Goal: Task Accomplishment & Management: Manage account settings

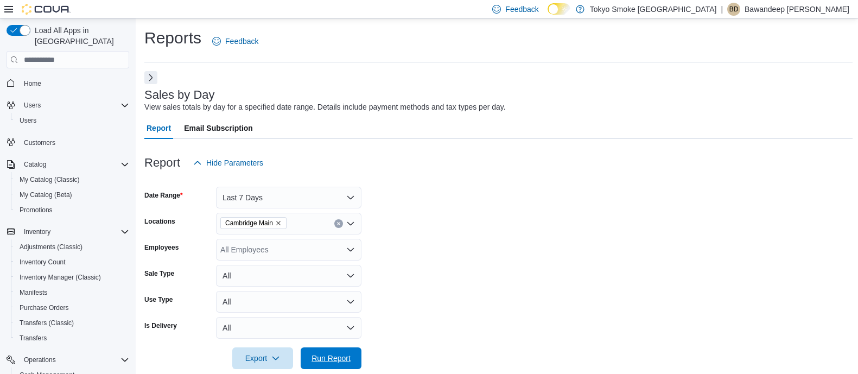
scroll to position [329, 0]
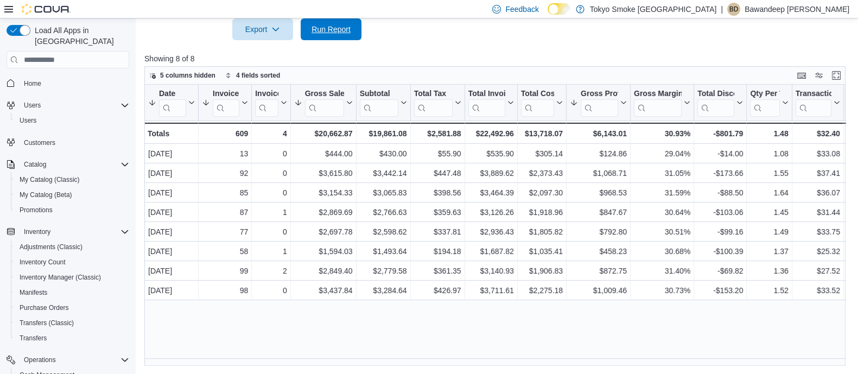
click at [322, 29] on span "Run Report" at bounding box center [331, 29] width 39 height 11
click at [37, 79] on span "Home" at bounding box center [32, 83] width 17 height 9
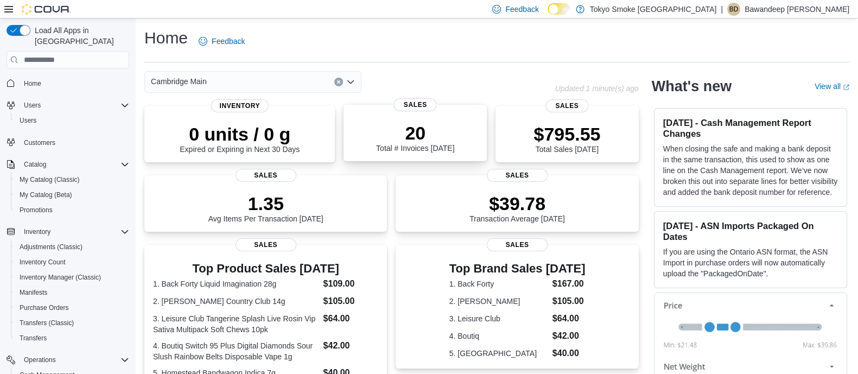
click at [400, 137] on p "20" at bounding box center [415, 133] width 78 height 22
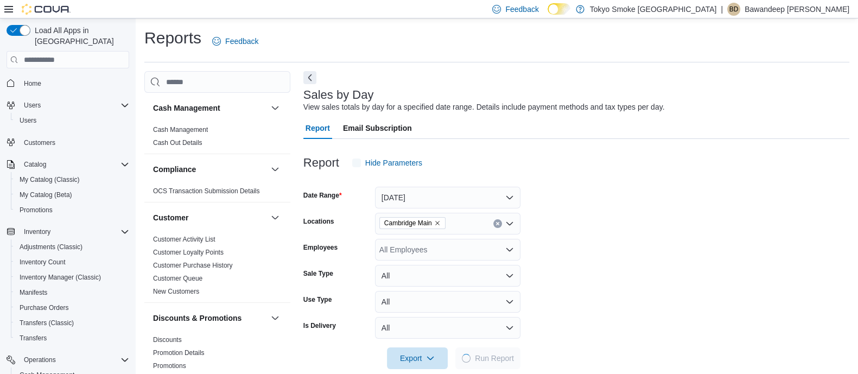
scroll to position [16, 0]
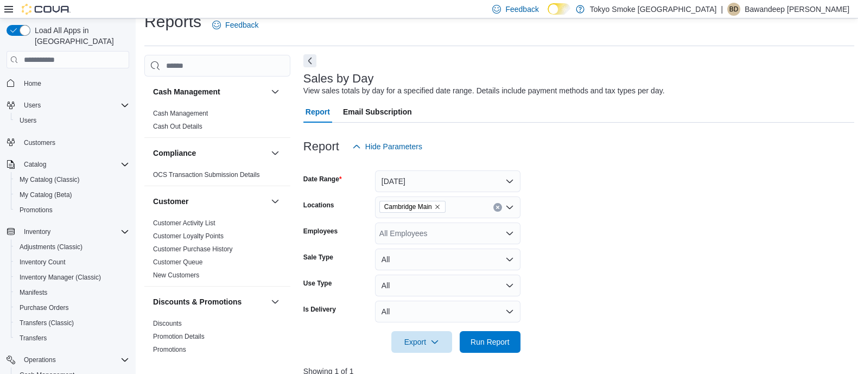
click at [315, 59] on button "Next" at bounding box center [309, 60] width 13 height 13
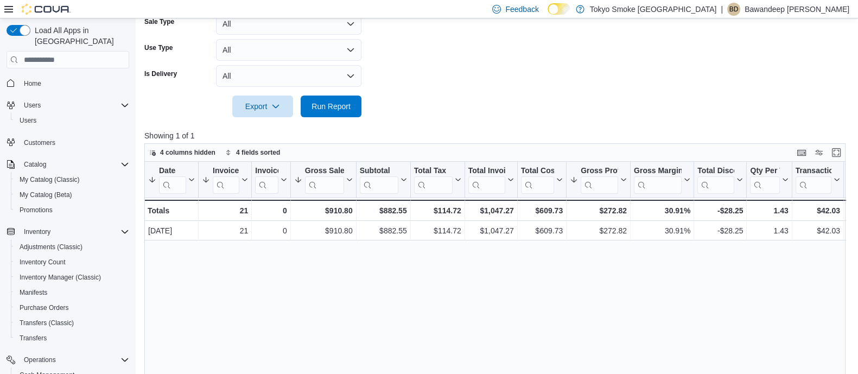
scroll to position [329, 0]
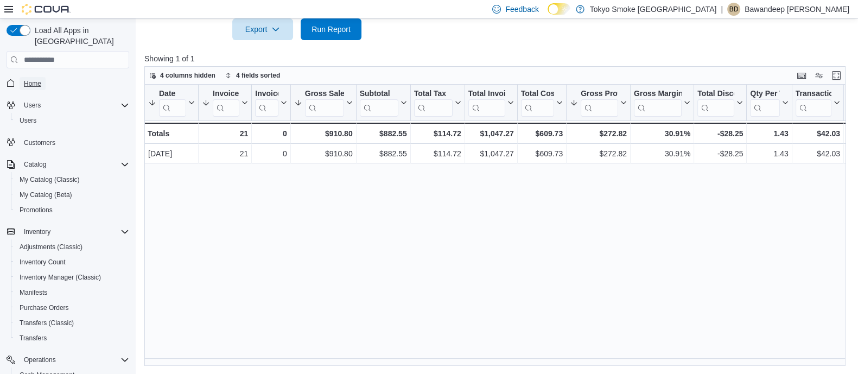
click at [41, 77] on link "Home" at bounding box center [33, 83] width 26 height 13
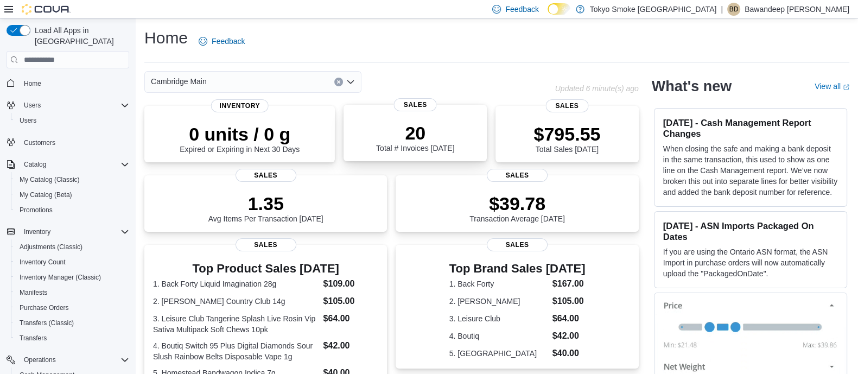
click at [426, 128] on p "20" at bounding box center [415, 133] width 78 height 22
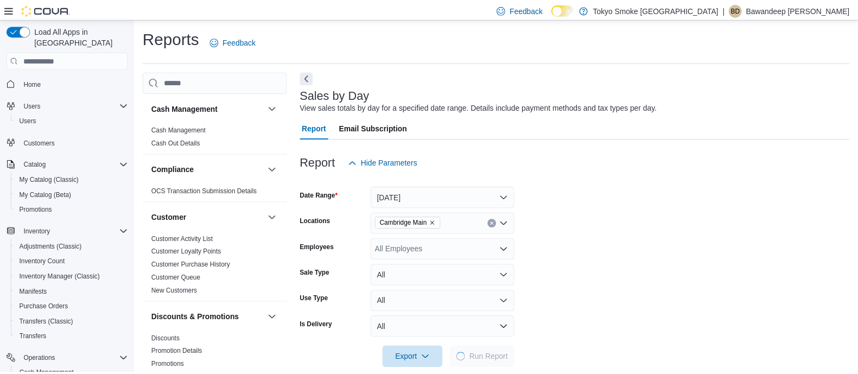
scroll to position [16, 0]
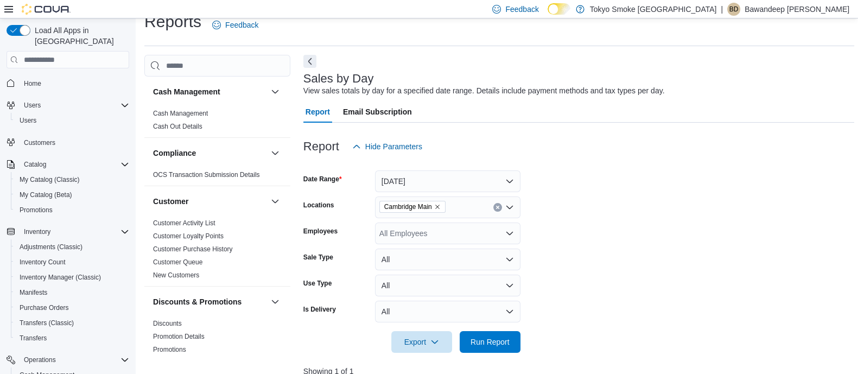
click at [303, 59] on button "Next" at bounding box center [309, 61] width 13 height 13
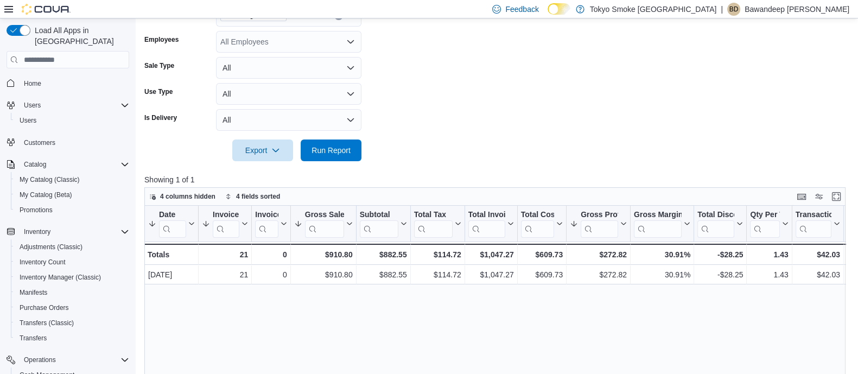
scroll to position [329, 0]
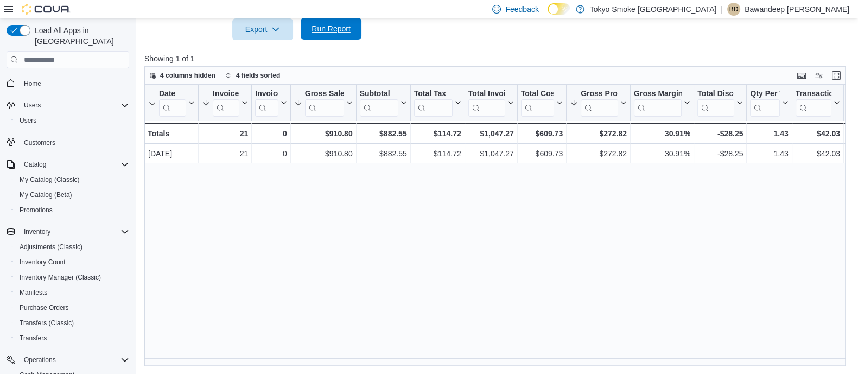
click at [335, 28] on span "Run Report" at bounding box center [331, 28] width 39 height 11
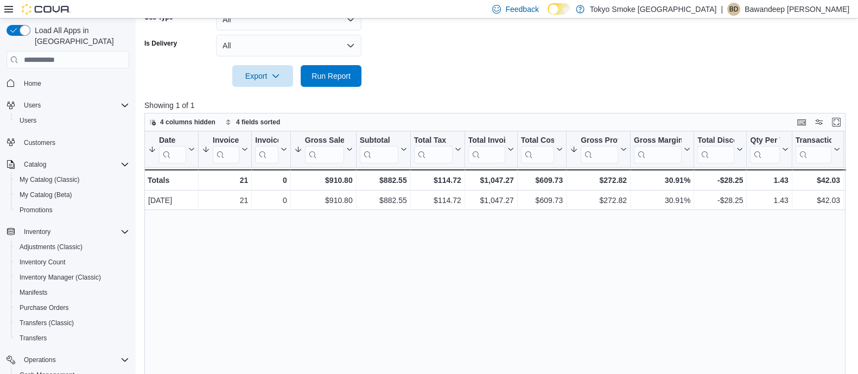
scroll to position [261, 0]
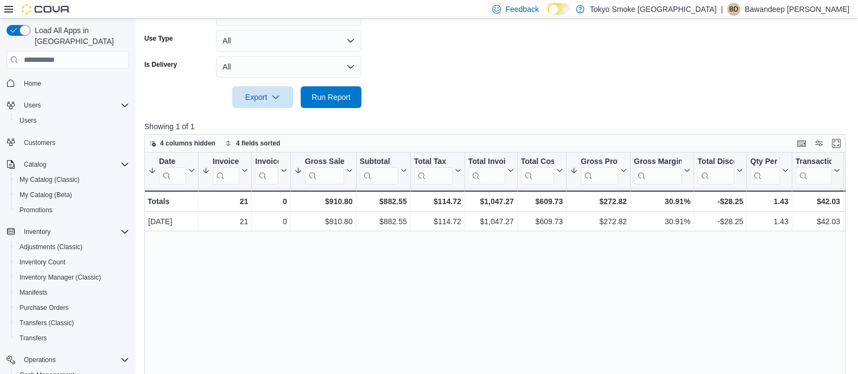
click at [440, 55] on form "Date Range Today Locations Cambridge Main Employees All Employees Sale Type All…" at bounding box center [498, 10] width 708 height 195
click at [332, 97] on span "Run Report" at bounding box center [331, 96] width 39 height 11
click at [27, 81] on div "Home" at bounding box center [68, 83] width 123 height 20
click at [30, 79] on span "Home" at bounding box center [32, 83] width 17 height 9
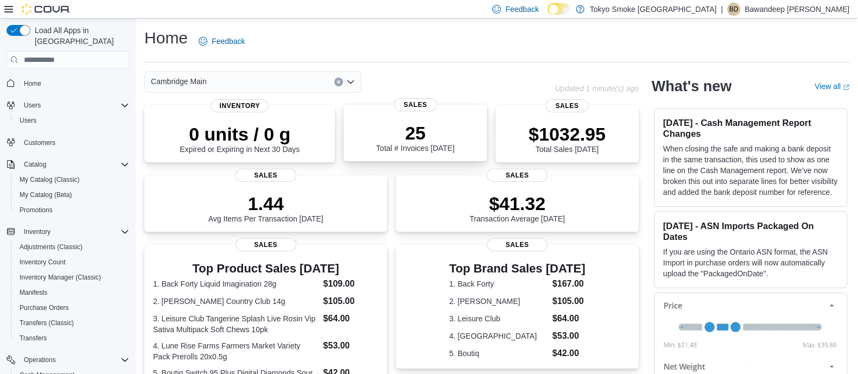
click at [389, 134] on p "25" at bounding box center [415, 133] width 78 height 22
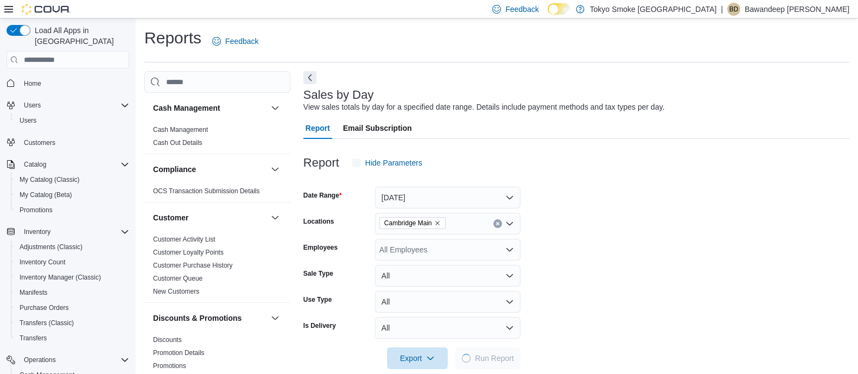
scroll to position [16, 0]
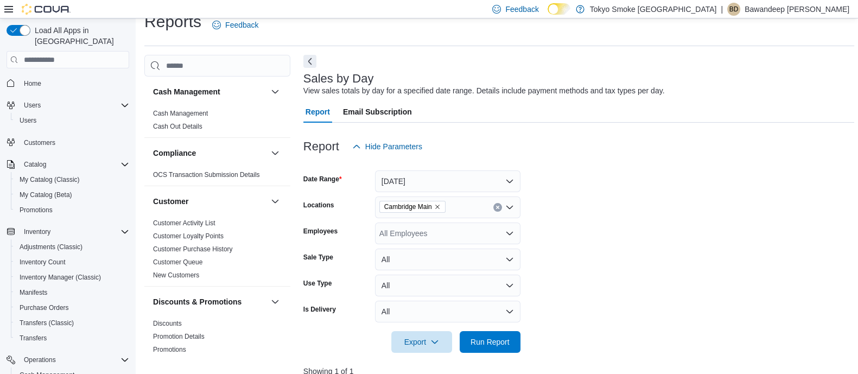
click at [312, 49] on div "Reports Feedback Cash Management Cash Management Cash Out Details Compliance OC…" at bounding box center [499, 344] width 710 height 667
click at [315, 64] on button "Next" at bounding box center [309, 60] width 13 height 13
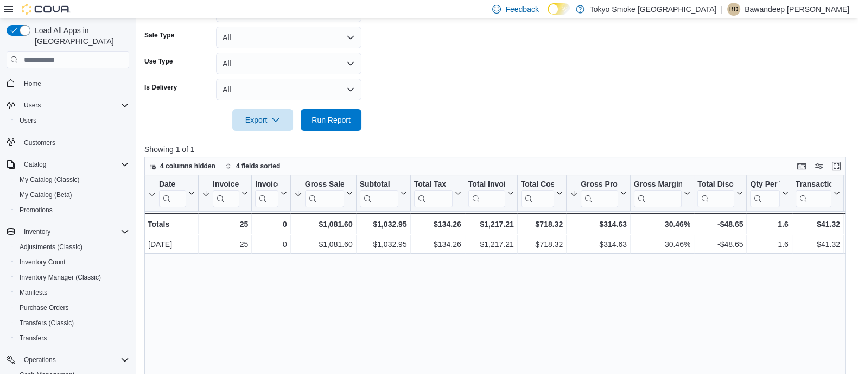
scroll to position [329, 0]
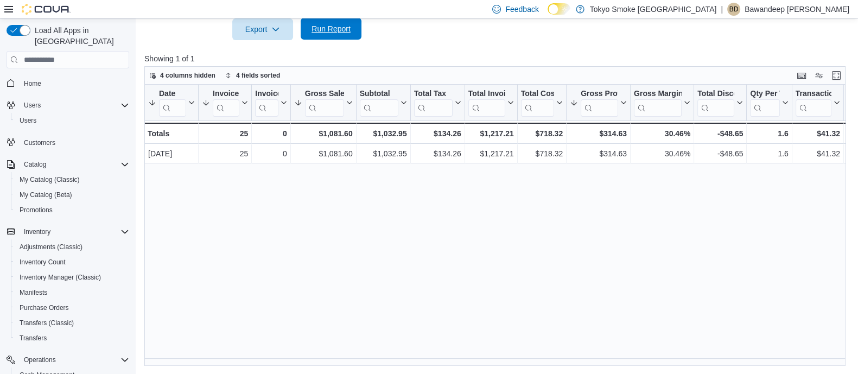
click at [312, 32] on span "Run Report" at bounding box center [331, 28] width 39 height 11
click at [317, 17] on div "Feedback Dark Mode Tokyo Smoke Ontario | BD Bawandeep Dhesi" at bounding box center [429, 9] width 858 height 18
click at [351, 30] on span "Run Report" at bounding box center [331, 29] width 48 height 22
click at [337, 27] on span "Run Report" at bounding box center [331, 28] width 39 height 11
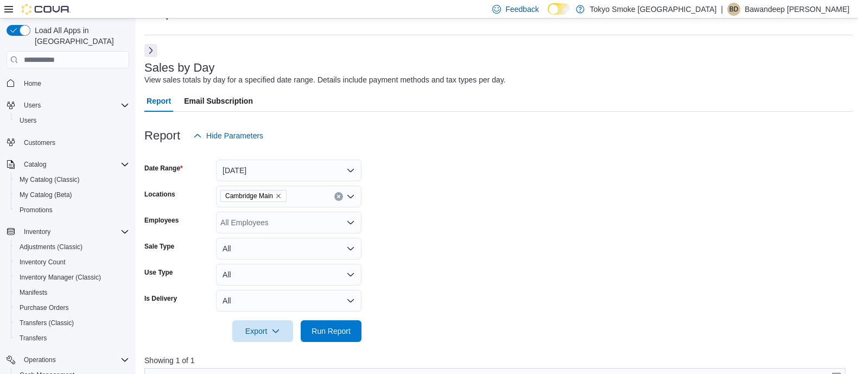
scroll to position [0, 0]
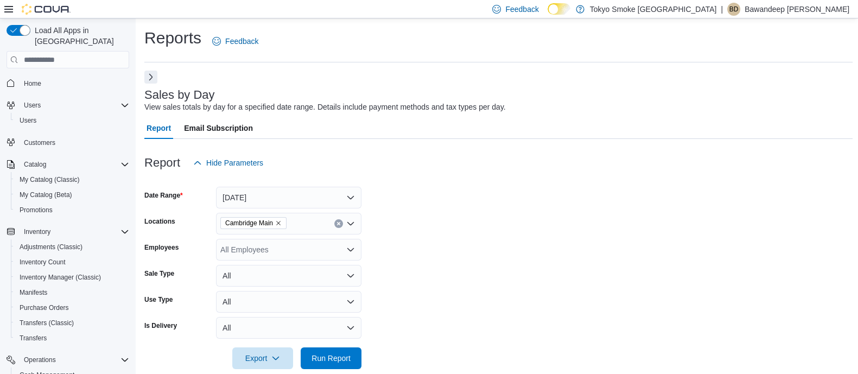
click at [155, 79] on button "Next" at bounding box center [150, 77] width 13 height 13
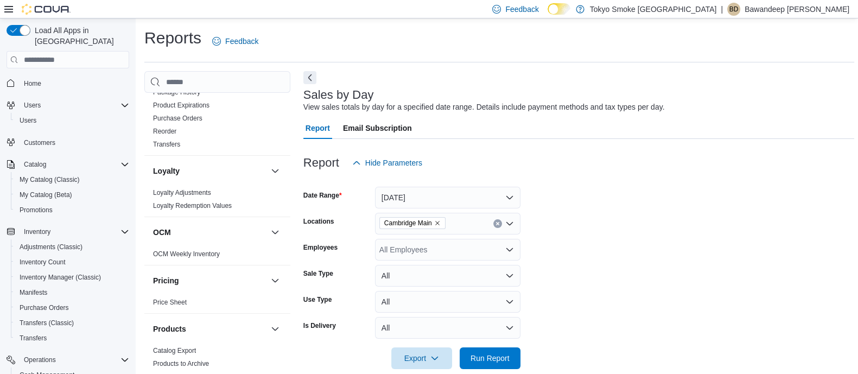
scroll to position [764, 0]
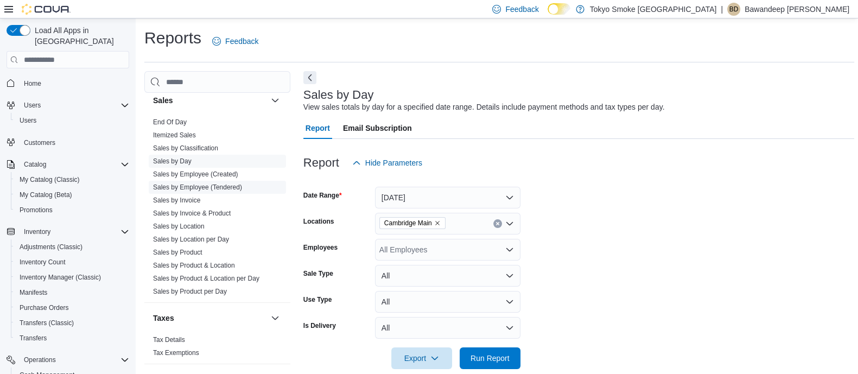
click at [202, 183] on link "Sales by Employee (Tendered)" at bounding box center [197, 187] width 89 height 8
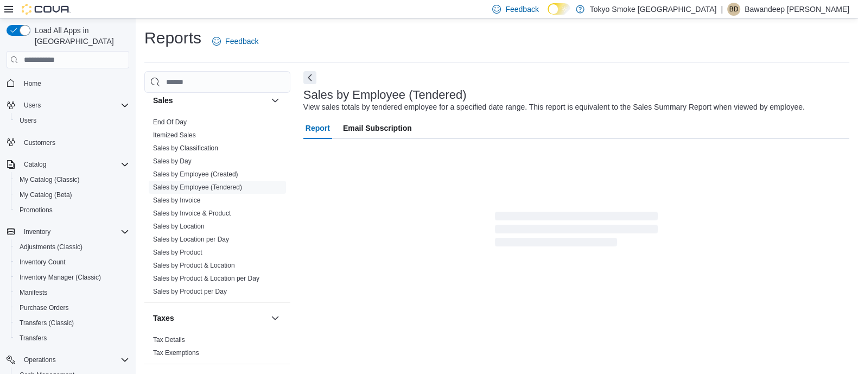
scroll to position [24, 0]
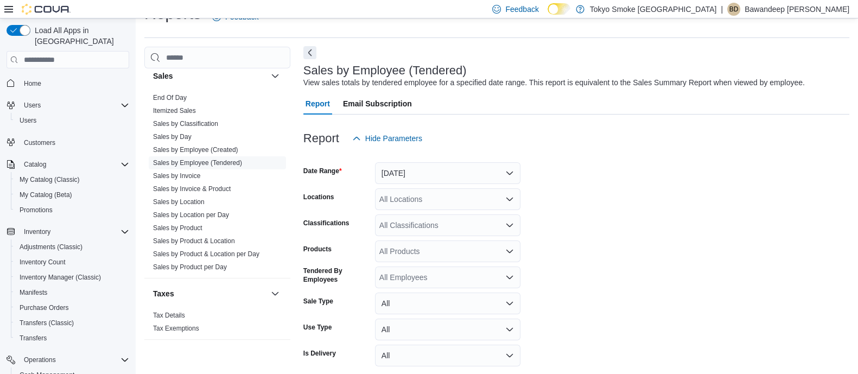
click at [313, 52] on button "Next" at bounding box center [309, 52] width 13 height 13
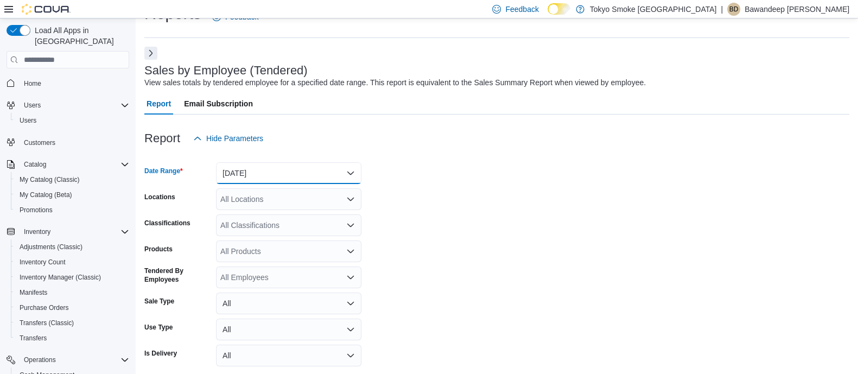
click at [292, 168] on button "Yesterday" at bounding box center [288, 173] width 145 height 22
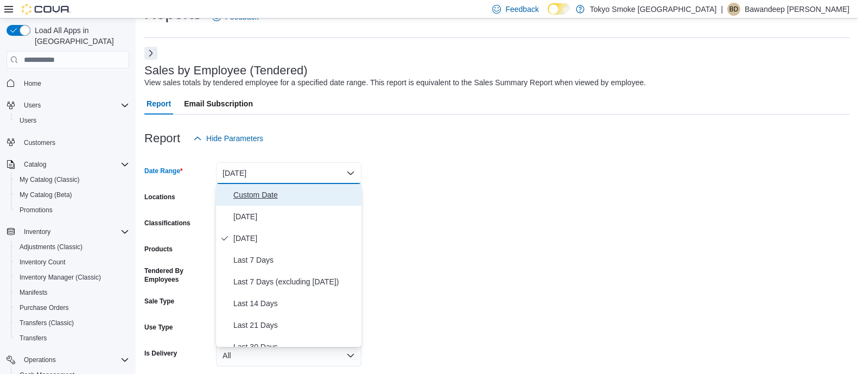
click at [284, 189] on span "Custom Date" at bounding box center [295, 194] width 124 height 13
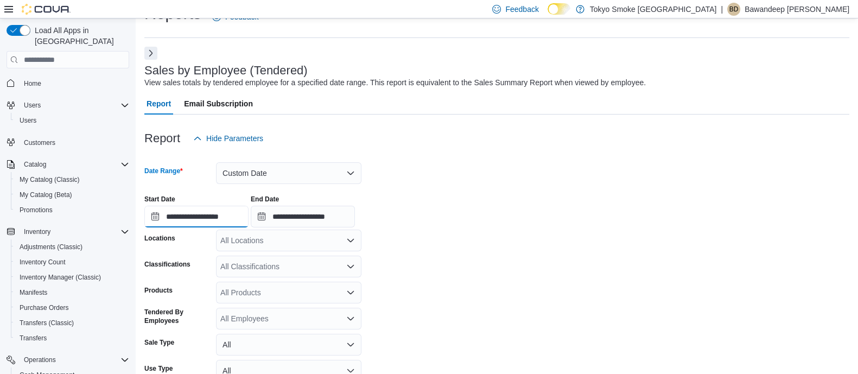
click at [243, 217] on input "**********" at bounding box center [196, 217] width 104 height 22
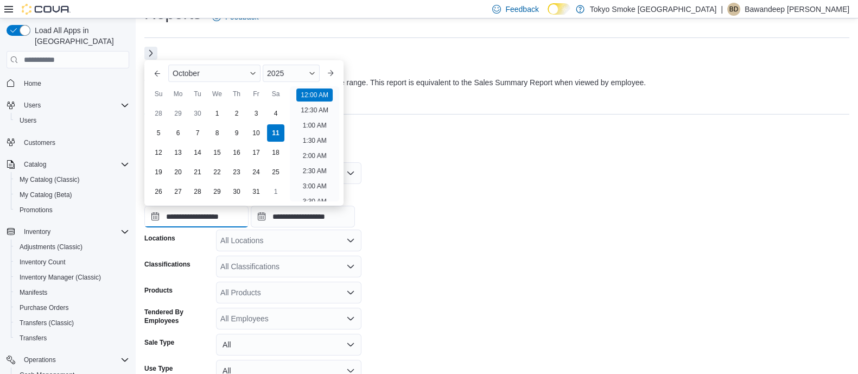
scroll to position [33, 0]
click at [163, 137] on div "5" at bounding box center [158, 133] width 19 height 19
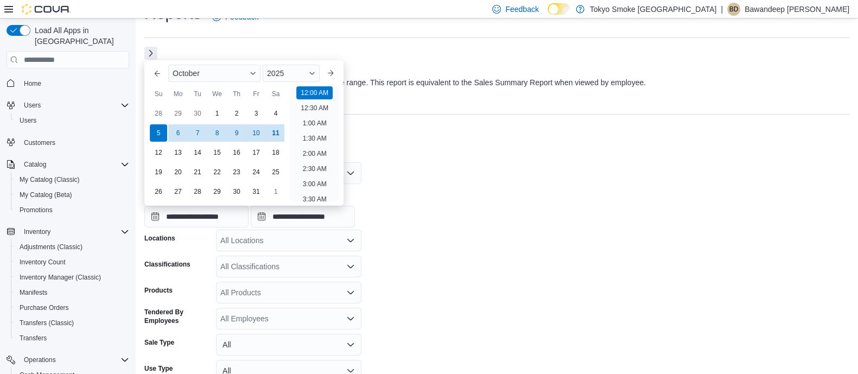
click at [300, 244] on div "All Locations" at bounding box center [288, 241] width 145 height 22
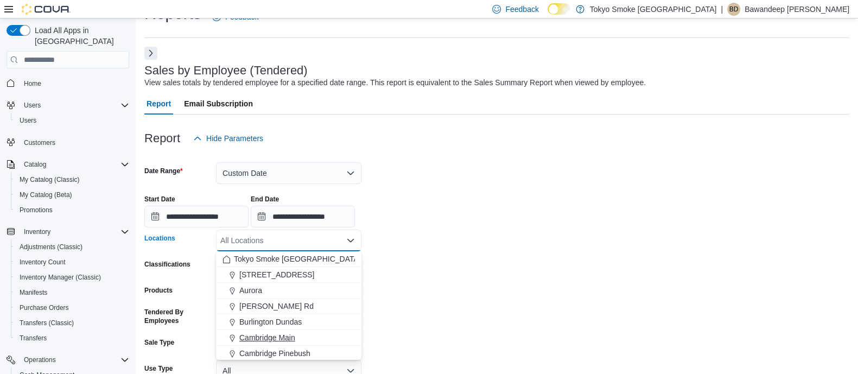
click at [287, 338] on span "Cambridge Main" at bounding box center [267, 337] width 56 height 11
click at [439, 314] on form "**********" at bounding box center [496, 293] width 705 height 289
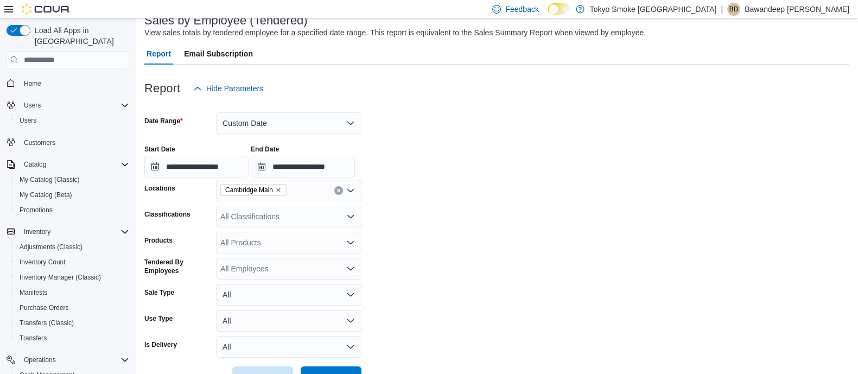
scroll to position [110, 0]
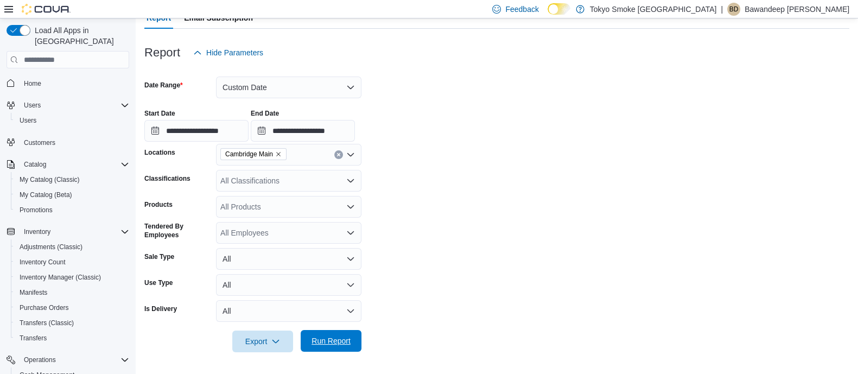
click at [340, 332] on span "Run Report" at bounding box center [331, 341] width 48 height 22
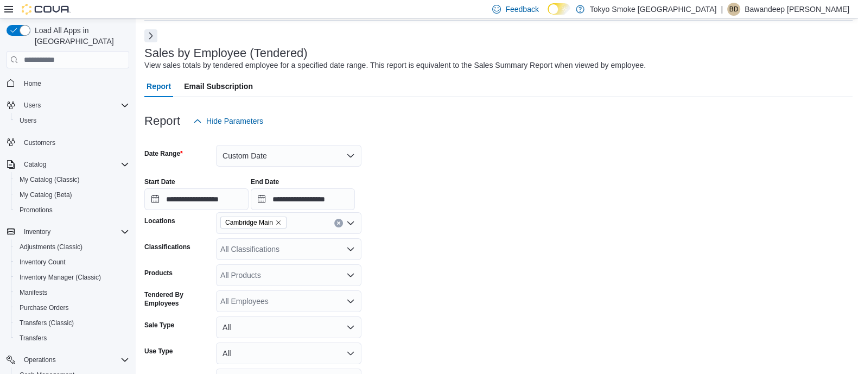
scroll to position [15, 0]
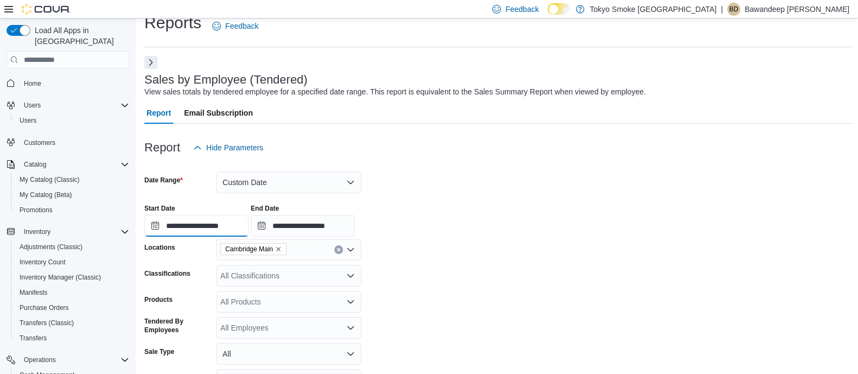
click at [227, 226] on input "**********" at bounding box center [196, 226] width 104 height 22
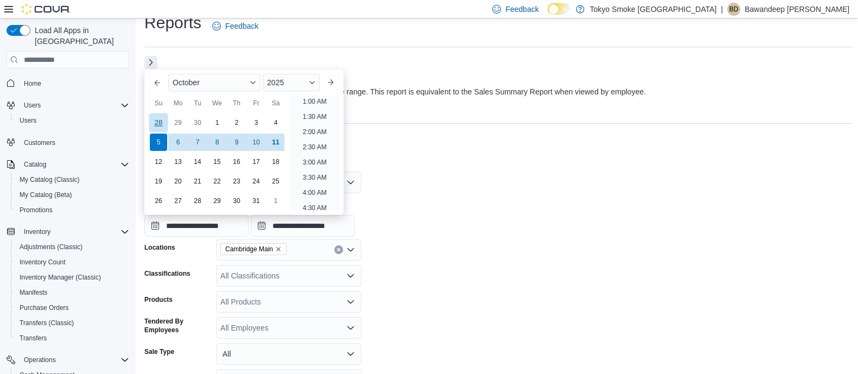
click at [158, 118] on div "28" at bounding box center [158, 122] width 19 height 19
type input "**********"
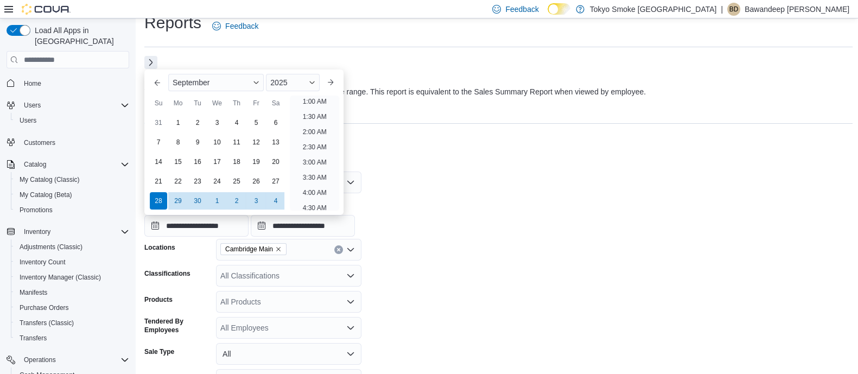
scroll to position [2, 0]
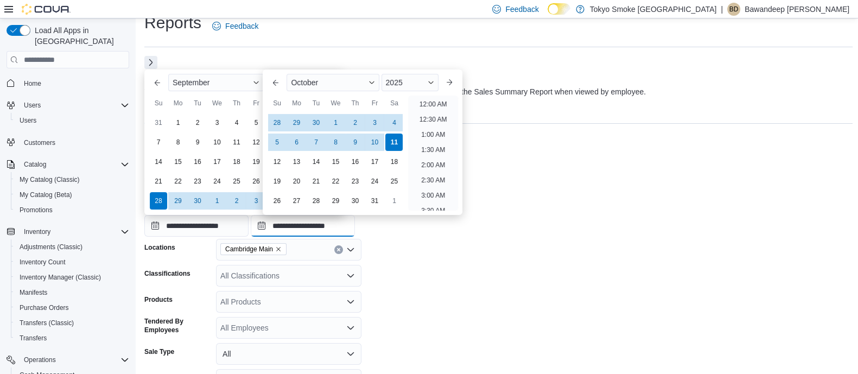
click at [343, 233] on input "**********" at bounding box center [303, 226] width 104 height 22
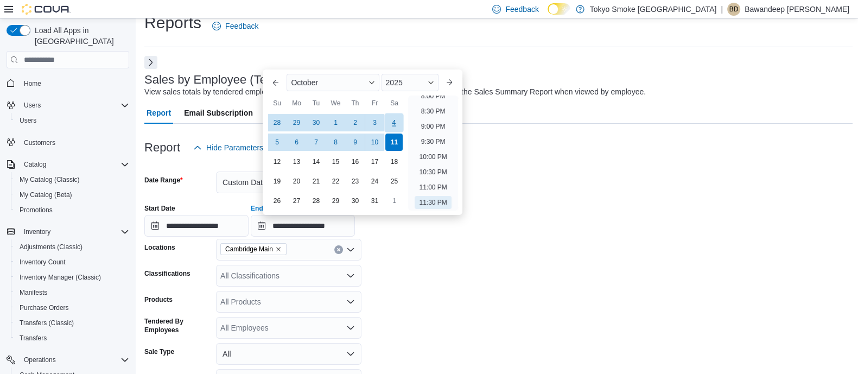
click at [398, 121] on div "4" at bounding box center [394, 122] width 19 height 19
type input "**********"
click at [442, 270] on form "**********" at bounding box center [498, 303] width 708 height 289
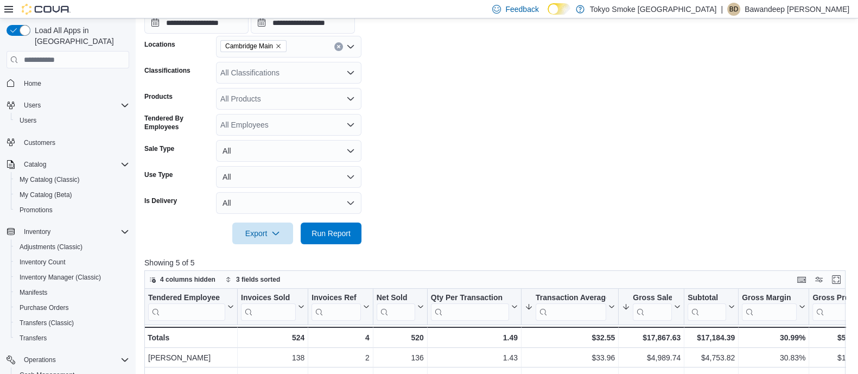
scroll to position [219, 0]
click at [334, 243] on span "Run Report" at bounding box center [331, 232] width 48 height 22
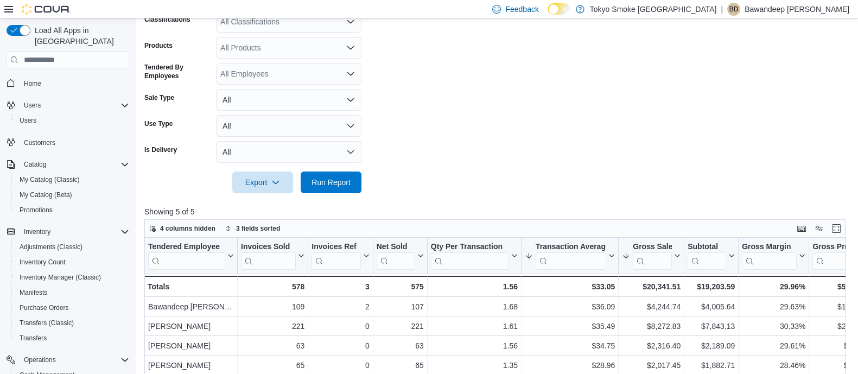
scroll to position [83, 0]
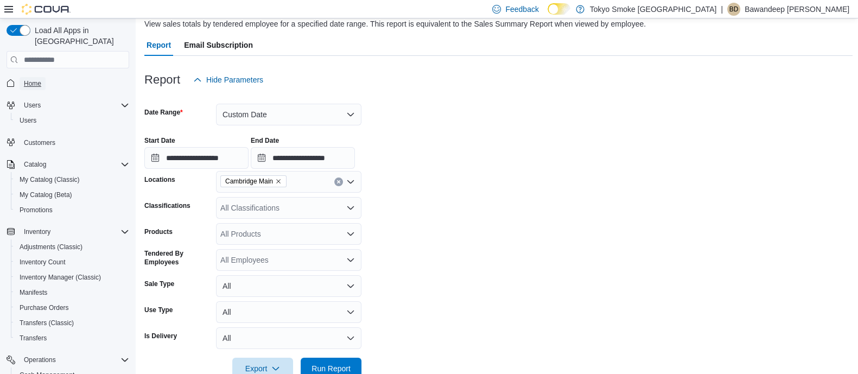
click at [29, 79] on span "Home" at bounding box center [32, 83] width 17 height 9
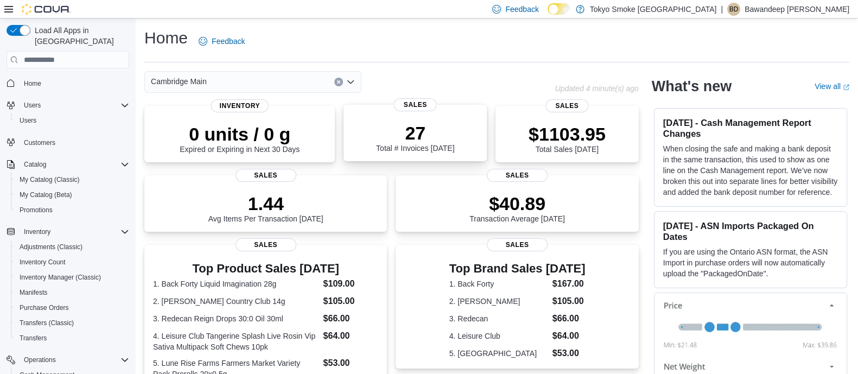
click at [387, 123] on p "27" at bounding box center [415, 133] width 78 height 22
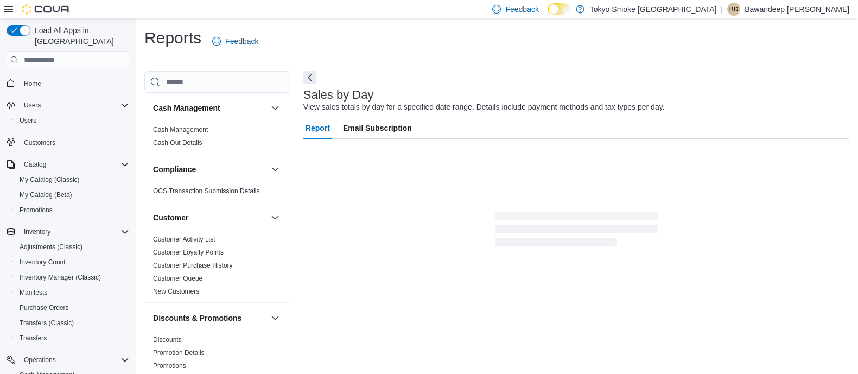
click at [312, 70] on div "Reports Feedback Cash Management Cash Management Cash Out Details Compliance OC…" at bounding box center [496, 200] width 705 height 346
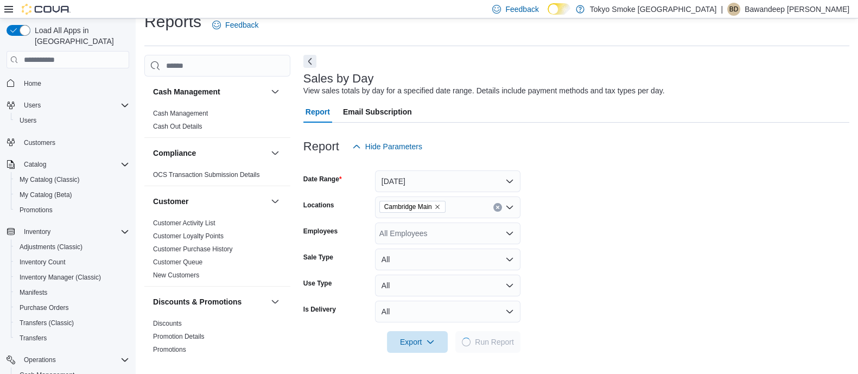
click at [312, 70] on div at bounding box center [576, 70] width 546 height 4
click at [315, 60] on button "Next" at bounding box center [309, 60] width 13 height 13
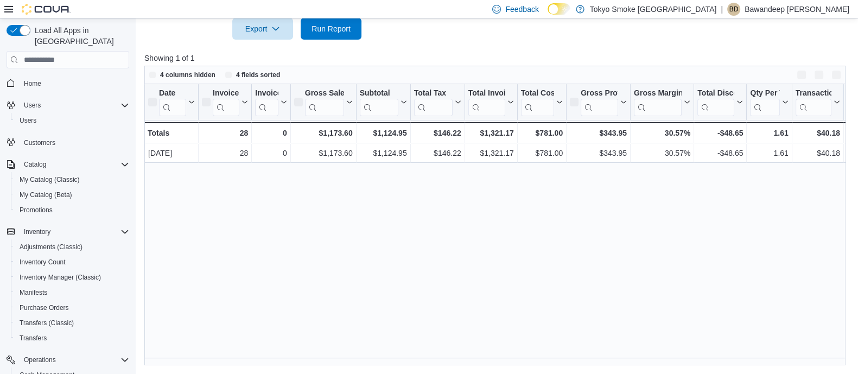
scroll to position [329, 0]
click at [39, 77] on span "Home" at bounding box center [32, 83] width 17 height 13
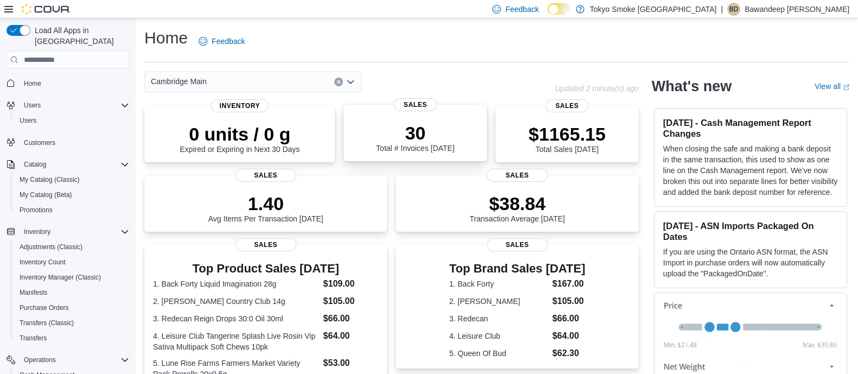
click at [354, 138] on div "30 Total # Invoices Today Sales" at bounding box center [415, 133] width 143 height 56
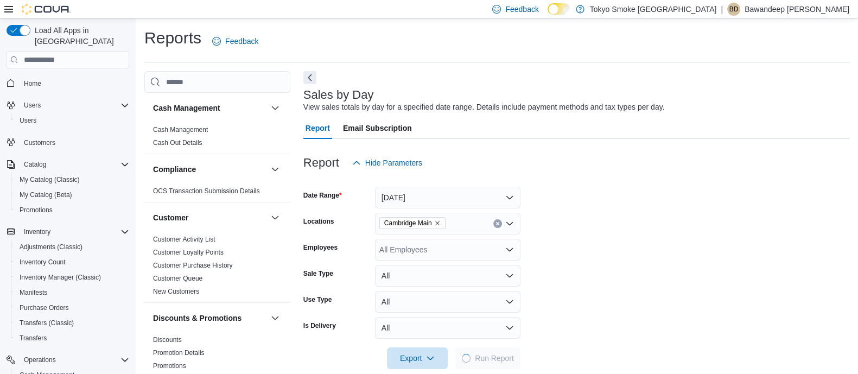
scroll to position [16, 0]
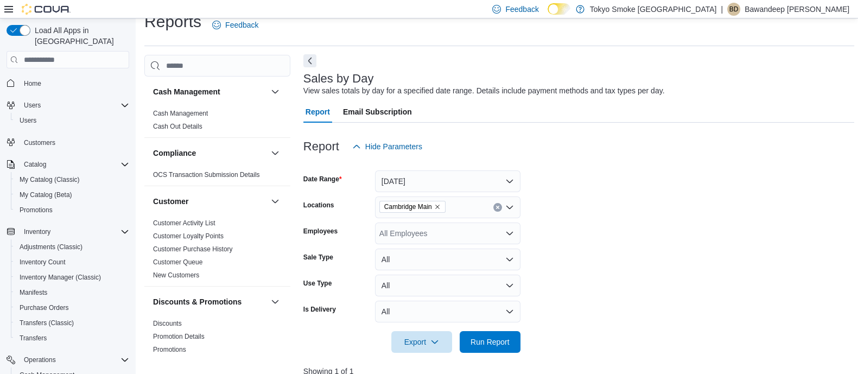
click at [315, 59] on button "Next" at bounding box center [309, 60] width 13 height 13
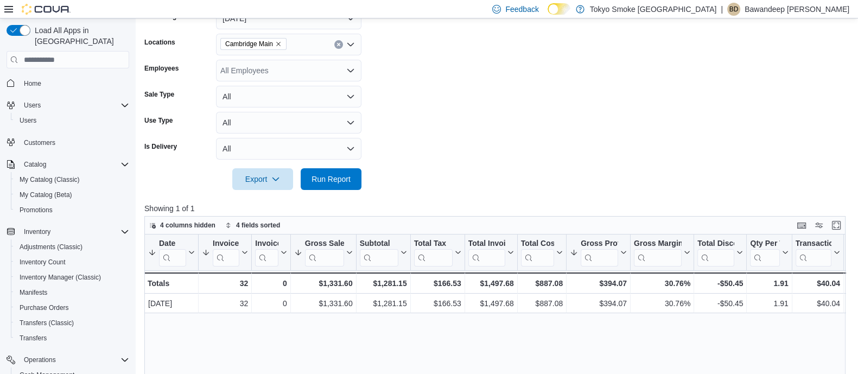
scroll to position [220, 0]
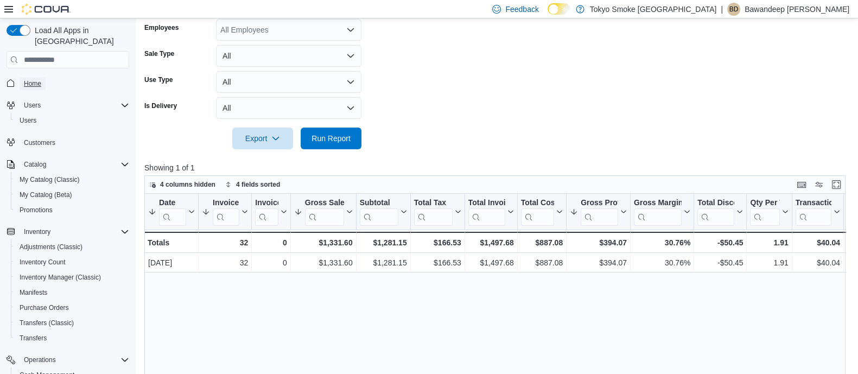
click at [37, 79] on span "Home" at bounding box center [32, 83] width 17 height 9
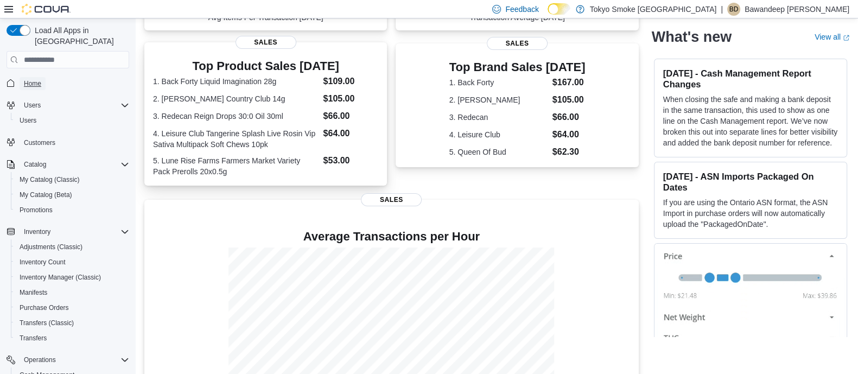
scroll to position [204, 0]
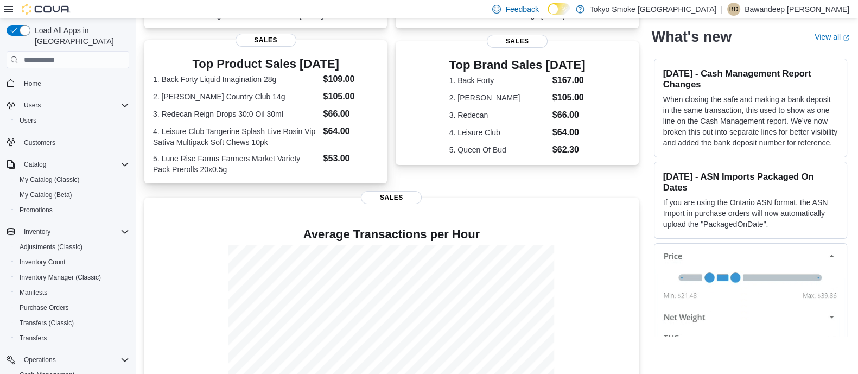
click at [354, 100] on dd "$105.00" at bounding box center [351, 96] width 55 height 13
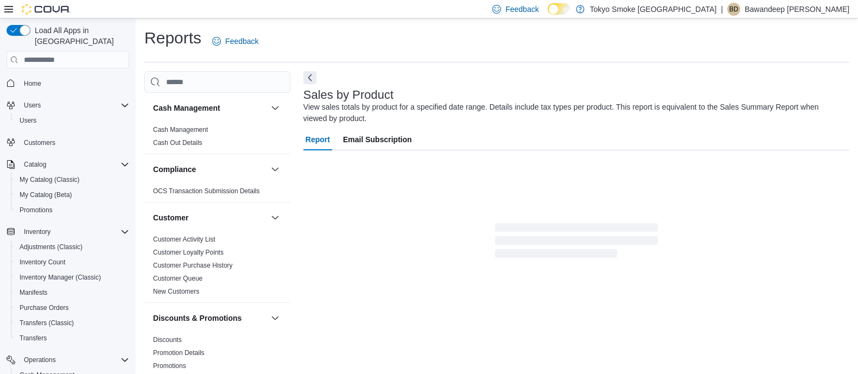
click at [318, 75] on div "Sales by Product View sales totals by product for a specified date range. Detai…" at bounding box center [576, 222] width 546 height 302
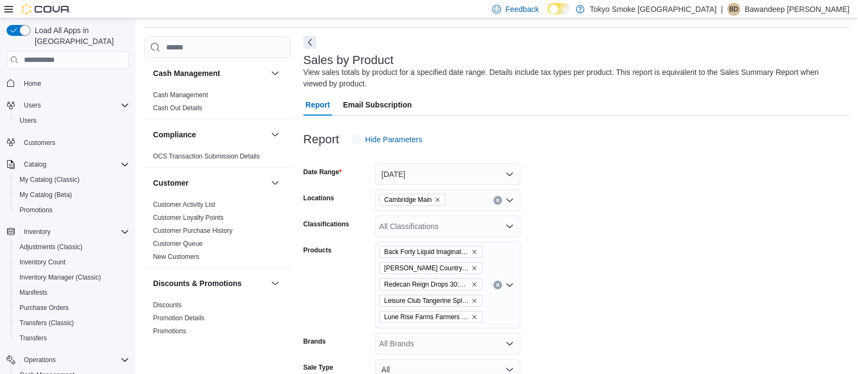
click at [313, 47] on button "Next" at bounding box center [309, 41] width 13 height 13
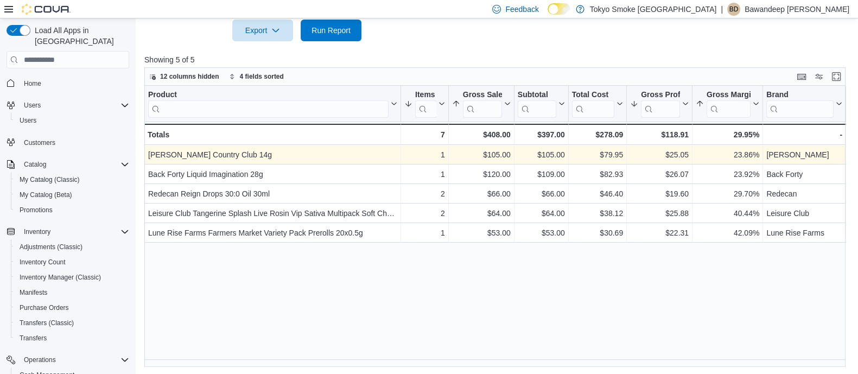
scroll to position [446, 0]
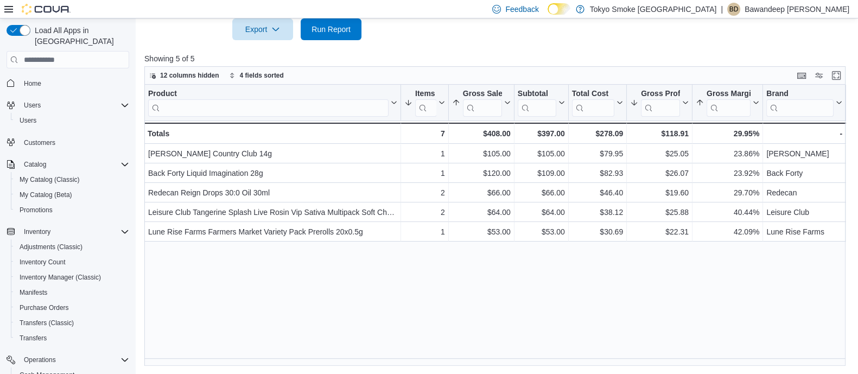
click at [48, 76] on span "Home" at bounding box center [75, 83] width 110 height 14
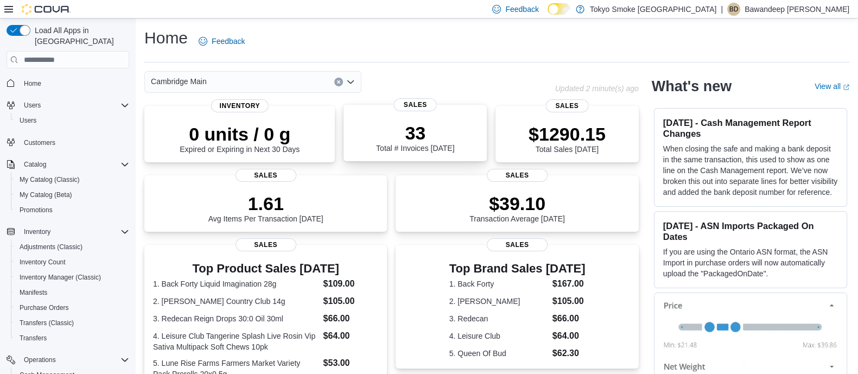
click at [363, 132] on div "33 Total # Invoices [DATE]" at bounding box center [415, 135] width 126 height 35
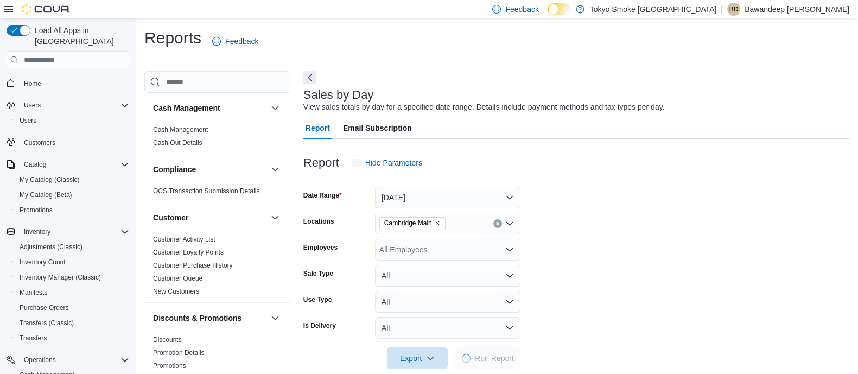
scroll to position [16, 0]
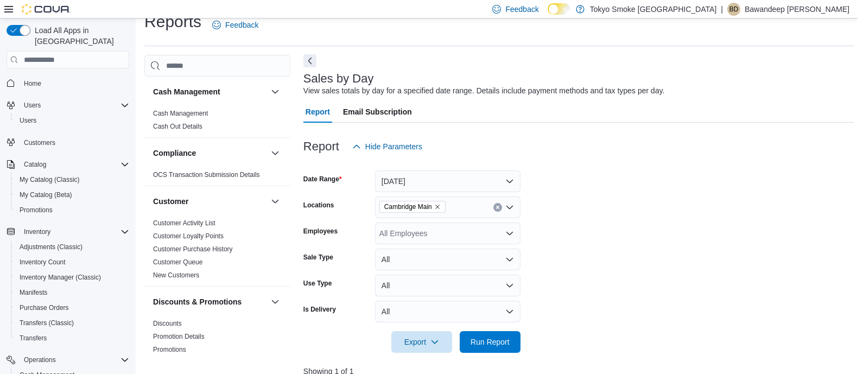
click at [309, 64] on button "Next" at bounding box center [309, 60] width 13 height 13
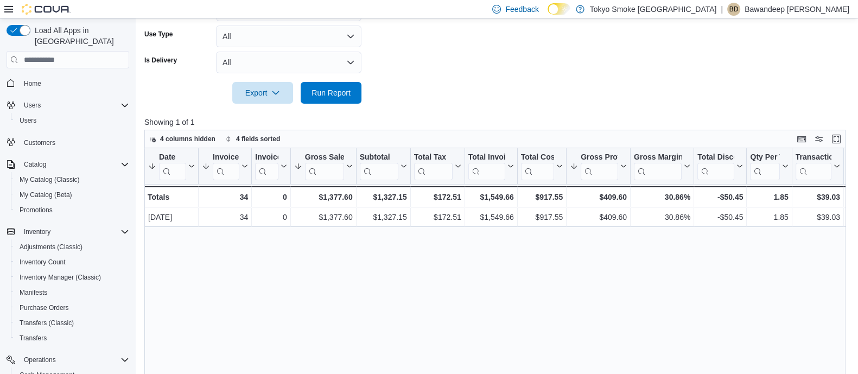
scroll to position [329, 0]
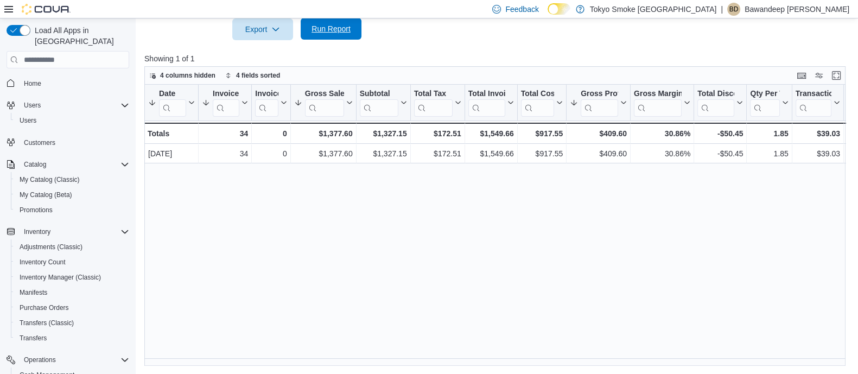
click at [319, 33] on span "Run Report" at bounding box center [331, 28] width 39 height 11
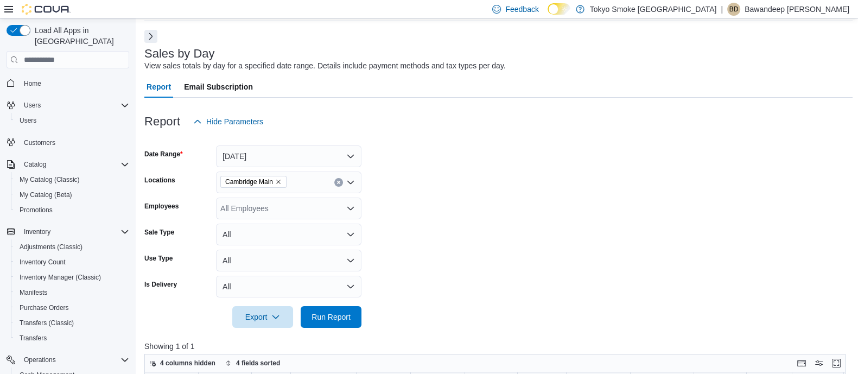
scroll to position [0, 0]
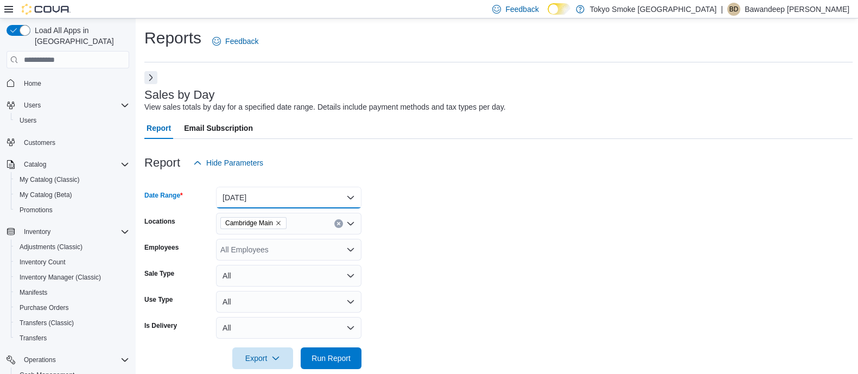
click at [258, 187] on button "[DATE]" at bounding box center [288, 198] width 145 height 22
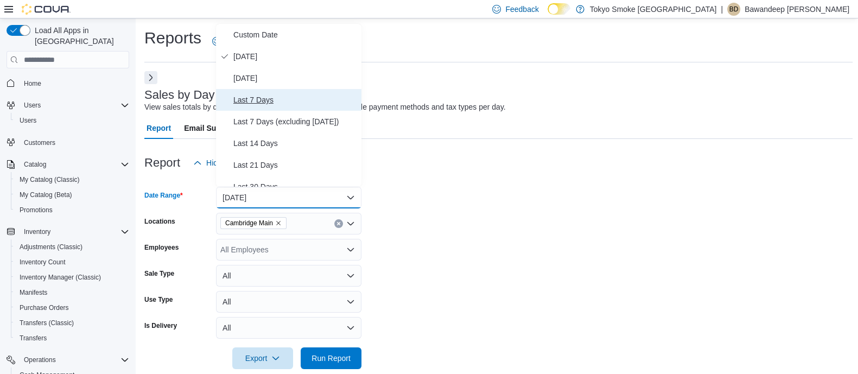
click at [272, 105] on span "Last 7 Days" at bounding box center [295, 99] width 124 height 13
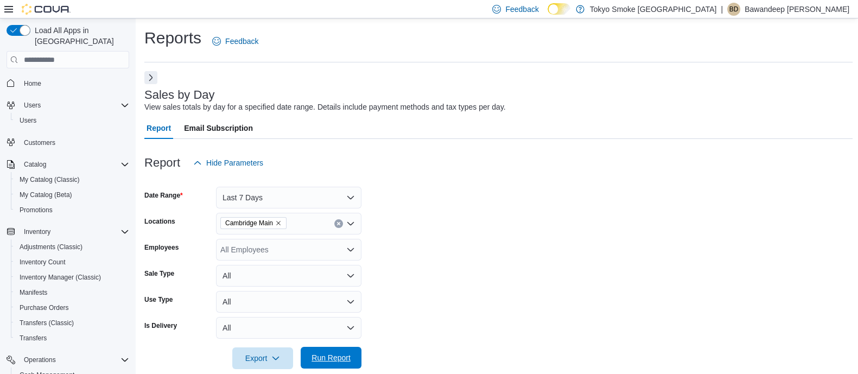
click at [339, 359] on span "Run Report" at bounding box center [331, 357] width 39 height 11
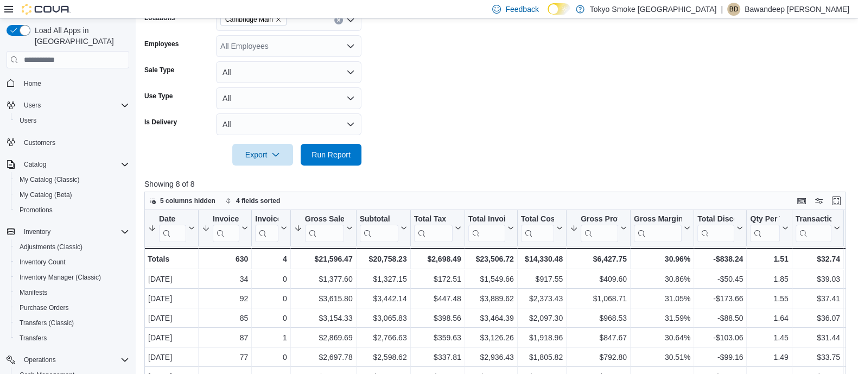
scroll to position [329, 0]
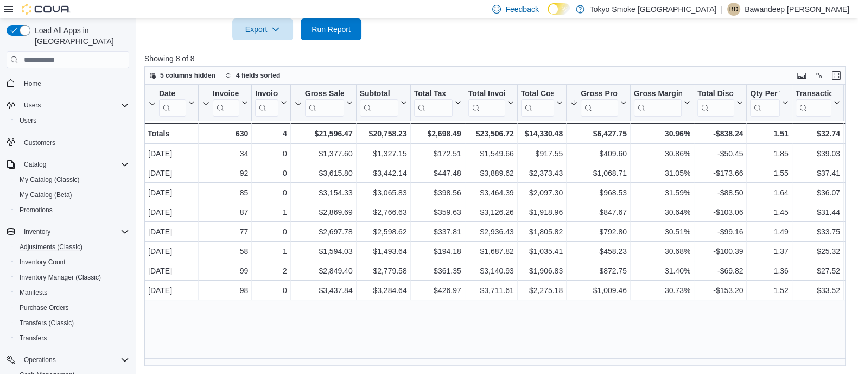
click at [62, 239] on button "Adjustments (Classic)" at bounding box center [72, 246] width 123 height 15
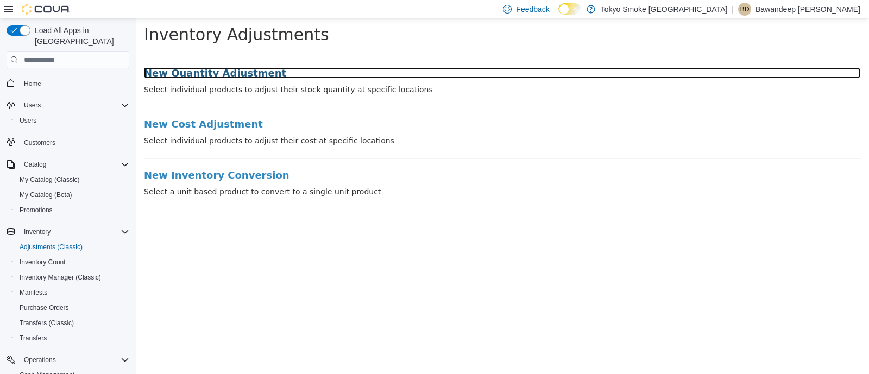
click at [239, 69] on h3 "New Quantity Adjustment" at bounding box center [502, 73] width 717 height 11
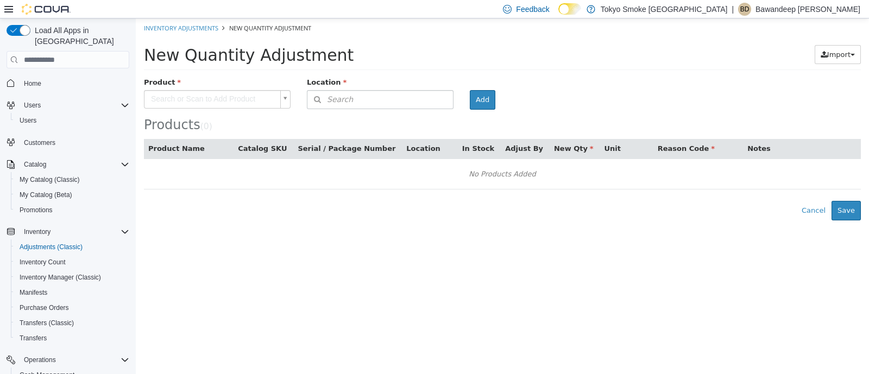
click at [241, 95] on body "× Inventory Adjustments New Quantity Adjustment New Quantity Adjustment Import …" at bounding box center [502, 119] width 733 height 202
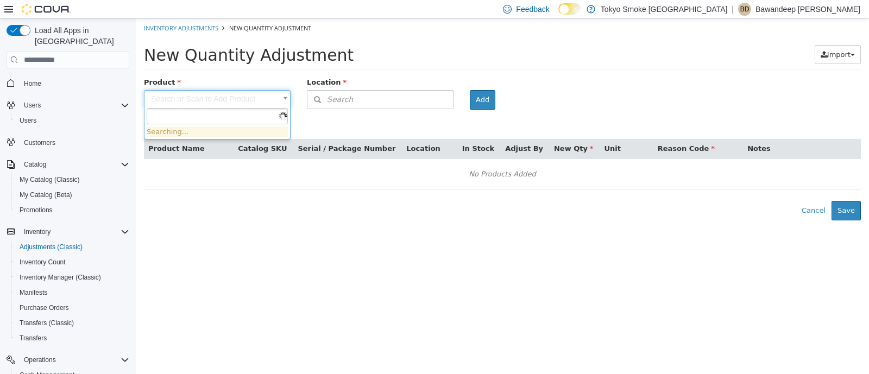
click at [232, 113] on input "text" at bounding box center [217, 116] width 141 height 16
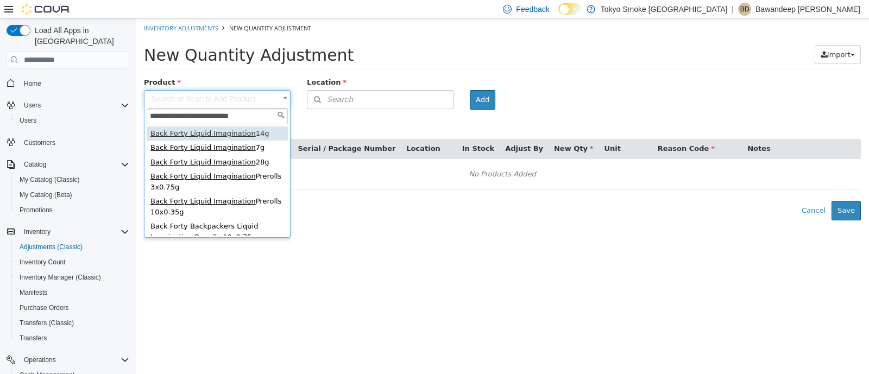
type input "**********"
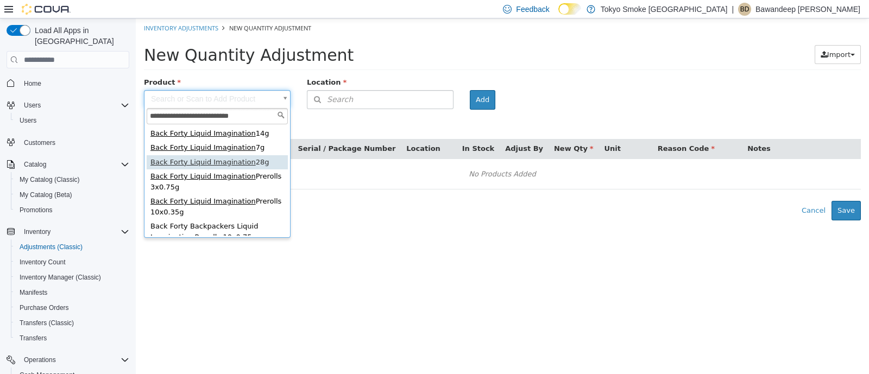
type input "**********"
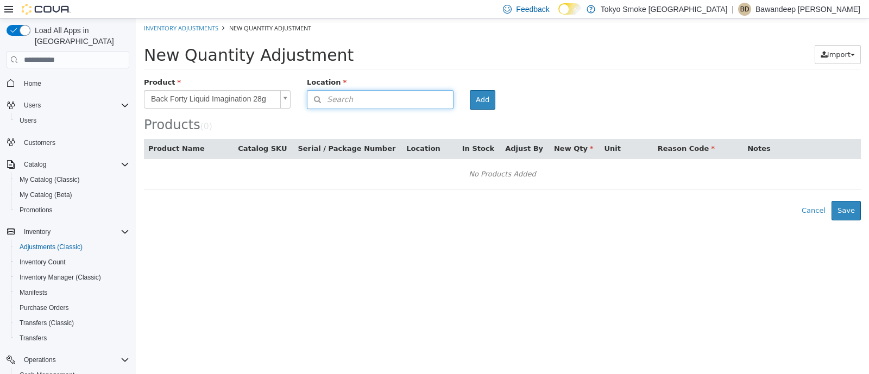
click at [359, 107] on button "Search" at bounding box center [380, 99] width 147 height 19
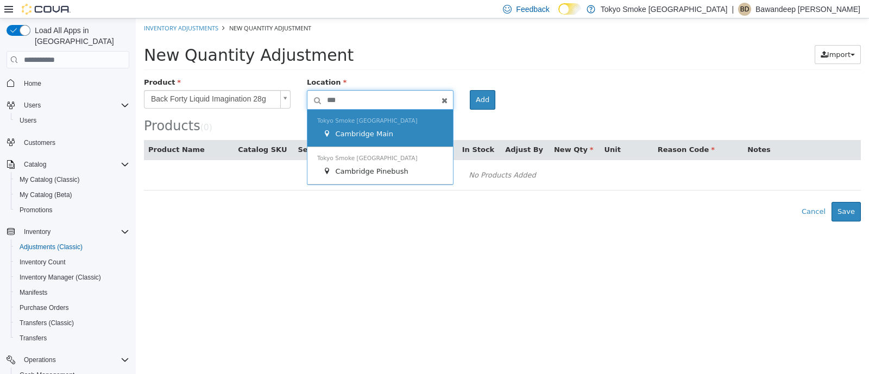
type input "***"
click at [360, 122] on span "Tokyo Smoke [GEOGRAPHIC_DATA]" at bounding box center [367, 120] width 100 height 7
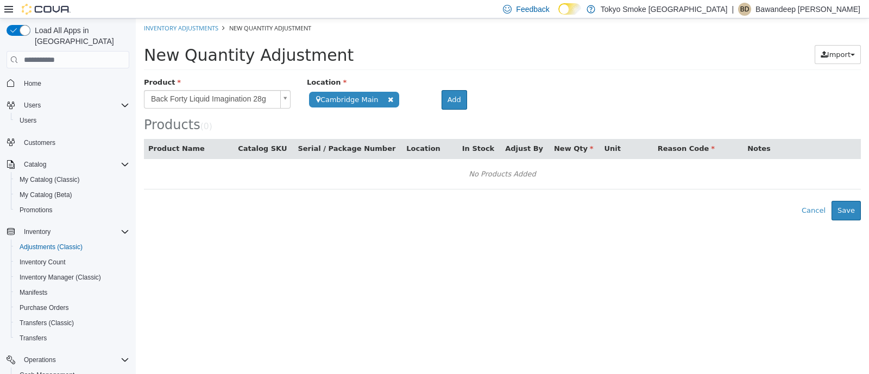
click at [454, 89] on div at bounding box center [454, 84] width 43 height 14
click at [453, 94] on button "Add" at bounding box center [454, 100] width 26 height 20
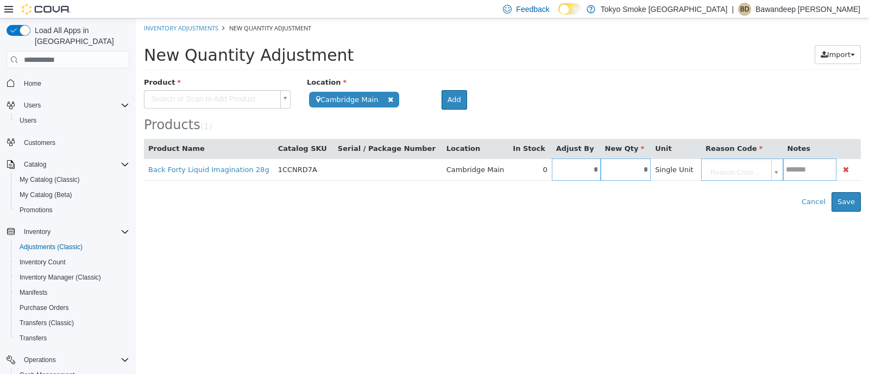
click at [579, 99] on div "Products ( 1 )" at bounding box center [502, 104] width 717 height 55
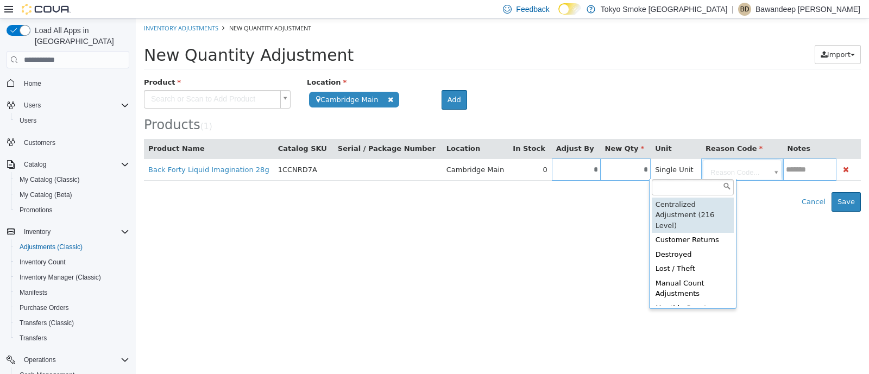
click at [732, 170] on body "**********" at bounding box center [502, 114] width 733 height 193
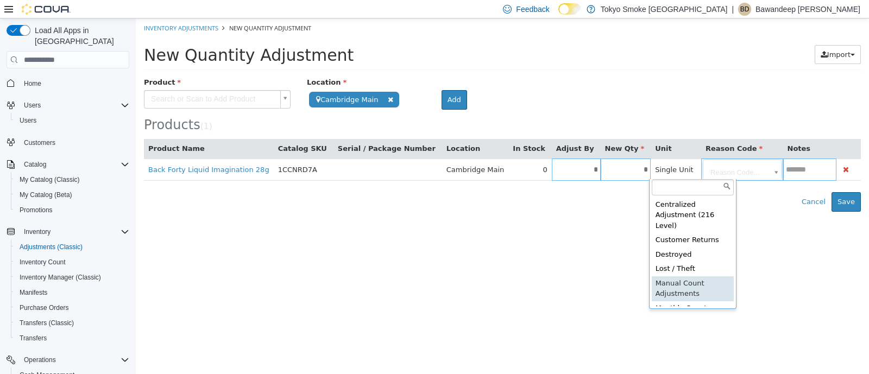
type input "**********"
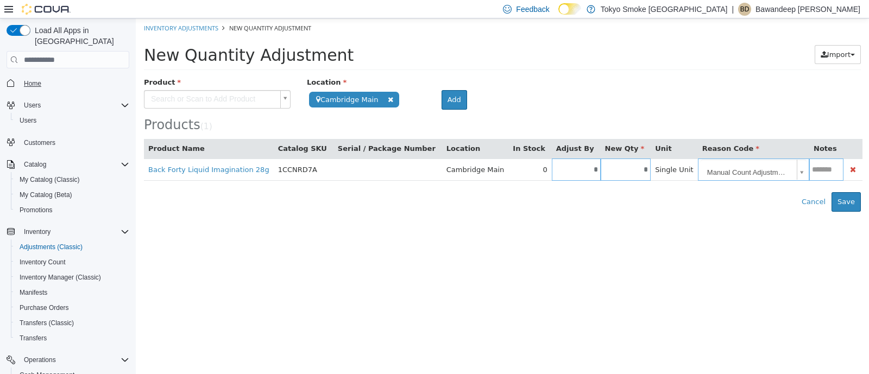
drag, startPoint x: 29, startPoint y: 79, endPoint x: 37, endPoint y: 76, distance: 8.3
click at [30, 80] on div "Home" at bounding box center [68, 83] width 123 height 20
click at [34, 79] on span "Home" at bounding box center [32, 83] width 17 height 9
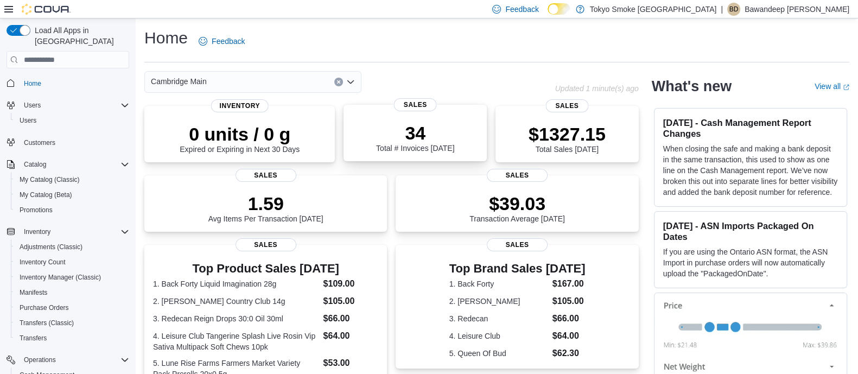
click at [387, 129] on p "34" at bounding box center [415, 133] width 78 height 22
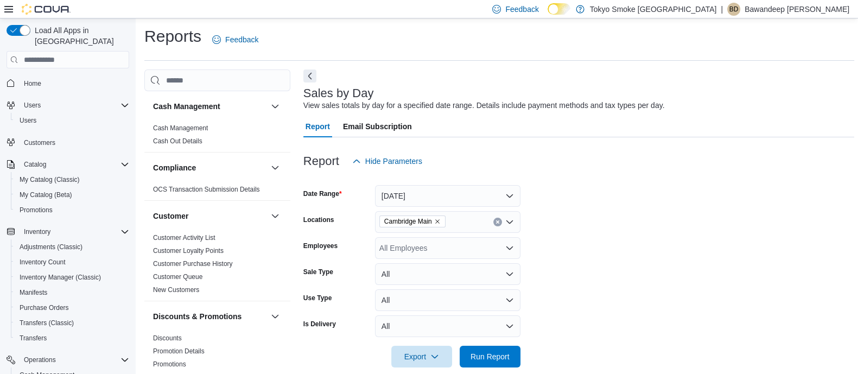
scroll to position [16, 0]
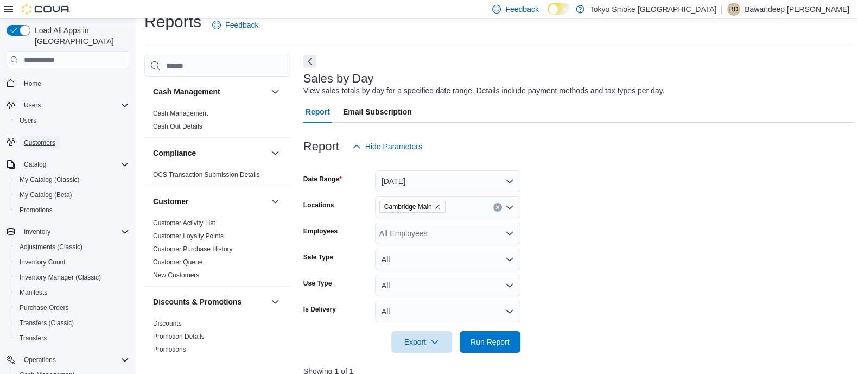
click at [48, 138] on span "Customers" at bounding box center [39, 142] width 31 height 9
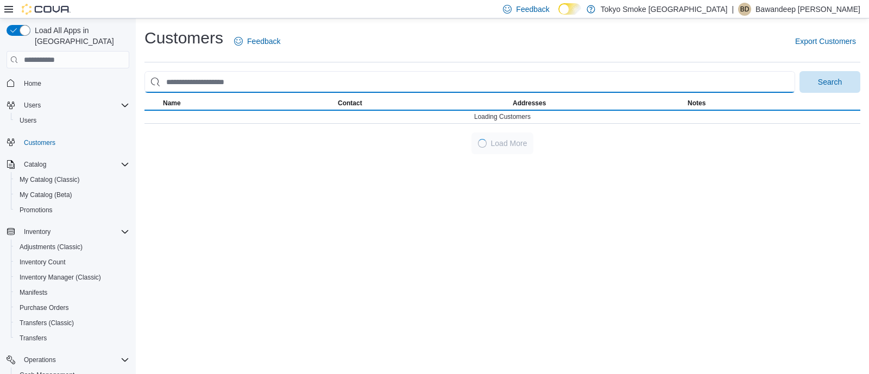
click at [289, 84] on input "search" at bounding box center [469, 82] width 650 height 22
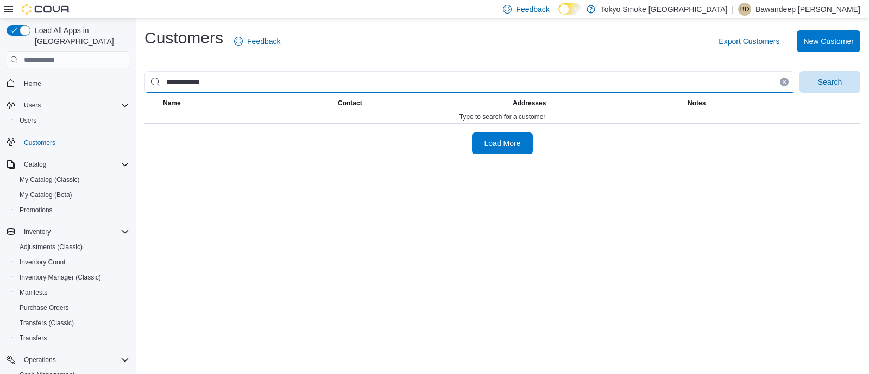
type input "**********"
click at [799, 71] on button "Search" at bounding box center [829, 82] width 61 height 22
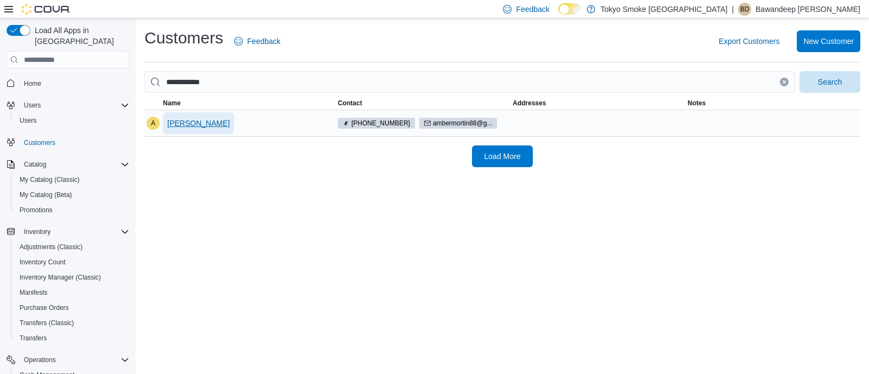
click at [210, 121] on span "Amber Morton" at bounding box center [198, 123] width 62 height 11
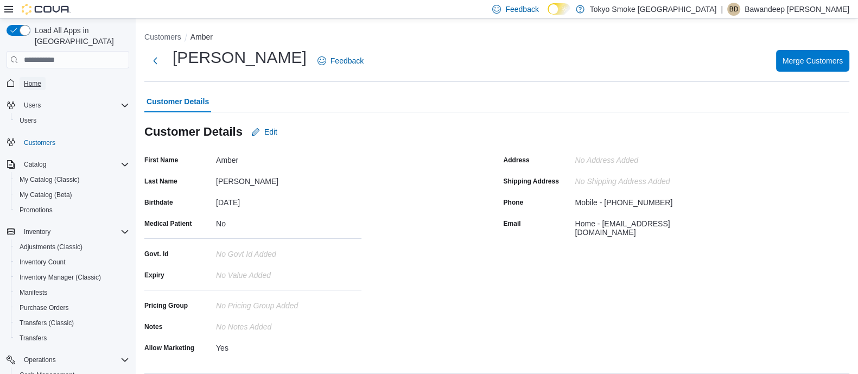
click at [21, 77] on link "Home" at bounding box center [33, 83] width 26 height 13
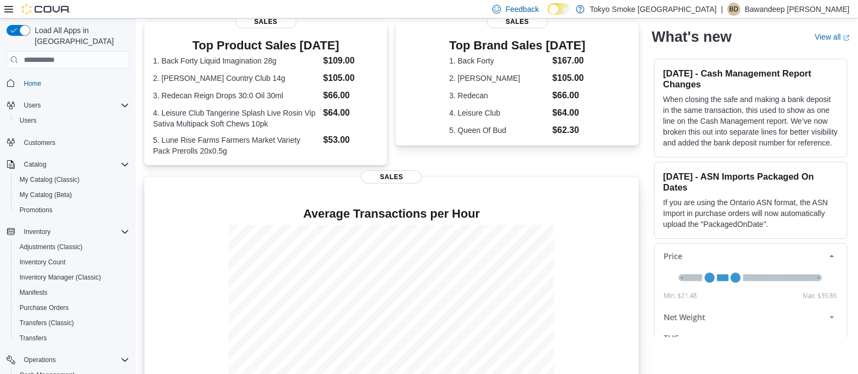
scroll to position [255, 0]
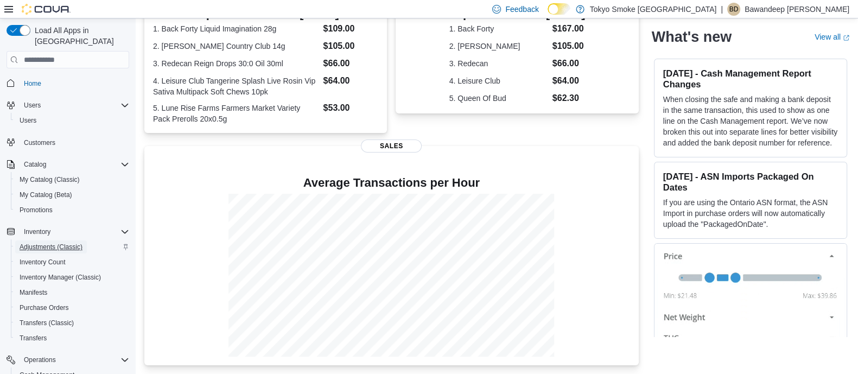
click at [65, 243] on span "Adjustments (Classic)" at bounding box center [51, 247] width 63 height 9
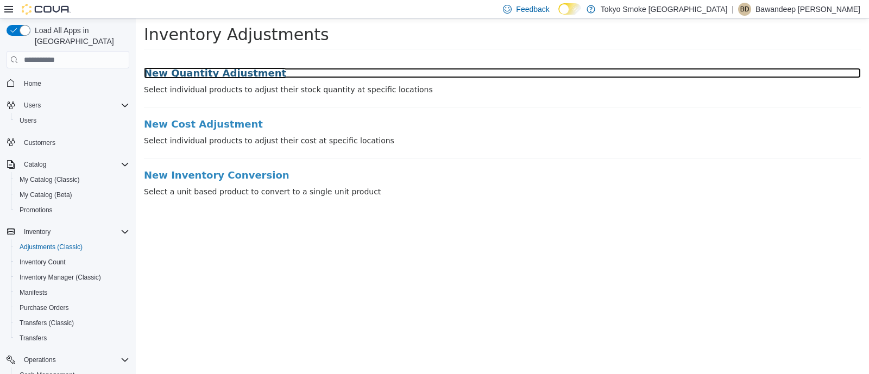
click at [237, 75] on h3 "New Quantity Adjustment" at bounding box center [502, 73] width 717 height 11
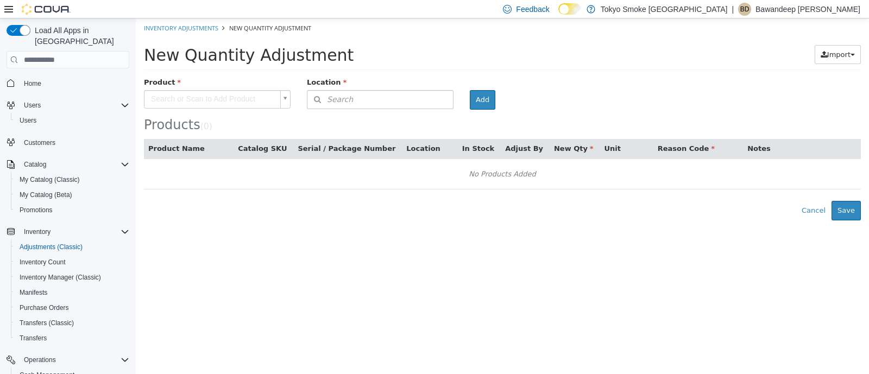
click at [208, 93] on body "× Inventory Adjustments New Quantity Adjustment New Quantity Adjustment Import …" at bounding box center [502, 119] width 733 height 202
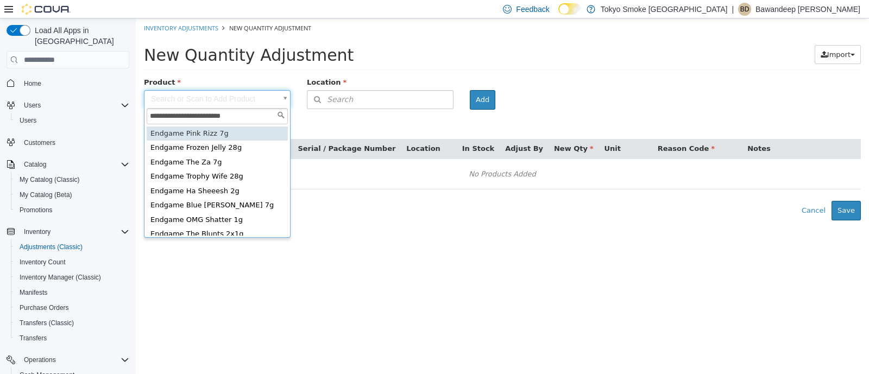
click at [242, 114] on input "**********" at bounding box center [217, 116] width 141 height 16
click at [195, 113] on input "**********" at bounding box center [217, 116] width 141 height 16
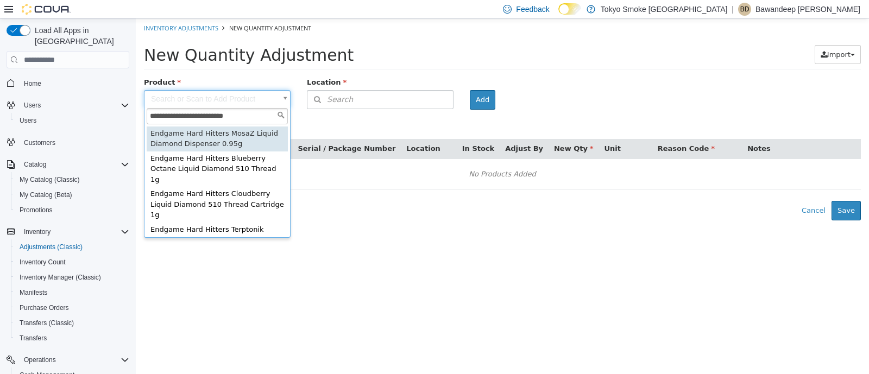
click at [249, 118] on input "**********" at bounding box center [217, 116] width 141 height 16
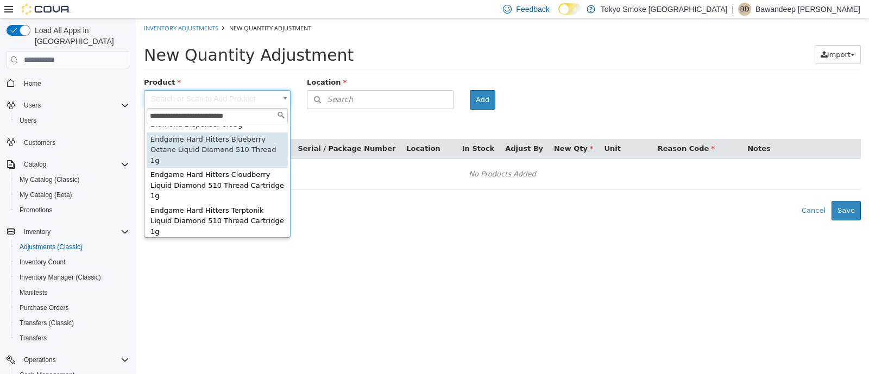
scroll to position [67, 0]
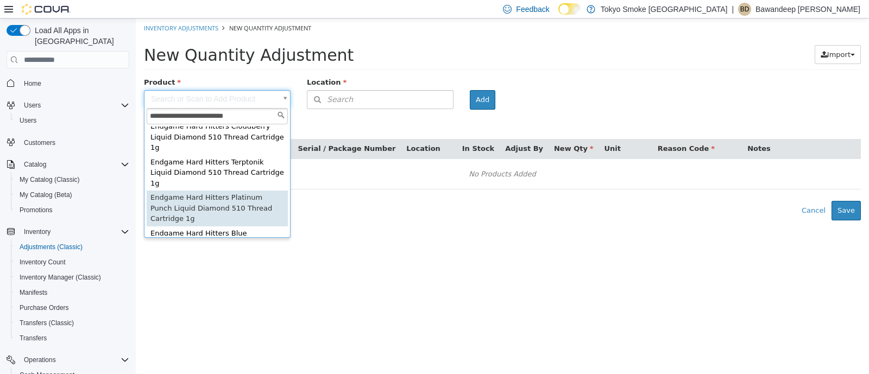
type input "**********"
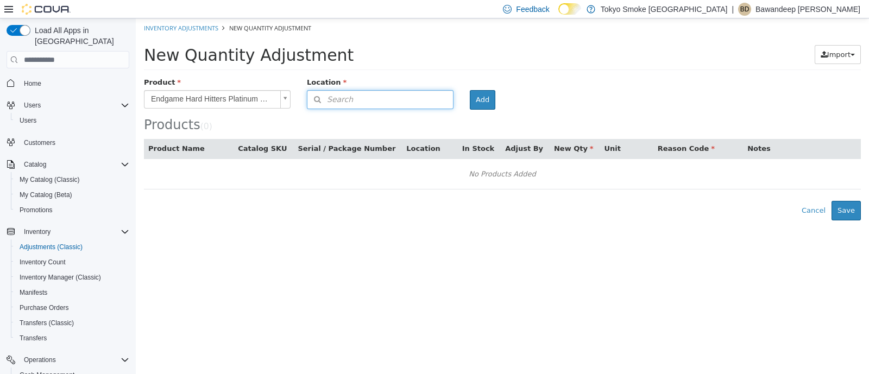
click at [396, 99] on button "Search" at bounding box center [380, 99] width 147 height 19
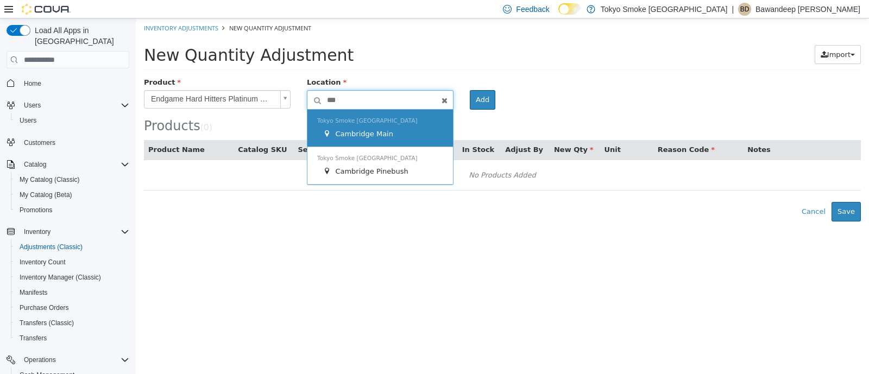
type input "***"
click at [384, 130] on span "Cambridge Main" at bounding box center [364, 134] width 58 height 8
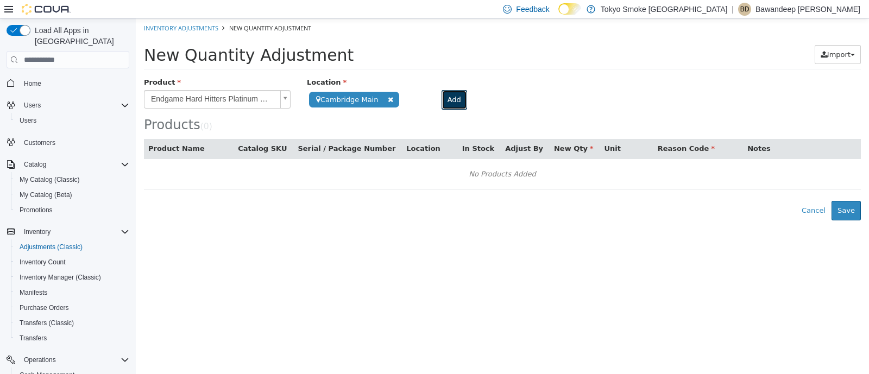
click at [451, 98] on button "Add" at bounding box center [454, 100] width 26 height 20
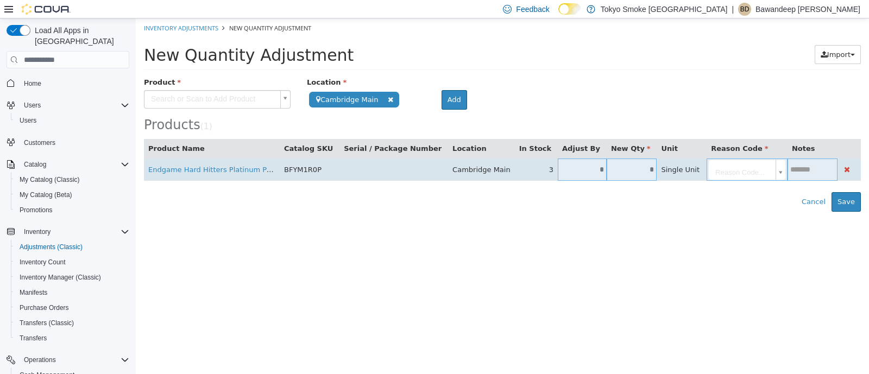
click at [606, 170] on input "*" at bounding box center [631, 170] width 50 height 8
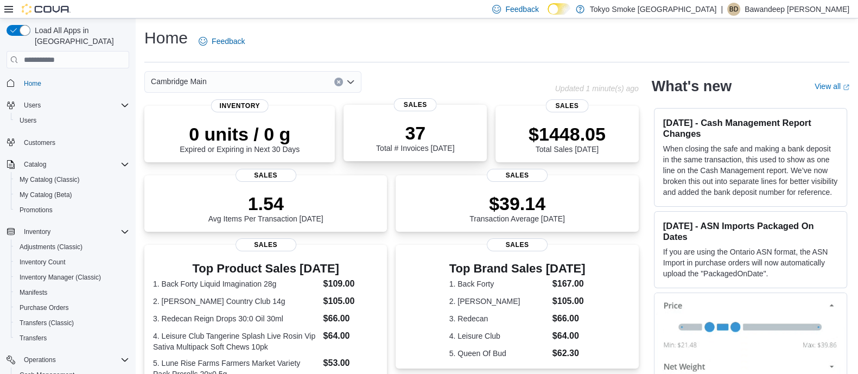
click at [365, 149] on div "37 Total # Invoices [DATE]" at bounding box center [415, 135] width 126 height 35
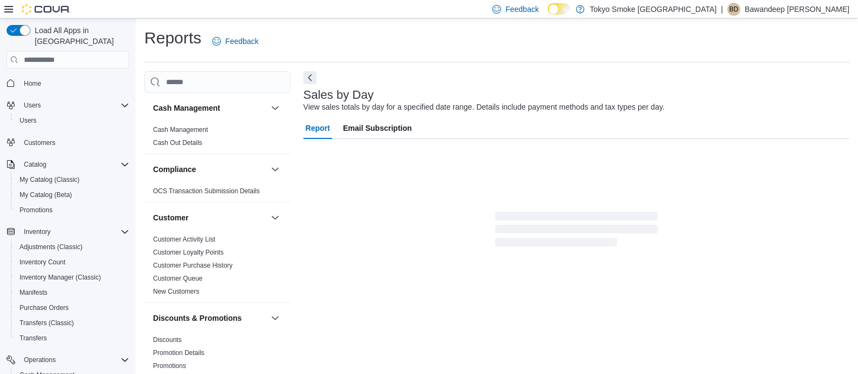
click at [312, 69] on div "Reports Feedback Cash Management Cash Management Cash Out Details Compliance OC…" at bounding box center [496, 200] width 705 height 346
click at [307, 73] on button "Next" at bounding box center [309, 77] width 13 height 13
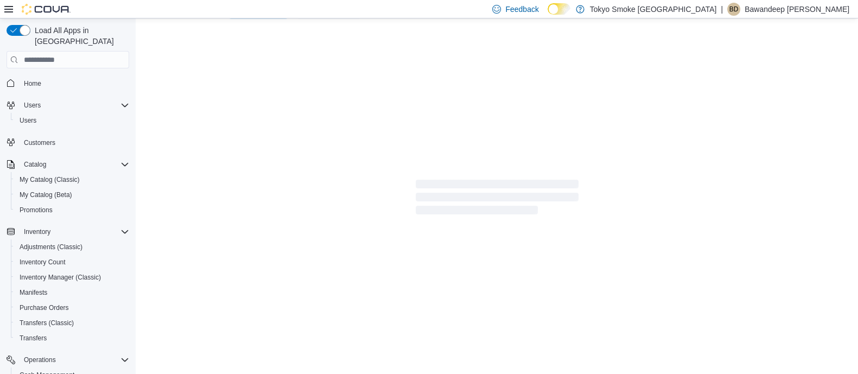
scroll to position [329, 0]
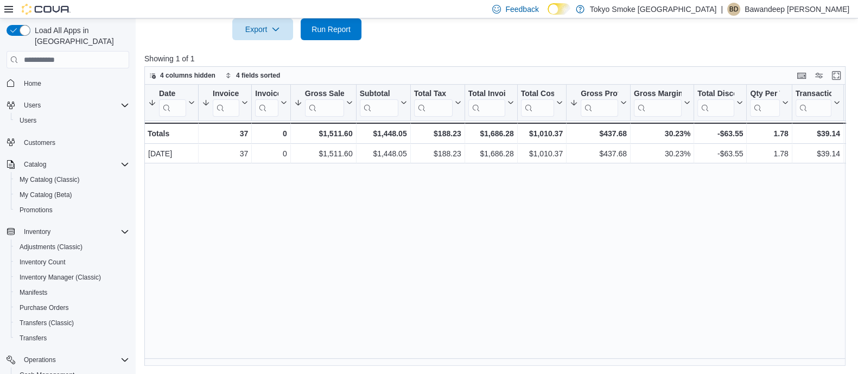
click at [384, 208] on div "Date Sorted by Gross Sales, descending , then sorted by Gross Profit, descendin…" at bounding box center [498, 225] width 708 height 281
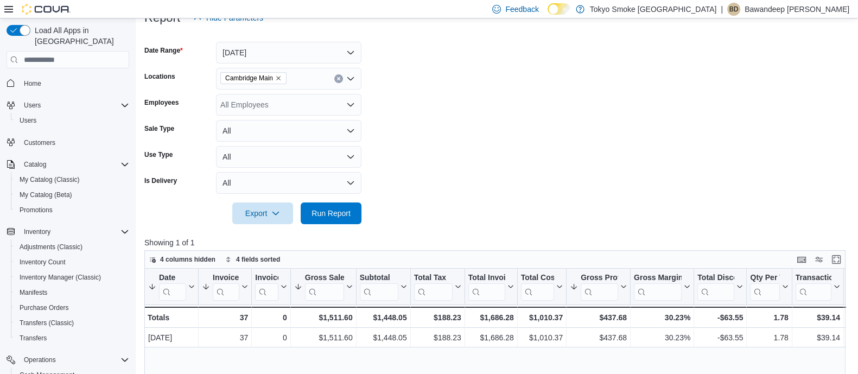
scroll to position [0, 0]
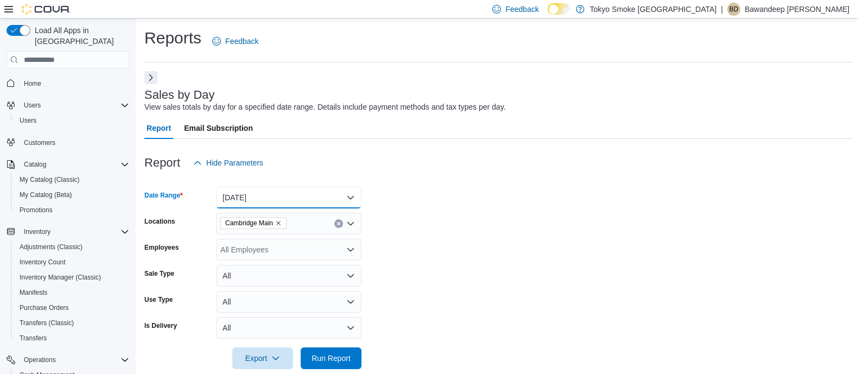
click at [275, 199] on button "[DATE]" at bounding box center [288, 198] width 145 height 22
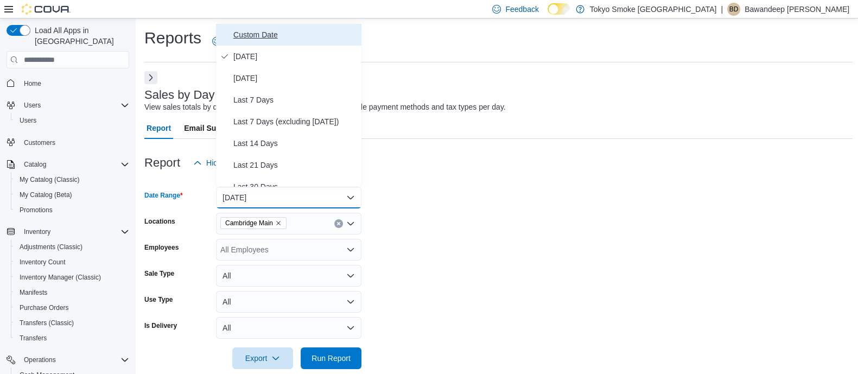
click at [260, 26] on button "Custom Date" at bounding box center [288, 35] width 145 height 22
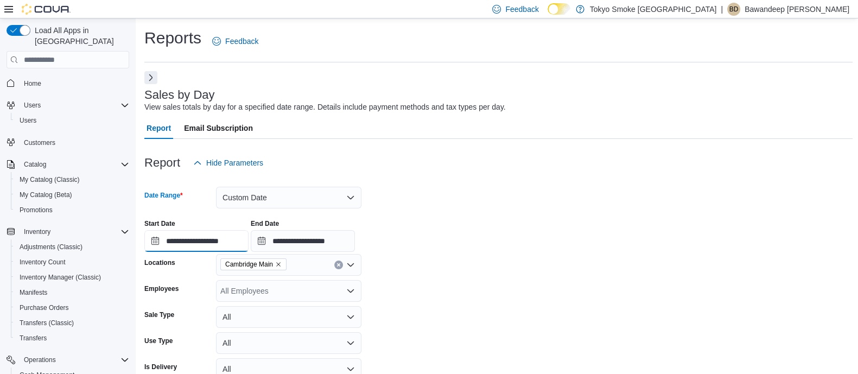
click at [199, 238] on input "**********" at bounding box center [196, 241] width 104 height 22
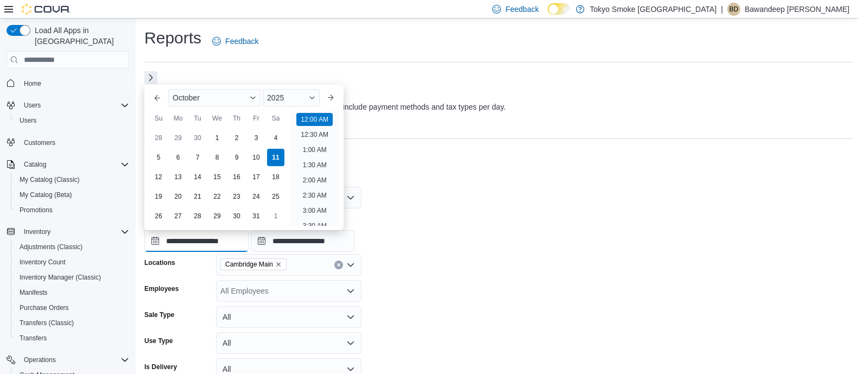
scroll to position [33, 0]
click at [160, 107] on div "Previous Month Next month October 2025 October 2025 Su Mo Tu We Th Fr Sa 28 29 …" at bounding box center [244, 157] width 191 height 137
click at [160, 104] on button "Previous Month" at bounding box center [157, 97] width 17 height 17
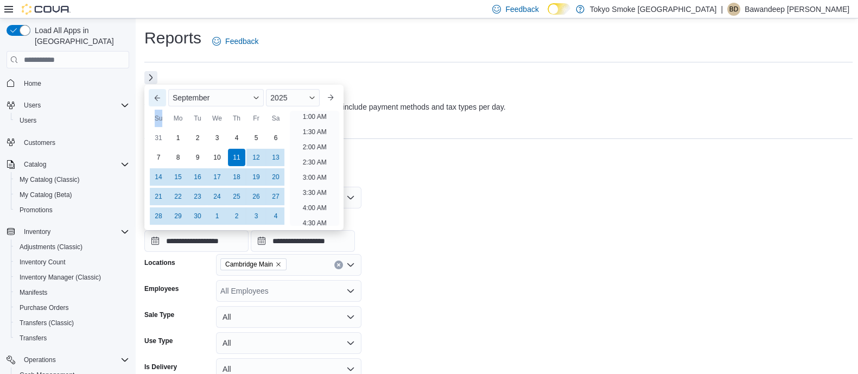
scroll to position [2, 0]
click at [160, 104] on button "Previous Month" at bounding box center [157, 97] width 17 height 17
type input "**********"
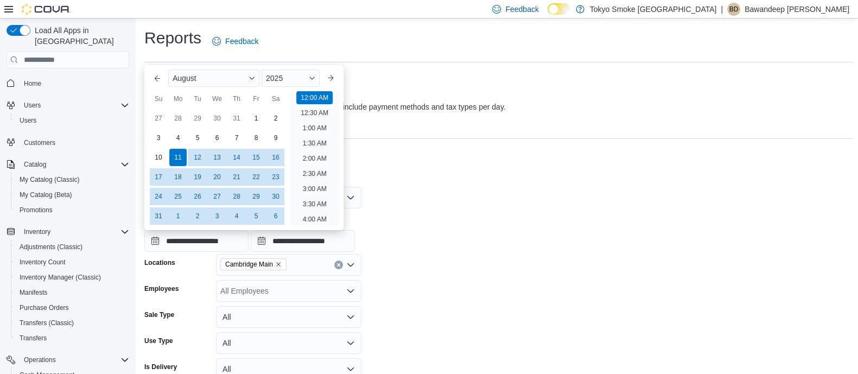
click at [472, 193] on form "**********" at bounding box center [498, 292] width 708 height 237
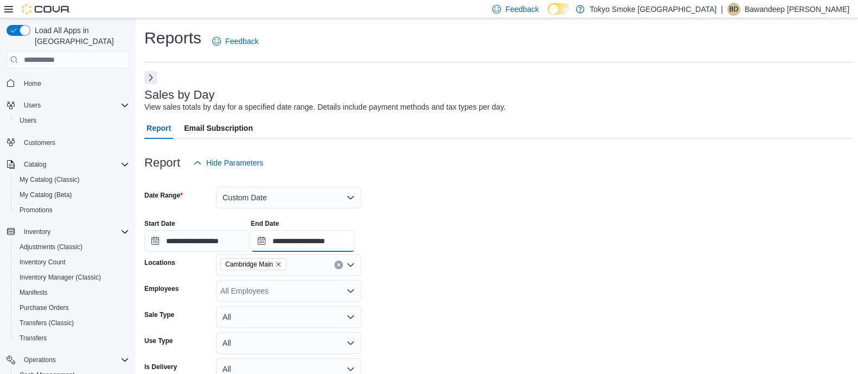
click at [342, 241] on input "**********" at bounding box center [303, 241] width 104 height 22
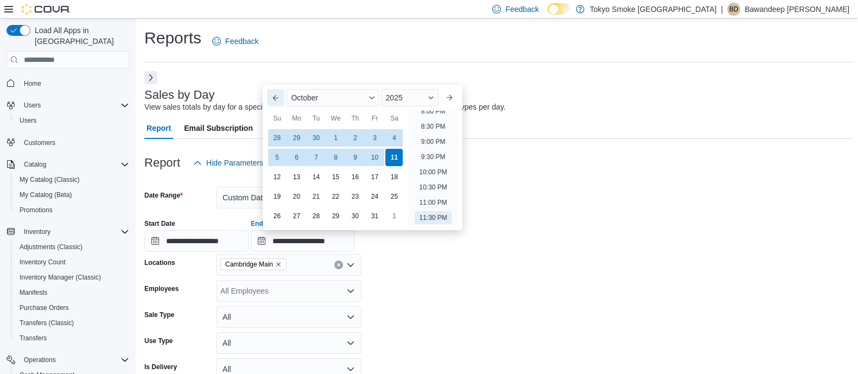
click at [282, 102] on button "Previous Month" at bounding box center [275, 97] width 17 height 17
type input "**********"
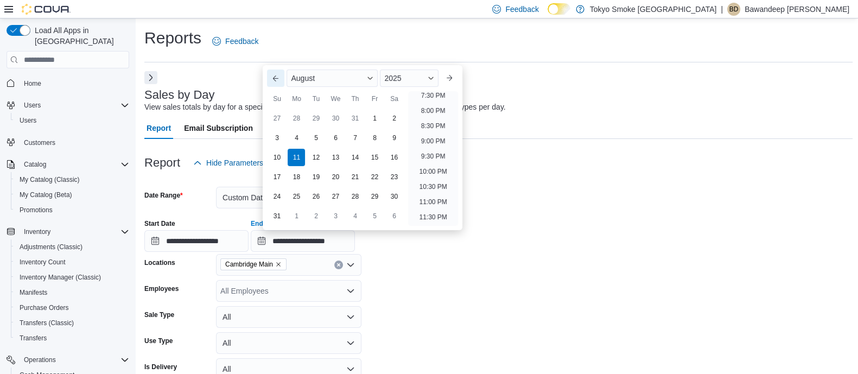
scroll to position [597, 0]
click at [429, 260] on form "**********" at bounding box center [498, 292] width 708 height 237
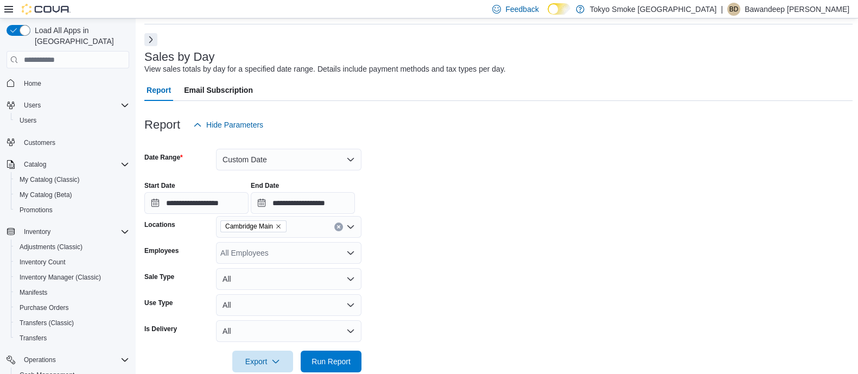
scroll to position [204, 0]
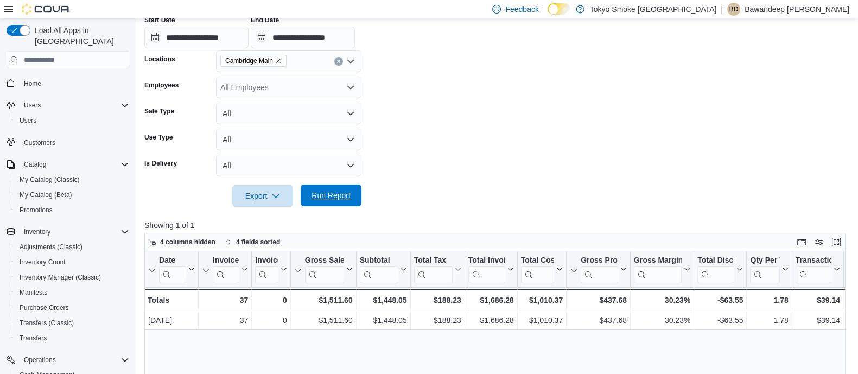
click at [344, 199] on span "Run Report" at bounding box center [331, 195] width 39 height 11
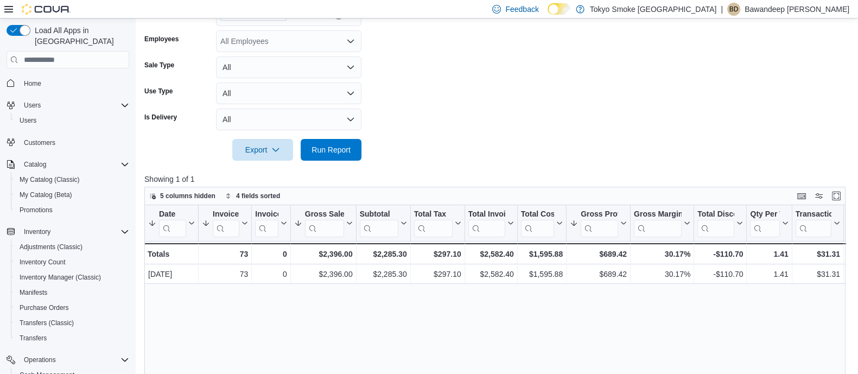
scroll to position [271, 0]
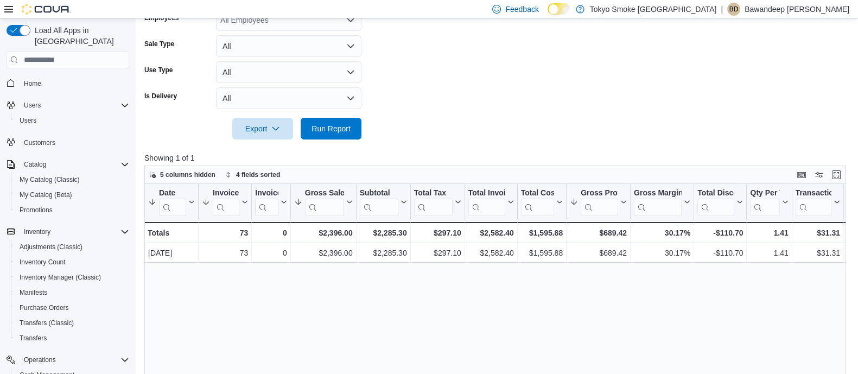
click at [34, 73] on div "Home" at bounding box center [68, 83] width 123 height 20
click at [41, 79] on span "Home" at bounding box center [32, 83] width 17 height 9
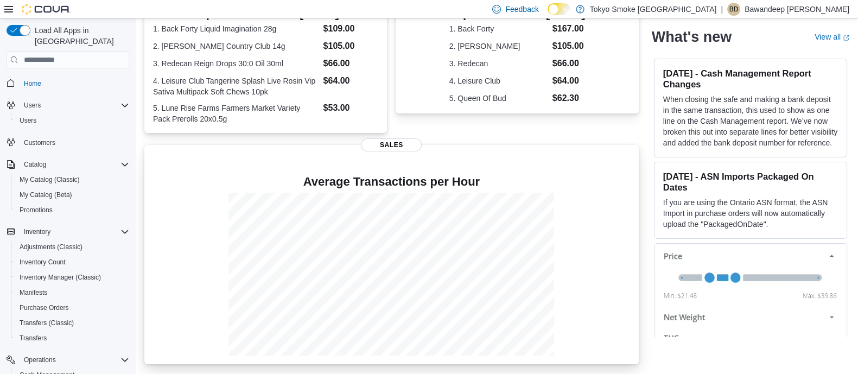
scroll to position [52, 0]
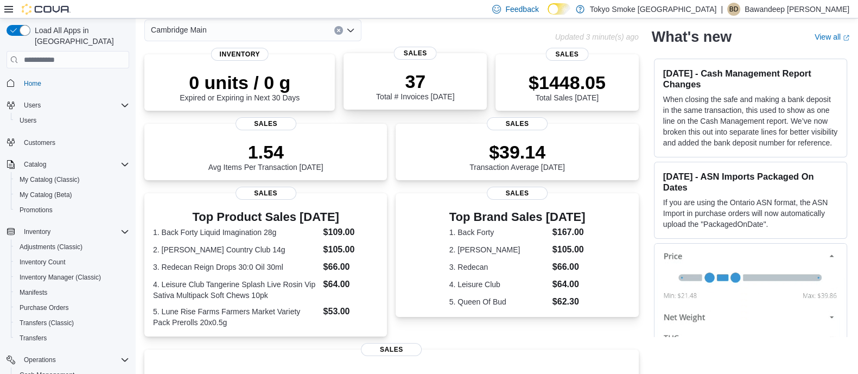
click at [377, 82] on div "37 Total # Invoices Today" at bounding box center [415, 83] width 126 height 35
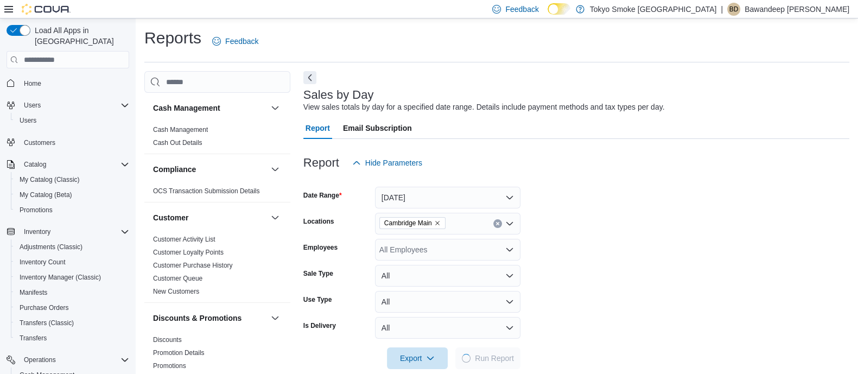
scroll to position [16, 0]
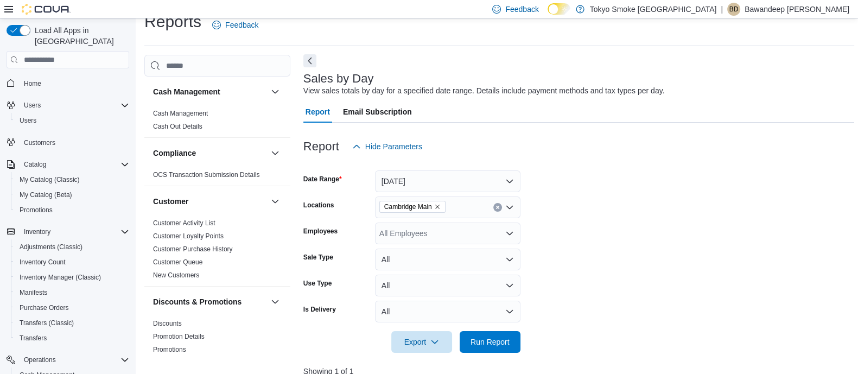
click at [315, 65] on button "Next" at bounding box center [309, 60] width 13 height 13
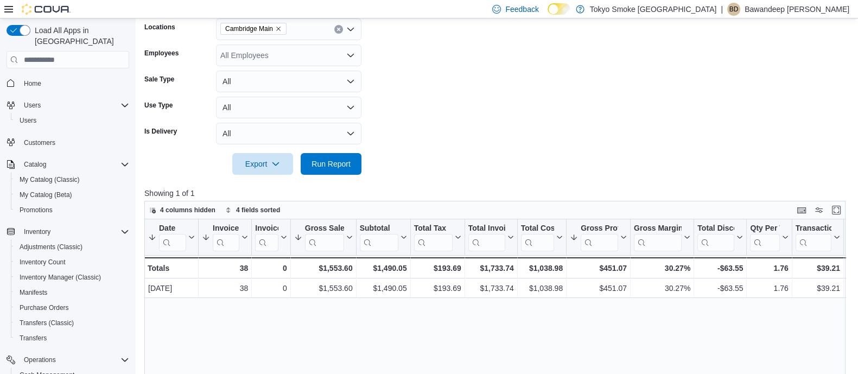
scroll to position [152, 0]
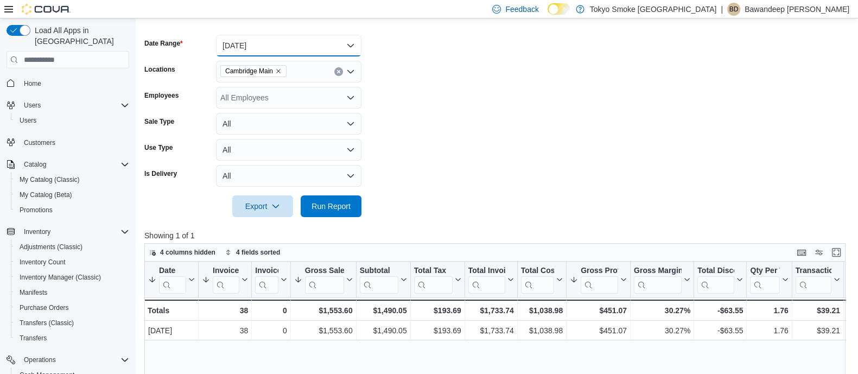
click at [297, 50] on button "Today" at bounding box center [288, 46] width 145 height 22
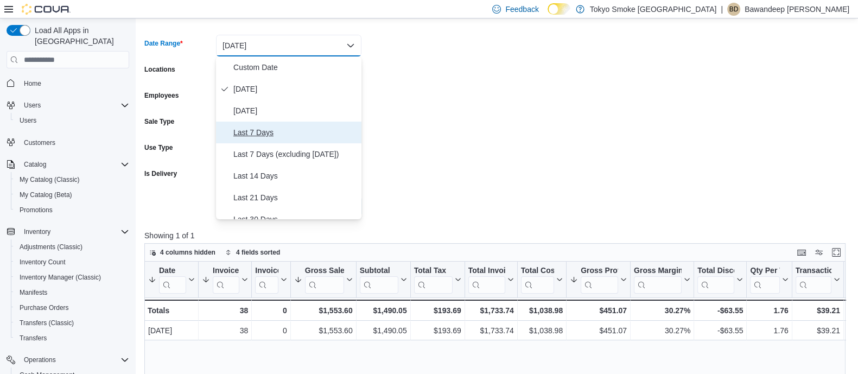
click at [280, 132] on span "Last 7 Days" at bounding box center [295, 132] width 124 height 13
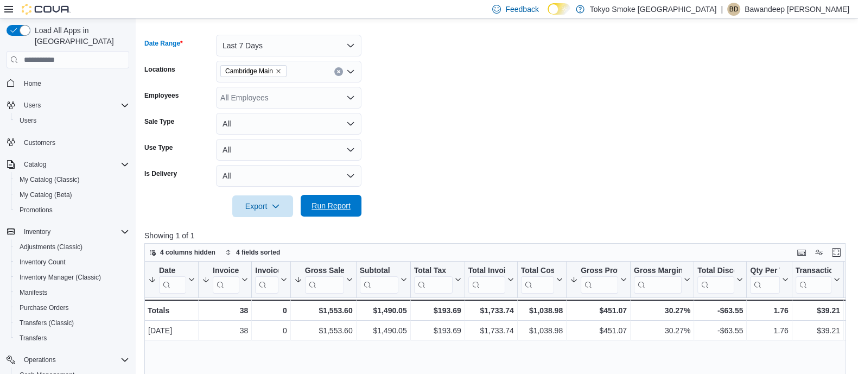
click at [343, 200] on span "Run Report" at bounding box center [331, 206] width 48 height 22
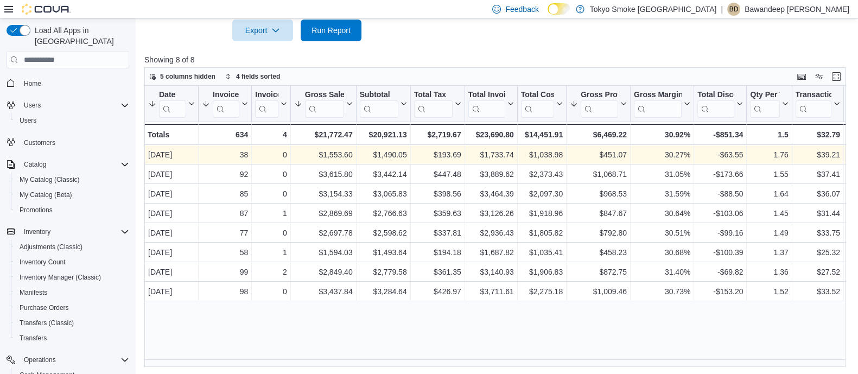
scroll to position [329, 0]
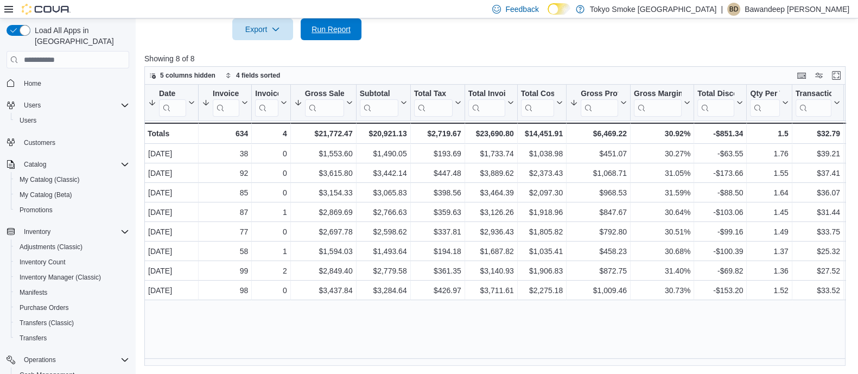
drag, startPoint x: 357, startPoint y: 27, endPoint x: 350, endPoint y: 4, distance: 24.0
click at [357, 27] on button "Run Report" at bounding box center [331, 29] width 61 height 22
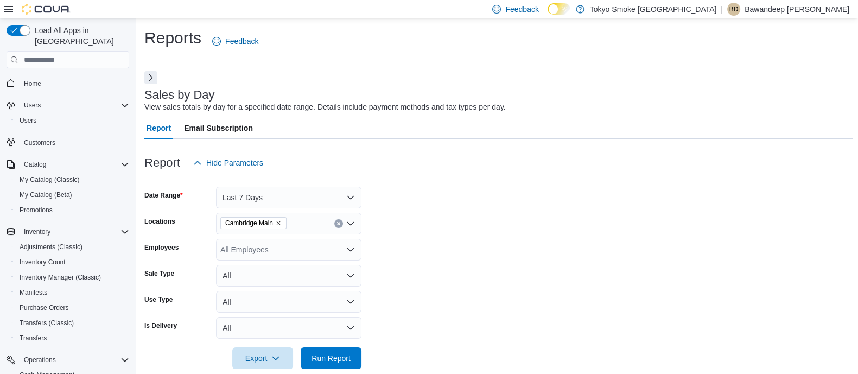
click at [51, 76] on span "Home" at bounding box center [75, 83] width 110 height 14
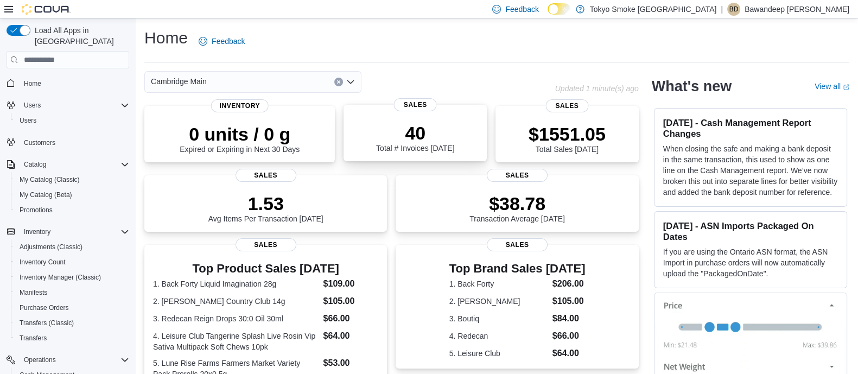
click at [386, 139] on p "40" at bounding box center [415, 133] width 78 height 22
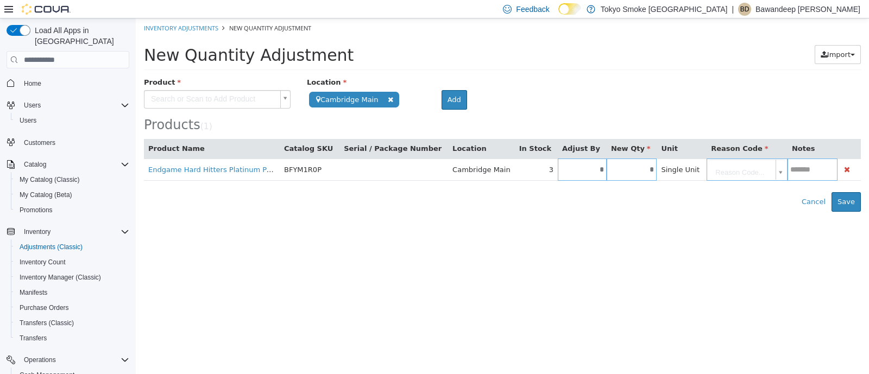
click at [228, 99] on body "**********" at bounding box center [502, 114] width 733 height 193
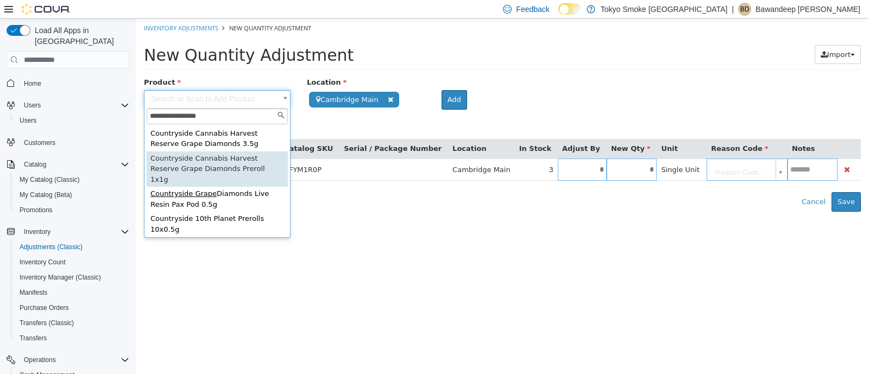
type input "**********"
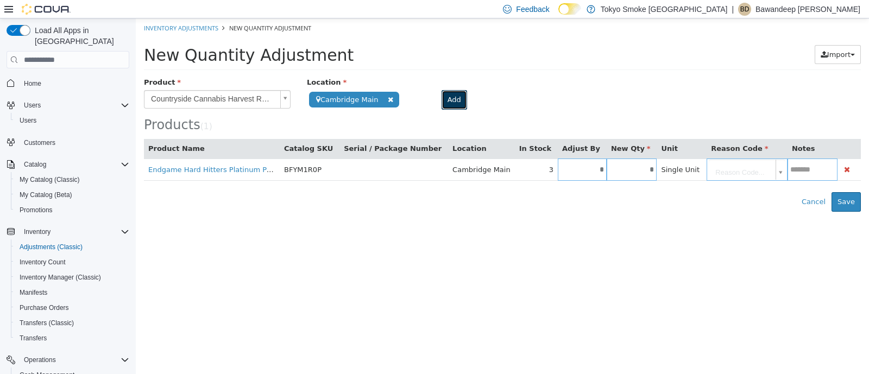
click at [448, 101] on button "Add" at bounding box center [454, 100] width 26 height 20
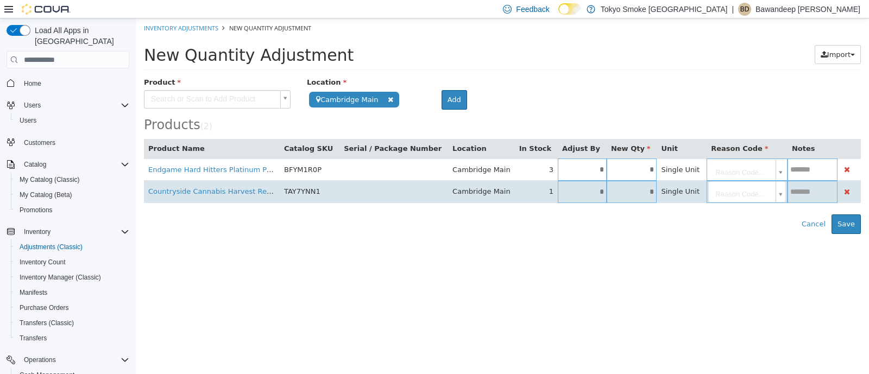
click at [606, 188] on input "*" at bounding box center [631, 192] width 50 height 8
type input "*"
type input "**"
click at [746, 196] on body "**********" at bounding box center [502, 126] width 733 height 216
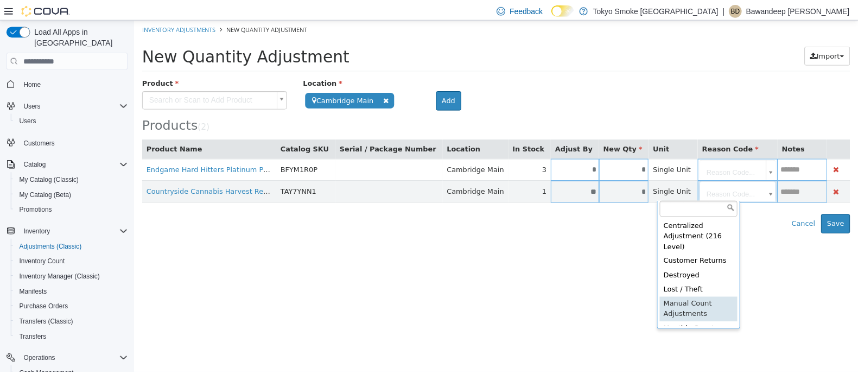
scroll to position [16, 0]
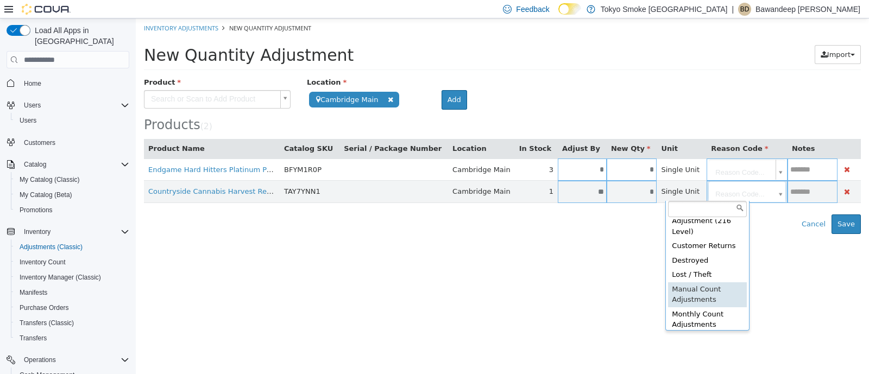
type input "**********"
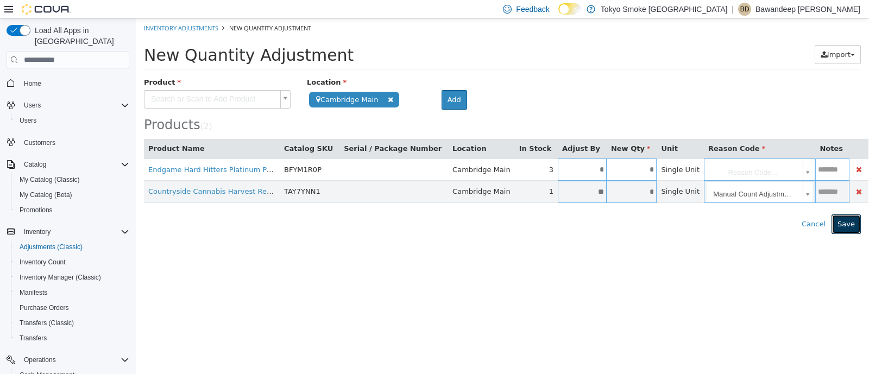
click at [850, 218] on button "Save" at bounding box center [845, 224] width 29 height 20
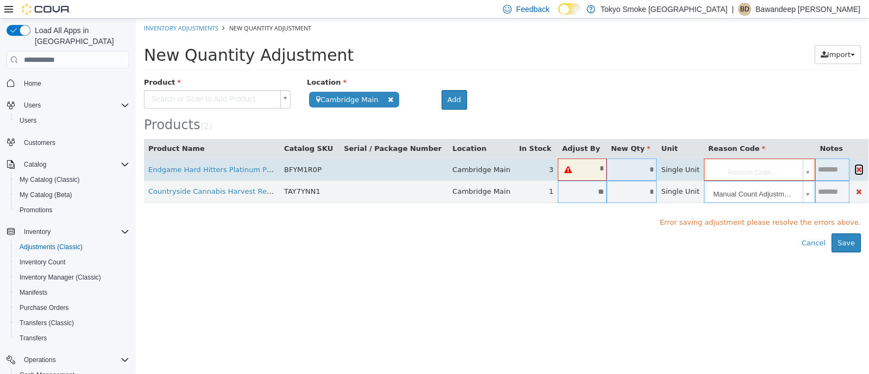
click at [856, 168] on icon "button" at bounding box center [859, 170] width 6 height 8
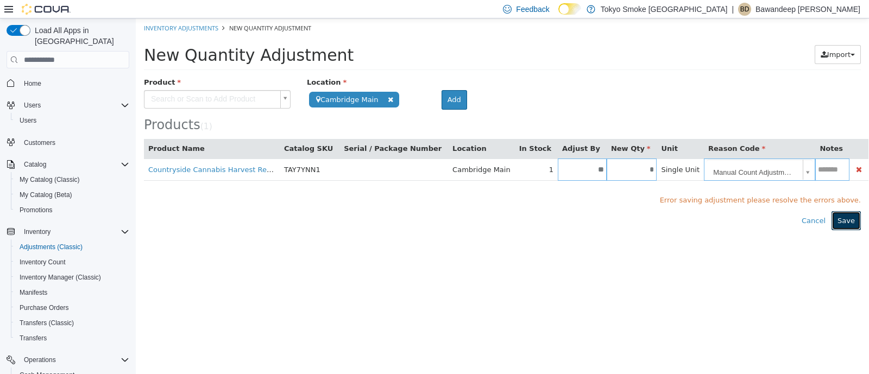
click at [851, 221] on button "Save" at bounding box center [845, 221] width 29 height 20
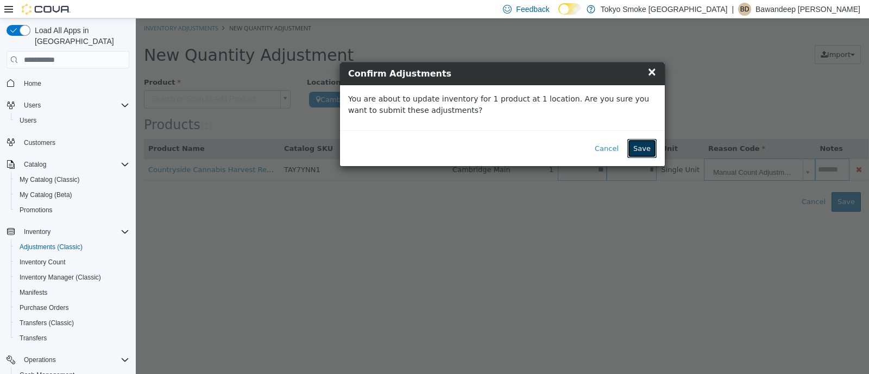
click at [635, 143] on button "Save" at bounding box center [641, 149] width 29 height 20
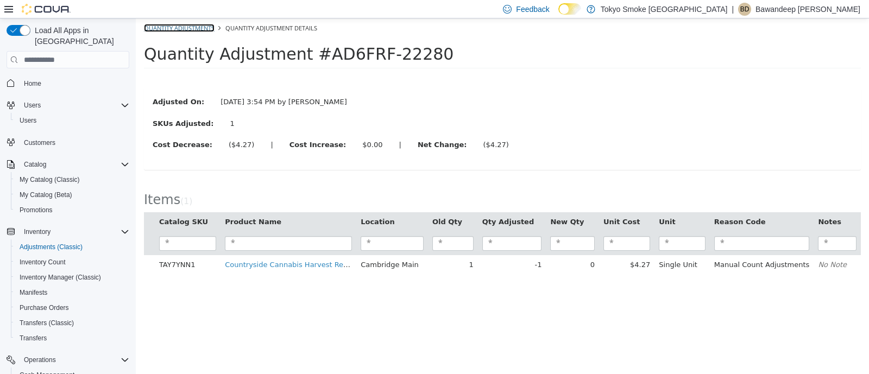
click at [183, 27] on link "Quantity Adjustments" at bounding box center [179, 28] width 71 height 8
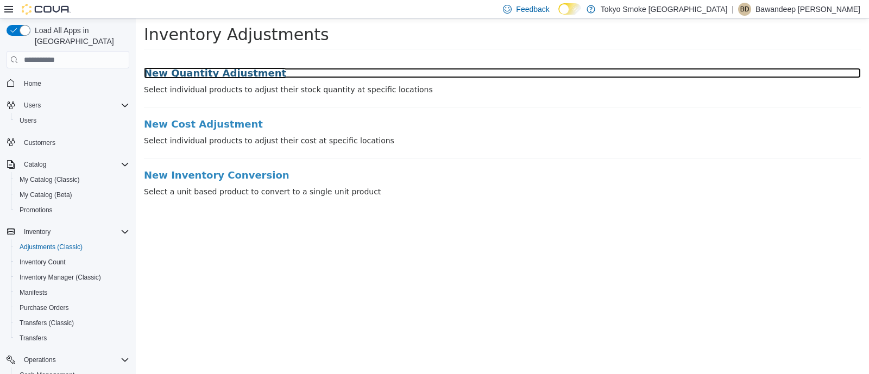
click at [223, 71] on h3 "New Quantity Adjustment" at bounding box center [502, 73] width 717 height 11
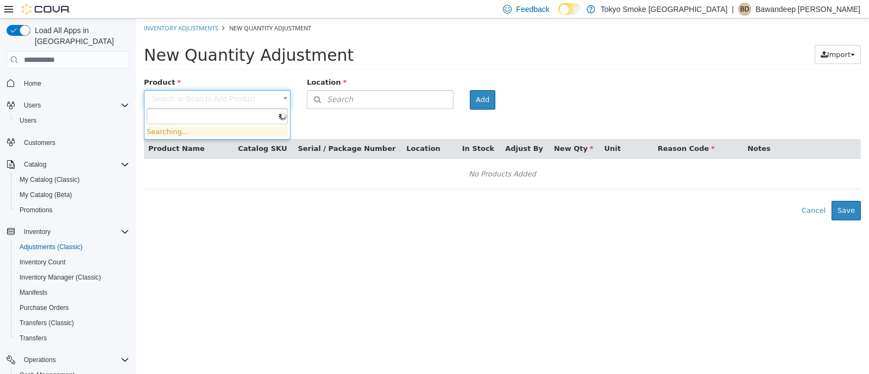
click at [268, 96] on body "× The adjustment request was successfully processed. Inventory Adjustments New …" at bounding box center [502, 119] width 733 height 202
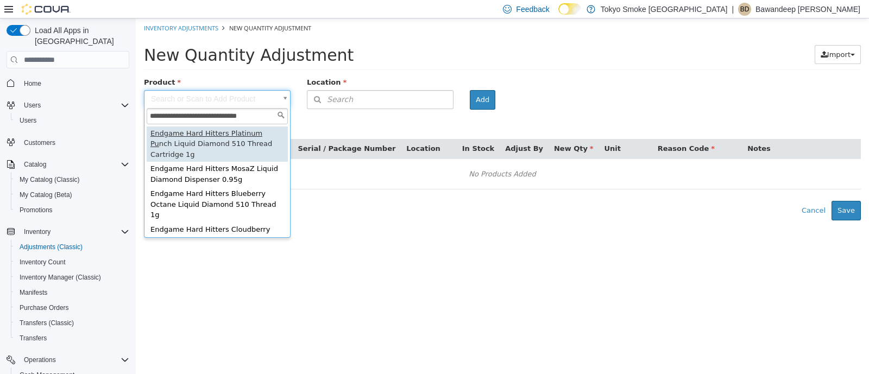
type input "**********"
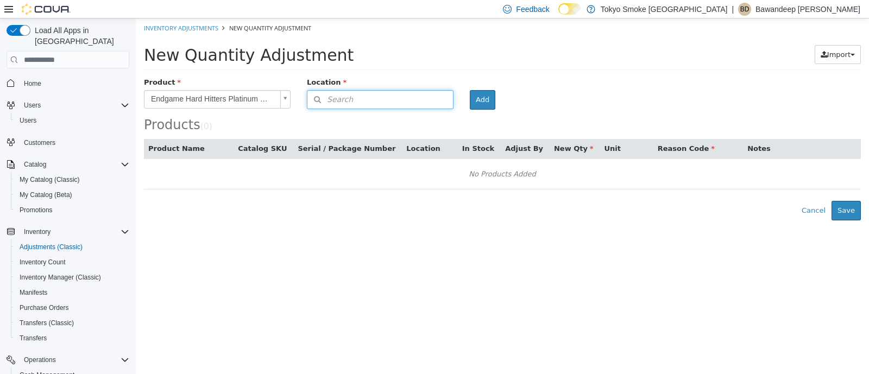
click at [347, 95] on span "Search" at bounding box center [330, 99] width 46 height 11
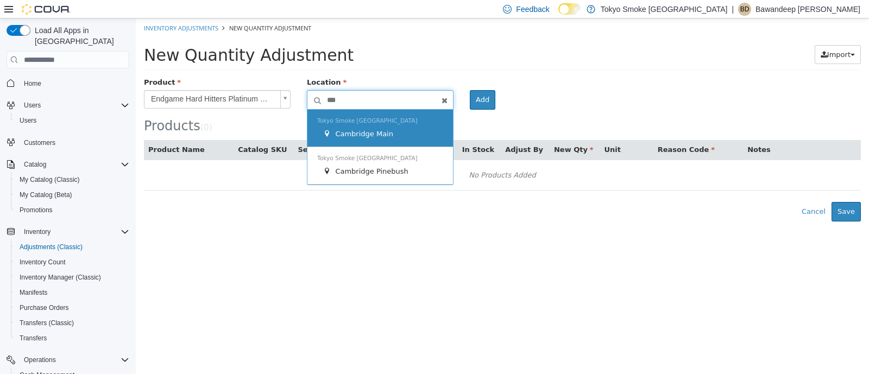
type input "***"
click at [381, 122] on div "[GEOGRAPHIC_DATA] Smoke [GEOGRAPHIC_DATA] [GEOGRAPHIC_DATA]" at bounding box center [379, 128] width 145 height 37
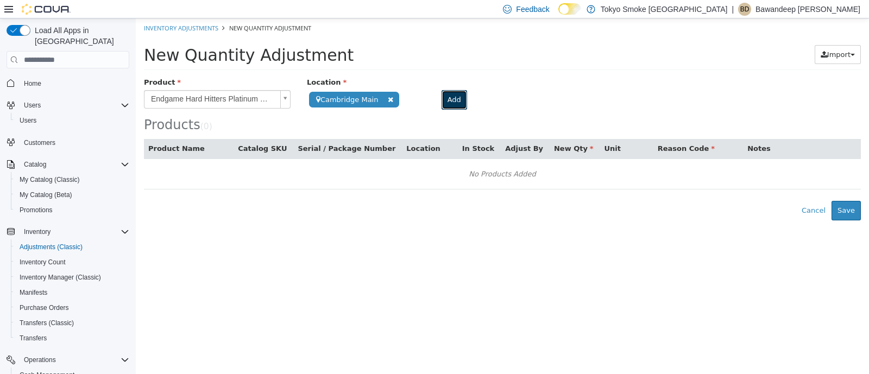
click at [446, 100] on button "Add" at bounding box center [454, 100] width 26 height 20
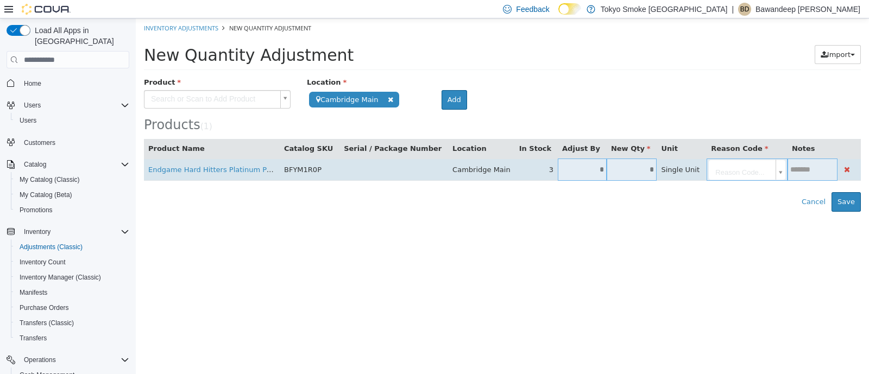
click at [606, 173] on input "*" at bounding box center [631, 170] width 50 height 8
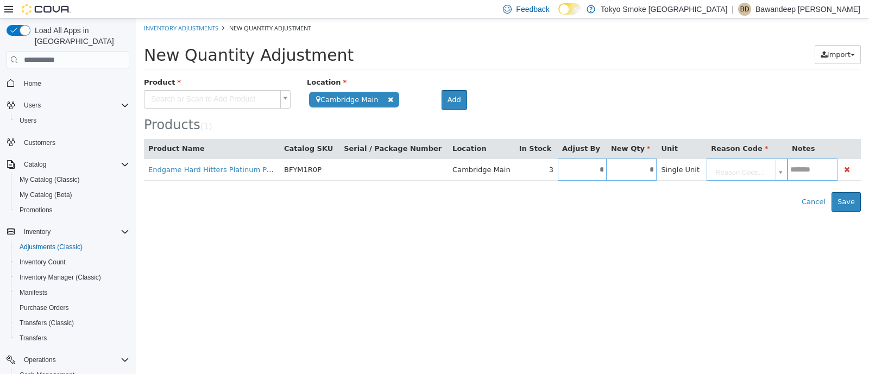
type input "*"
type input "**"
click at [729, 125] on div "Products ( 1 )" at bounding box center [502, 125] width 717 height 14
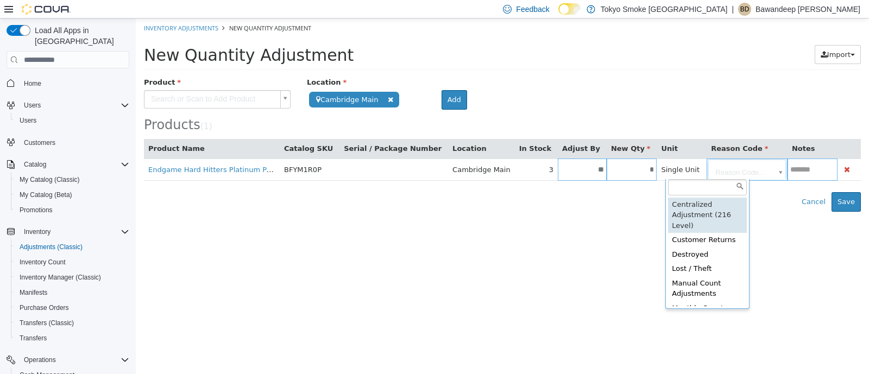
click at [743, 176] on body "**********" at bounding box center [502, 114] width 733 height 193
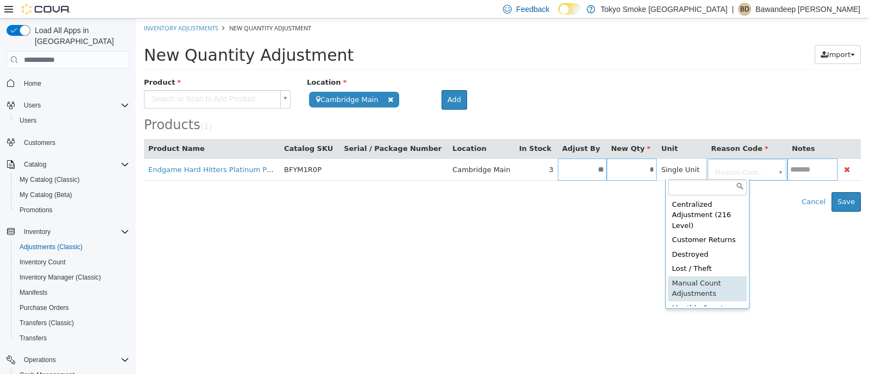
type input "**********"
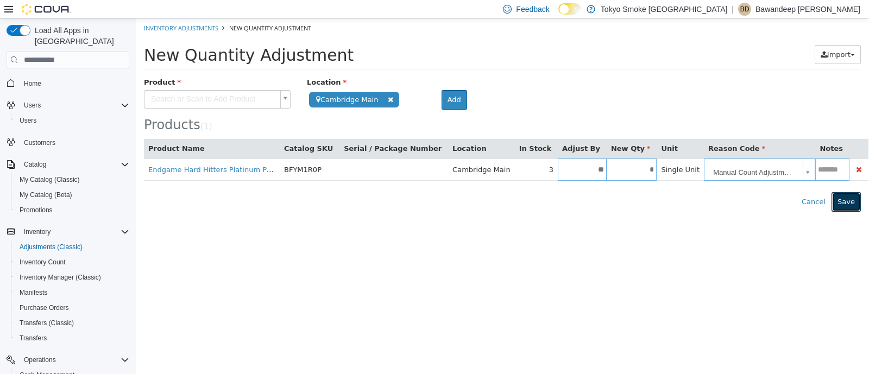
click at [840, 206] on button "Save" at bounding box center [845, 202] width 29 height 20
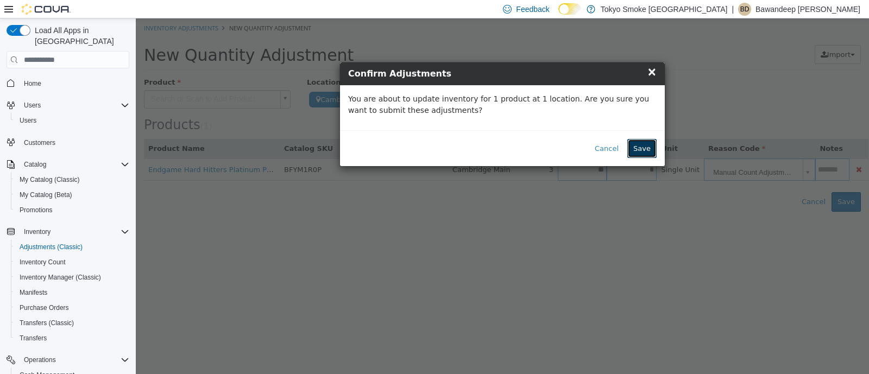
click at [649, 151] on button "Save" at bounding box center [641, 149] width 29 height 20
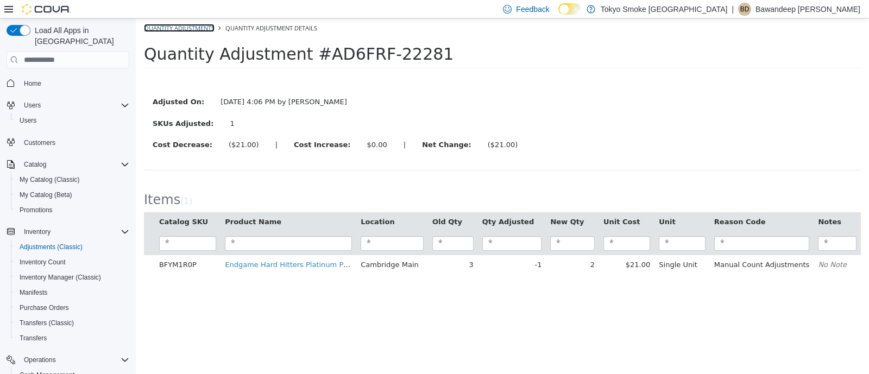
click at [198, 28] on link "Quantity Adjustments" at bounding box center [179, 28] width 71 height 8
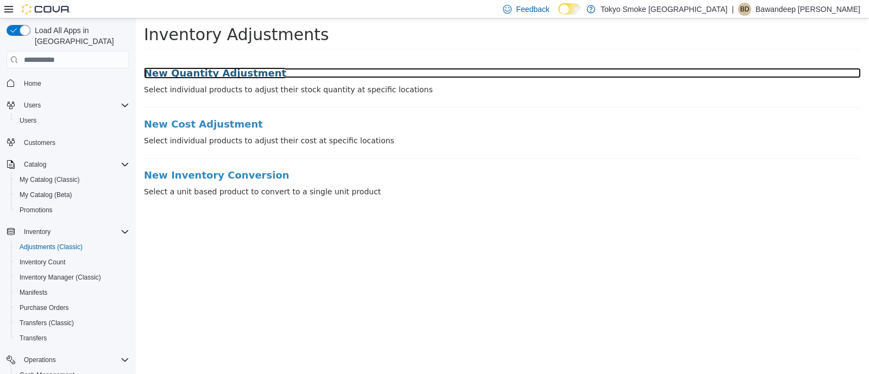
click at [223, 68] on h3 "New Quantity Adjustment" at bounding box center [502, 73] width 717 height 11
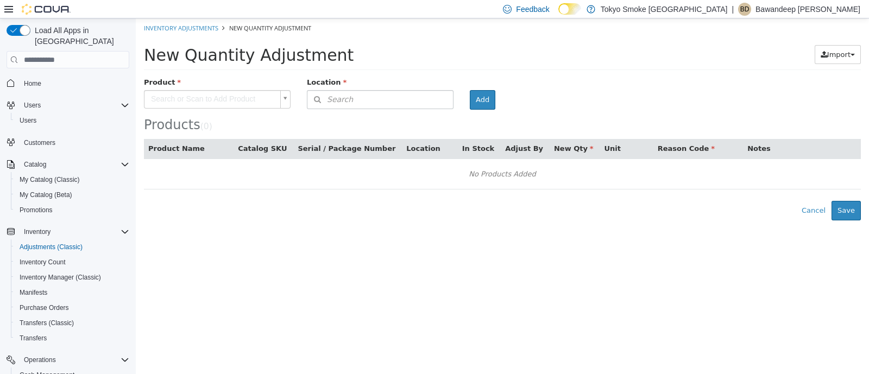
click at [214, 98] on body "× The adjustment request was successfully processed. Inventory Adjustments New …" at bounding box center [502, 119] width 733 height 202
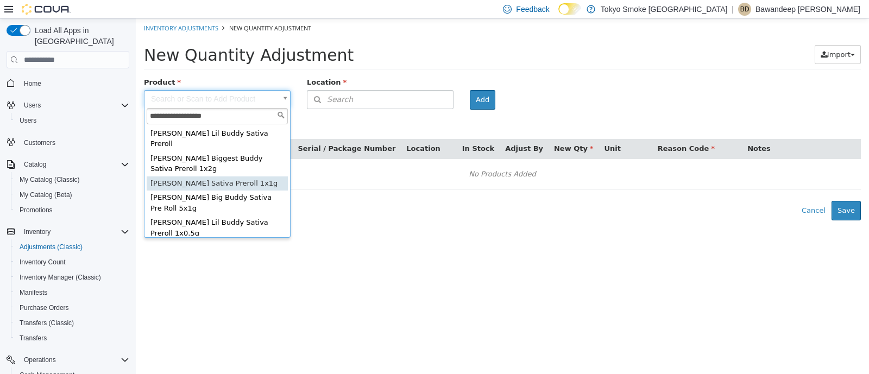
type input "**********"
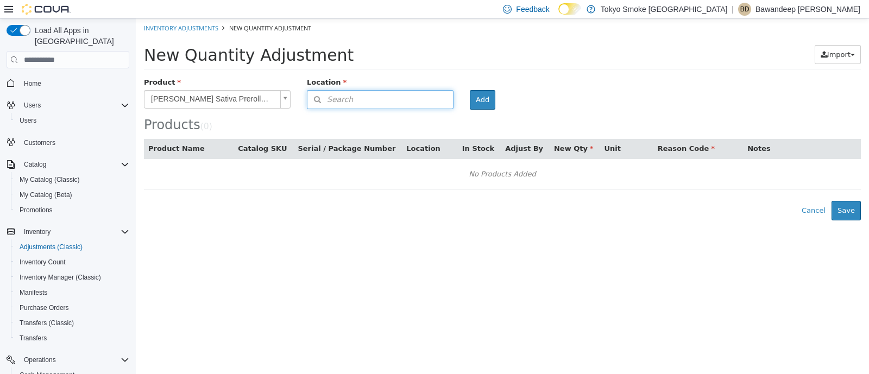
click at [369, 103] on button "Search" at bounding box center [380, 99] width 147 height 19
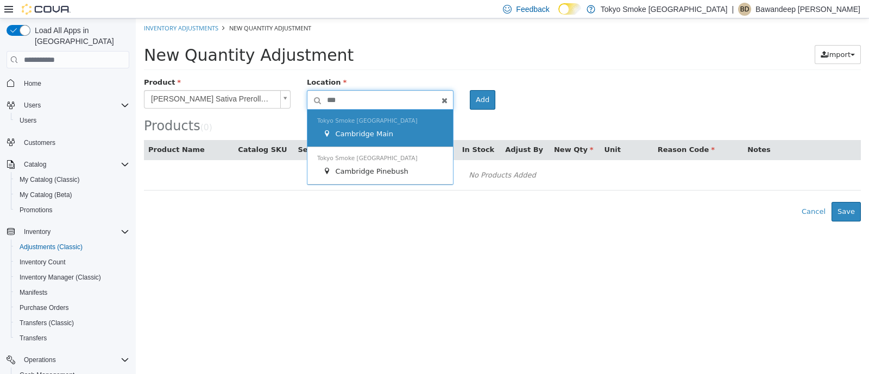
type input "***"
click at [378, 125] on div "Tokyo Smoke Ontario Cambridge Main" at bounding box center [379, 128] width 145 height 37
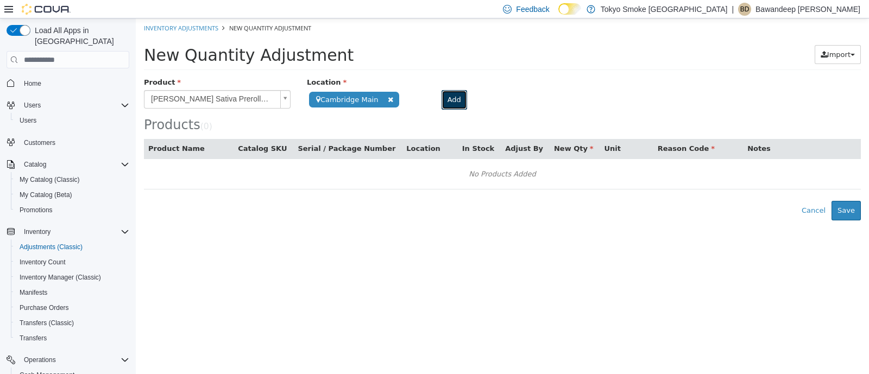
click at [453, 101] on button "Add" at bounding box center [454, 100] width 26 height 20
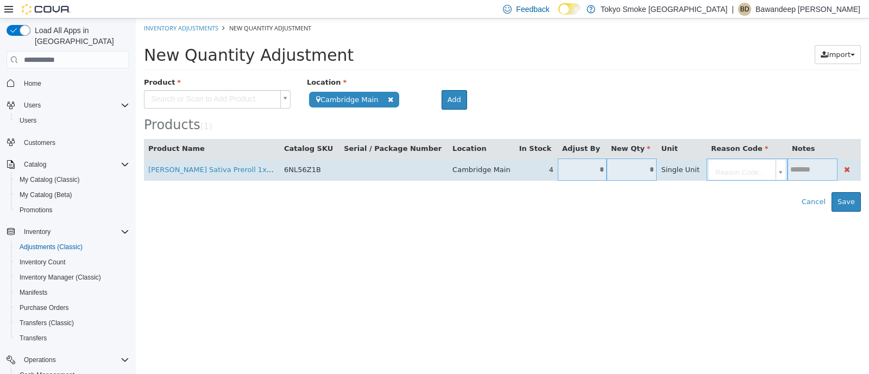
click at [606, 168] on input "*" at bounding box center [631, 170] width 50 height 8
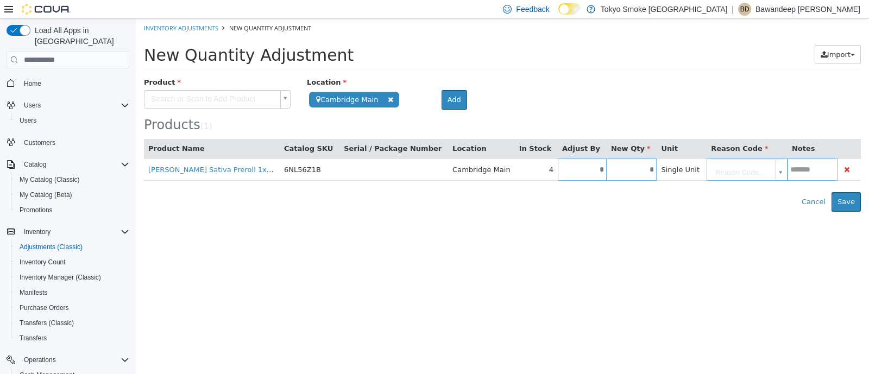
type input "*"
type input "**"
click at [749, 116] on div "Products ( 1 )" at bounding box center [502, 104] width 717 height 55
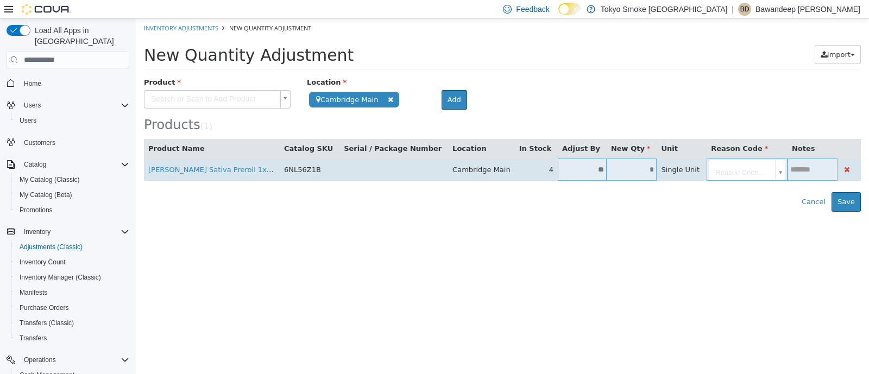
click at [787, 174] on input "text" at bounding box center [812, 170] width 50 height 8
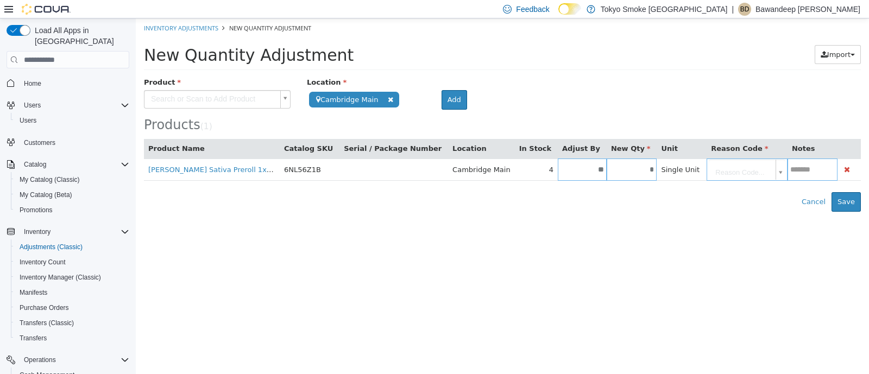
click at [732, 174] on body "**********" at bounding box center [502, 114] width 733 height 193
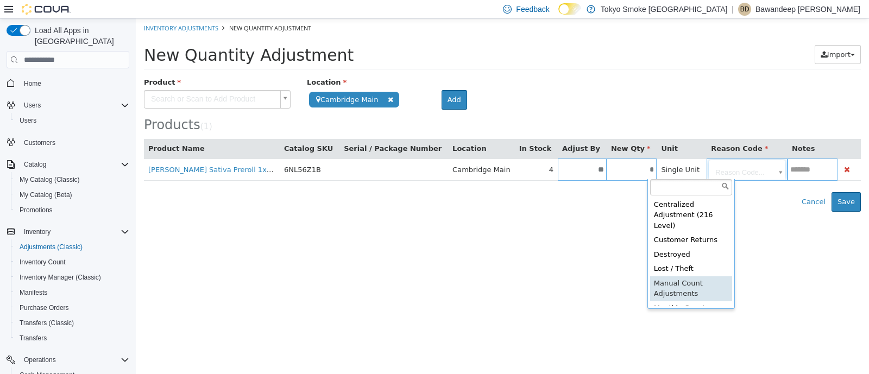
type input "**********"
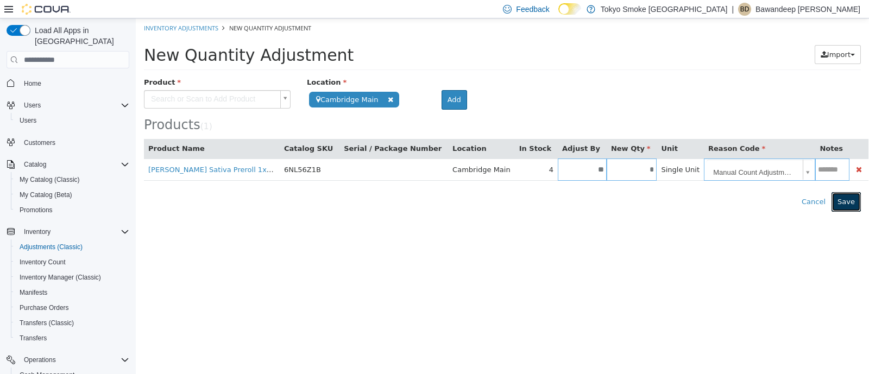
click at [854, 204] on button "Save" at bounding box center [845, 202] width 29 height 20
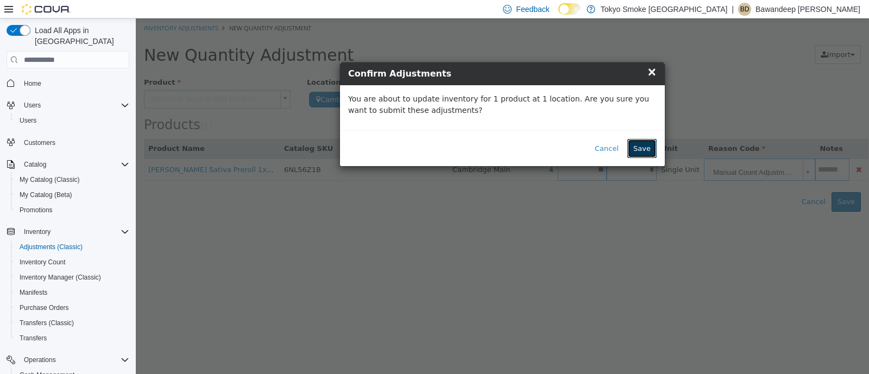
click at [641, 147] on button "Save" at bounding box center [641, 149] width 29 height 20
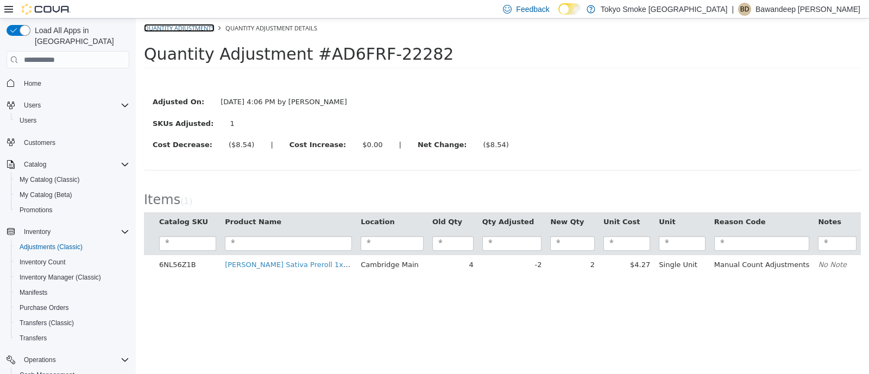
click at [210, 29] on link "Quantity Adjustments" at bounding box center [179, 28] width 71 height 8
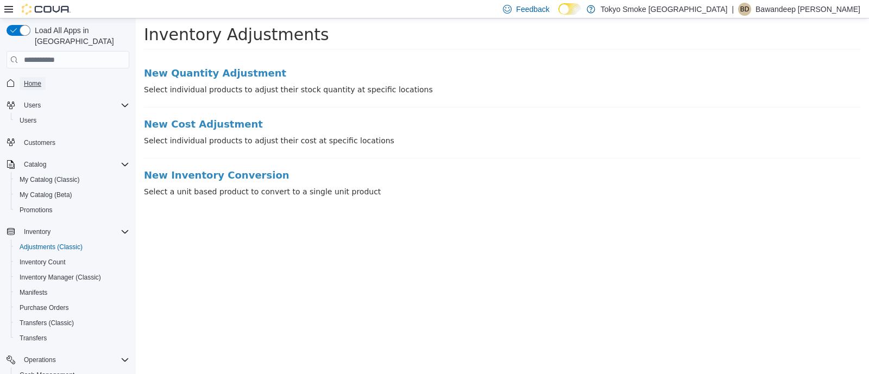
click at [37, 79] on span "Home" at bounding box center [32, 83] width 17 height 9
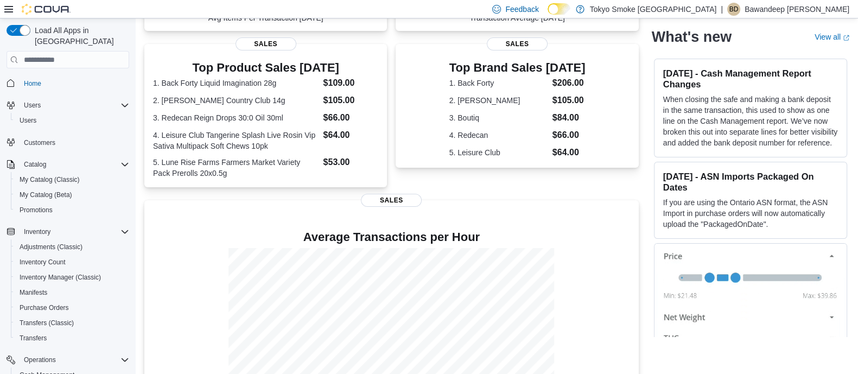
scroll to position [52, 0]
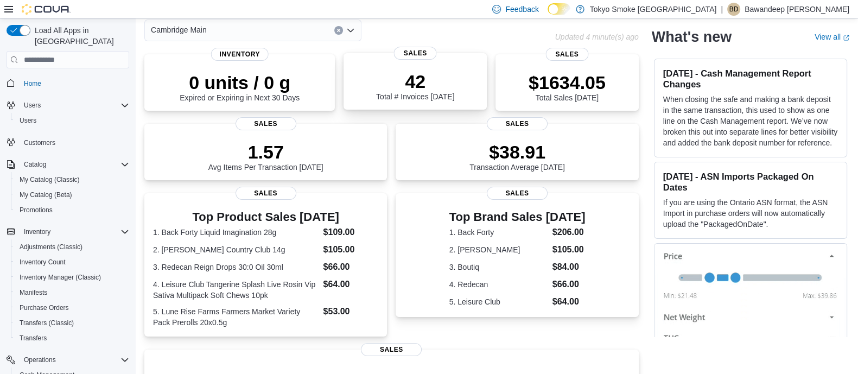
click at [372, 89] on div "42 Total # Invoices Today" at bounding box center [415, 83] width 126 height 35
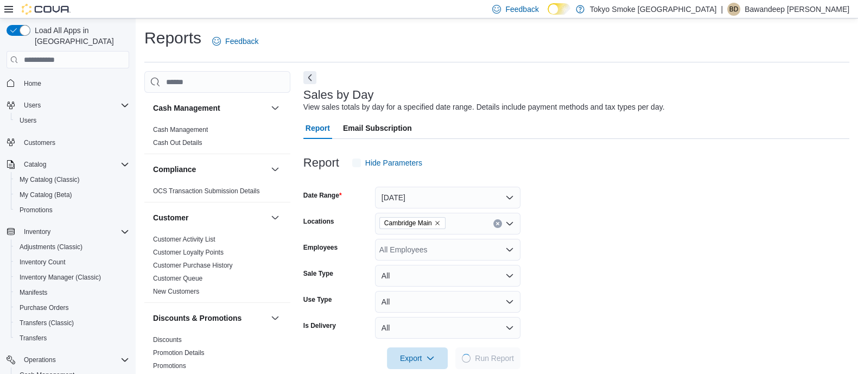
scroll to position [16, 0]
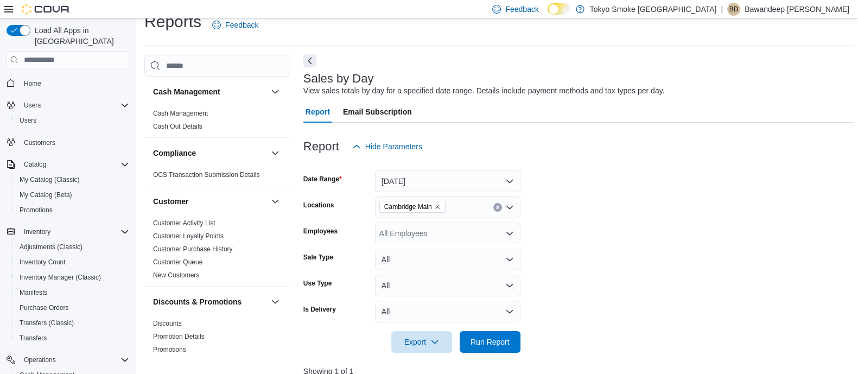
click at [312, 61] on button "Next" at bounding box center [309, 60] width 13 height 13
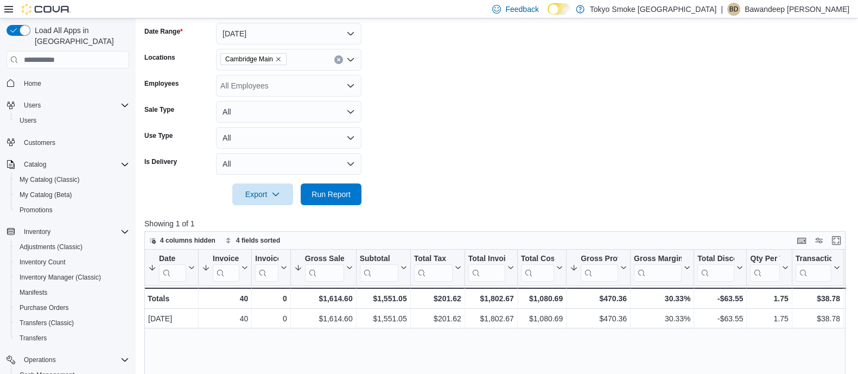
scroll to position [288, 0]
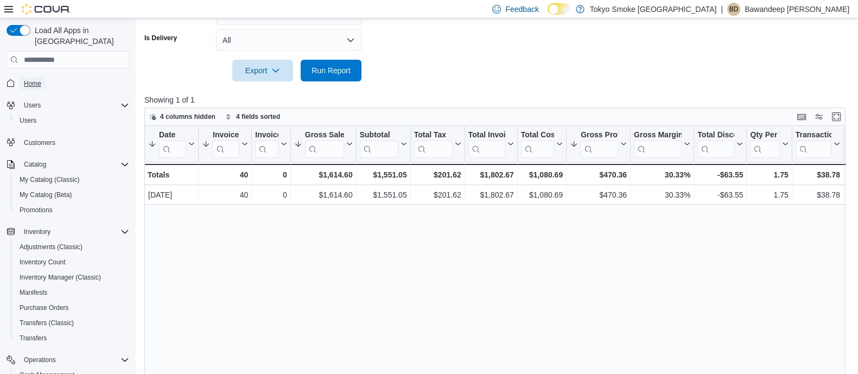
click at [41, 79] on span "Home" at bounding box center [32, 83] width 17 height 9
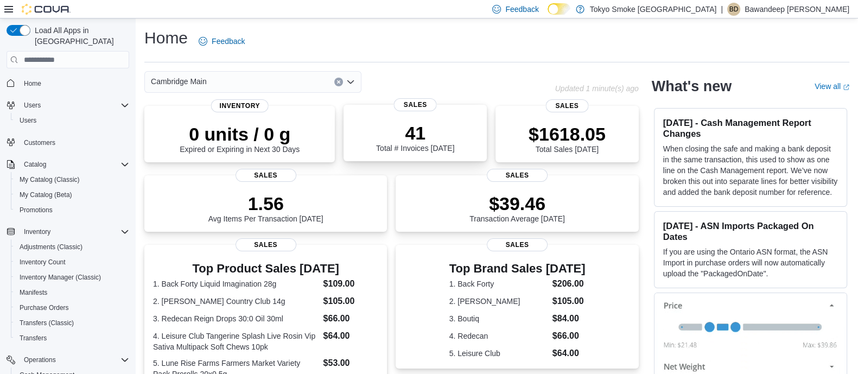
click at [393, 130] on p "41" at bounding box center [415, 133] width 78 height 22
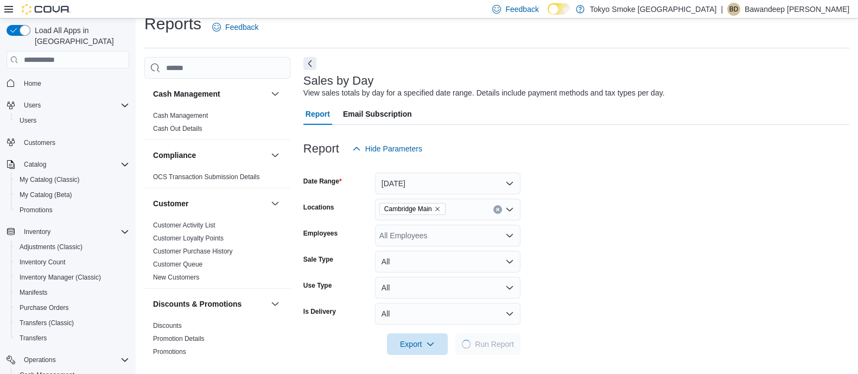
scroll to position [16, 0]
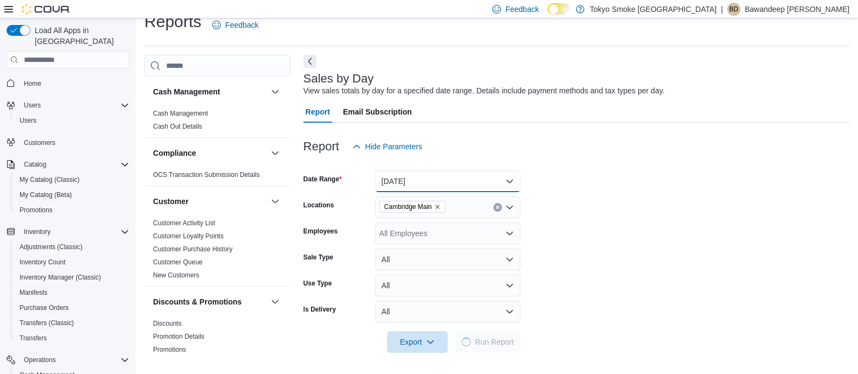
click at [417, 183] on button "[DATE]" at bounding box center [447, 181] width 145 height 22
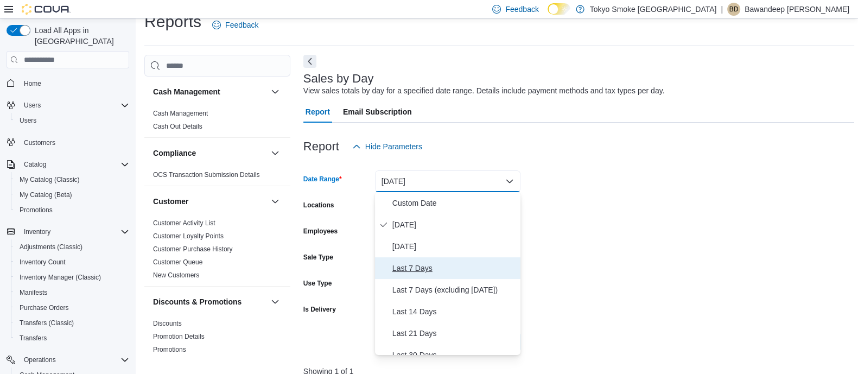
click at [449, 271] on span "Last 7 Days" at bounding box center [454, 268] width 124 height 13
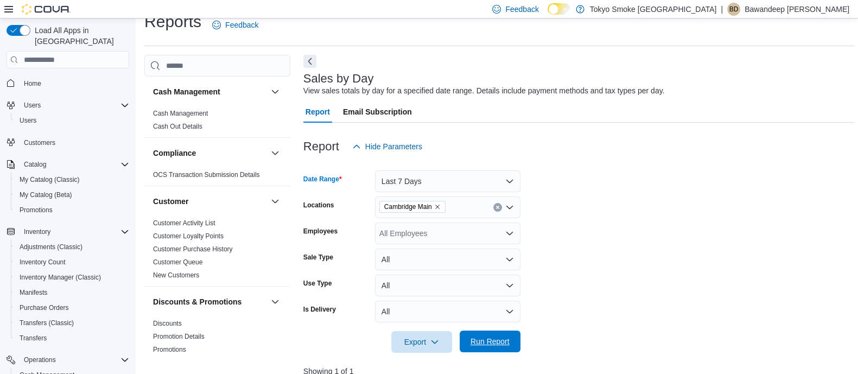
click at [501, 339] on span "Run Report" at bounding box center [490, 341] width 39 height 11
click at [308, 49] on div "Reports Feedback Cash Management Cash Management Cash Out Details Compliance OC…" at bounding box center [499, 344] width 710 height 667
click at [309, 58] on button "Next" at bounding box center [309, 60] width 13 height 13
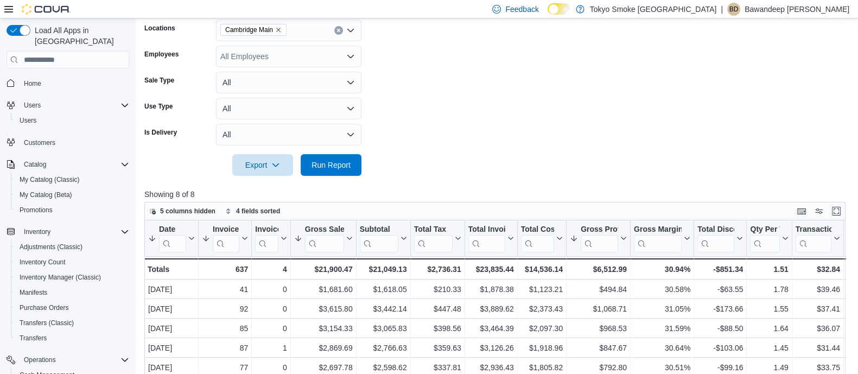
scroll to position [125, 0]
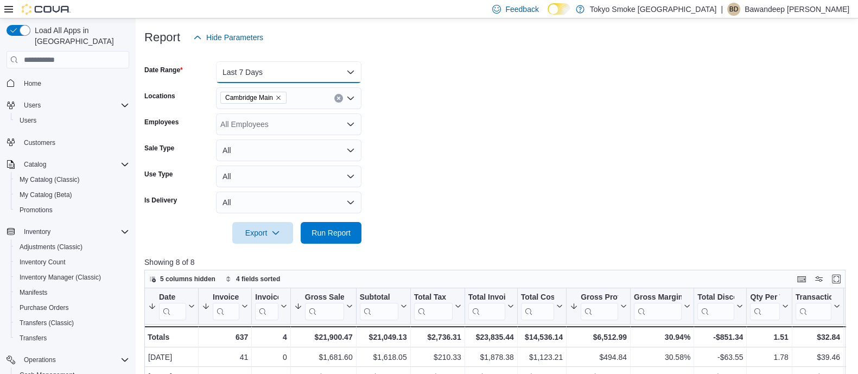
click at [325, 80] on button "Last 7 Days" at bounding box center [288, 72] width 145 height 22
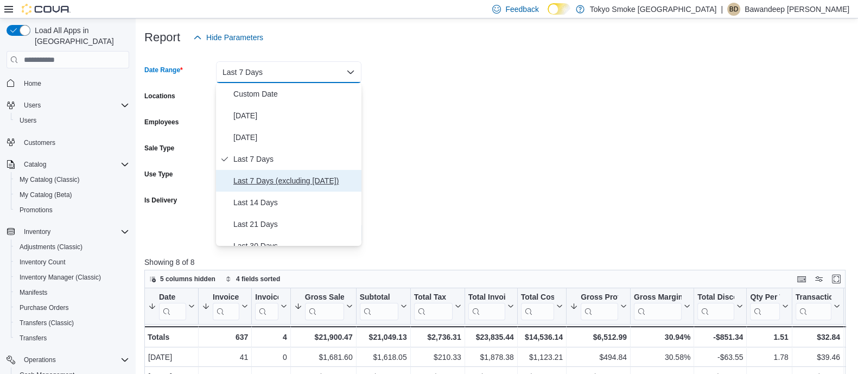
click at [278, 174] on span "Last 7 Days (excluding today)" at bounding box center [295, 180] width 124 height 13
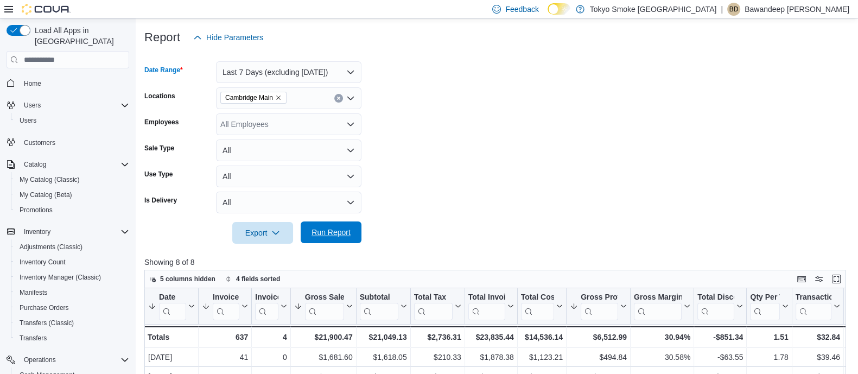
click at [355, 239] on button "Run Report" at bounding box center [331, 232] width 61 height 22
drag, startPoint x: 255, startPoint y: 67, endPoint x: 255, endPoint y: 73, distance: 6.5
click at [255, 67] on button "Last 7 Days (excluding today)" at bounding box center [288, 72] width 145 height 22
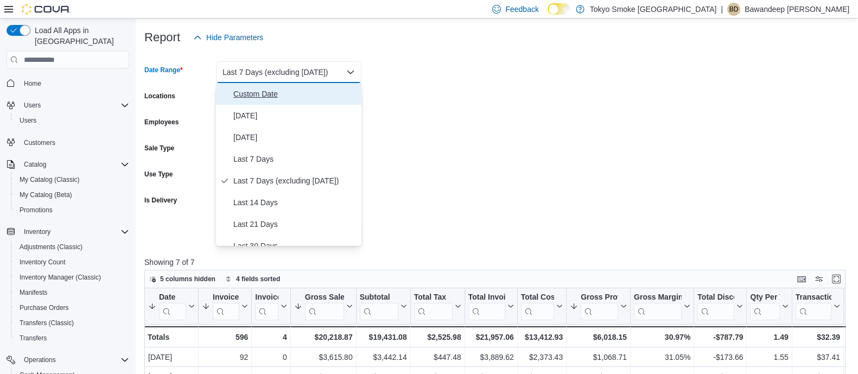
click at [262, 99] on span "Custom Date" at bounding box center [295, 93] width 124 height 13
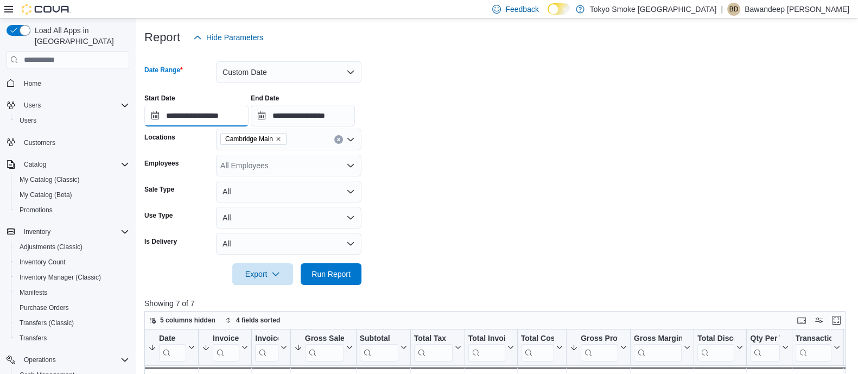
click at [233, 115] on input "**********" at bounding box center [196, 116] width 104 height 22
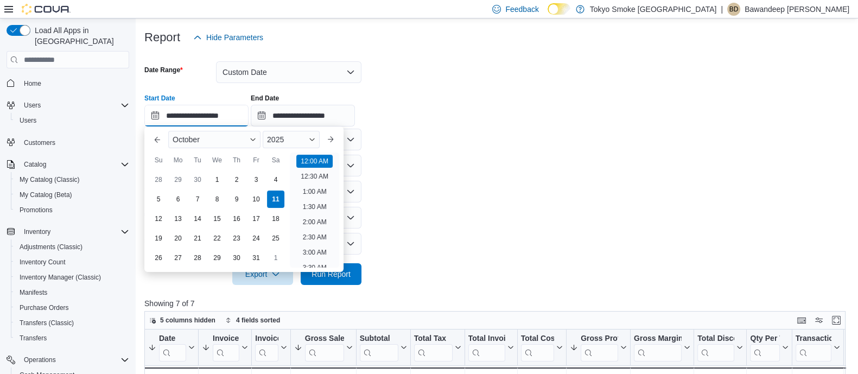
scroll to position [33, 0]
click at [223, 181] on div "1" at bounding box center [216, 179] width 19 height 19
type input "**********"
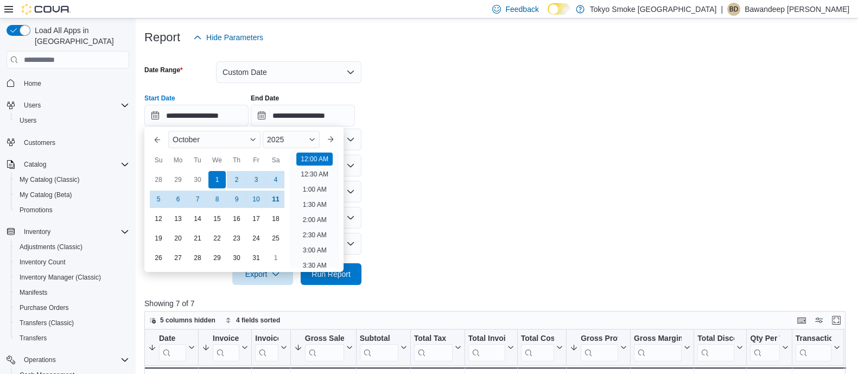
click at [459, 174] on form "**********" at bounding box center [498, 166] width 708 height 237
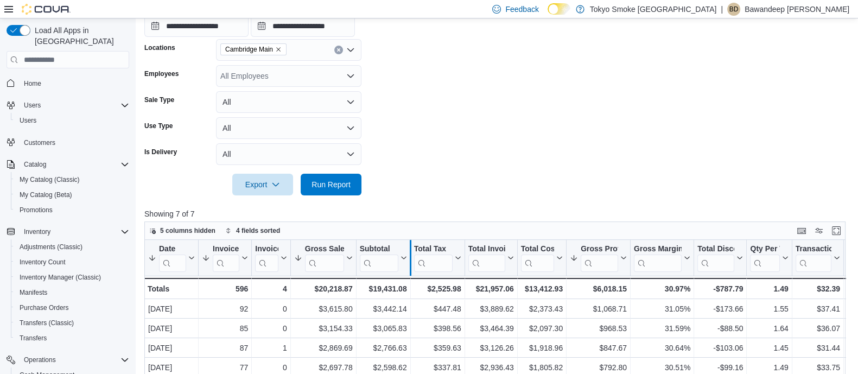
scroll to position [261, 0]
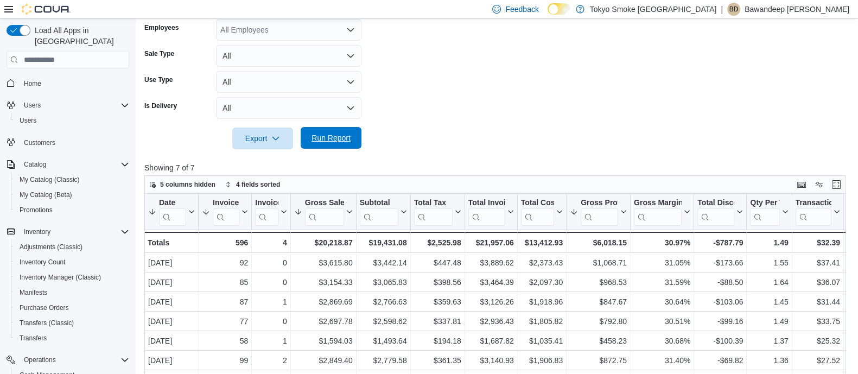
click at [343, 145] on span "Run Report" at bounding box center [331, 138] width 48 height 22
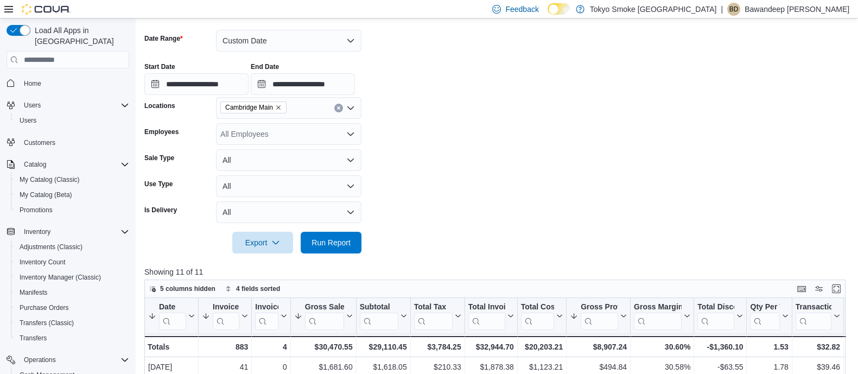
scroll to position [370, 0]
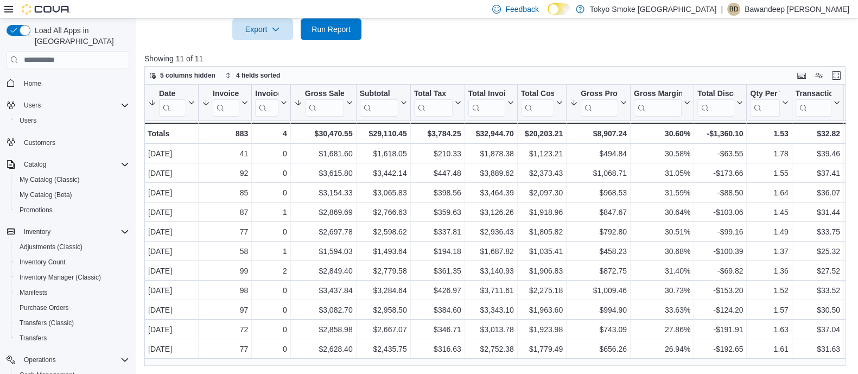
click at [517, 45] on div at bounding box center [498, 46] width 708 height 13
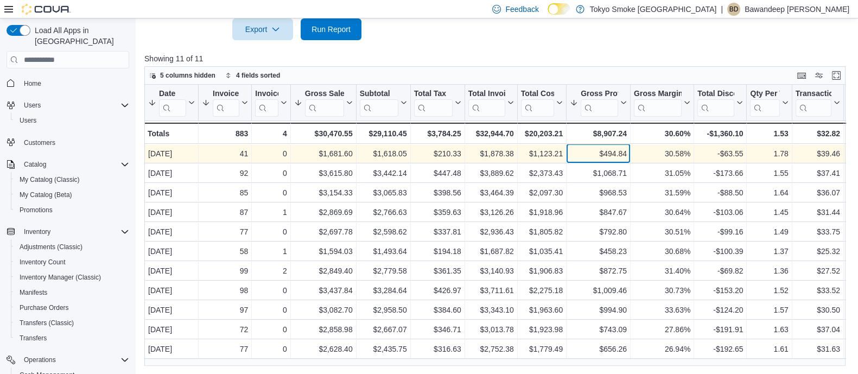
click at [619, 154] on div "$494.84" at bounding box center [598, 154] width 57 height 13
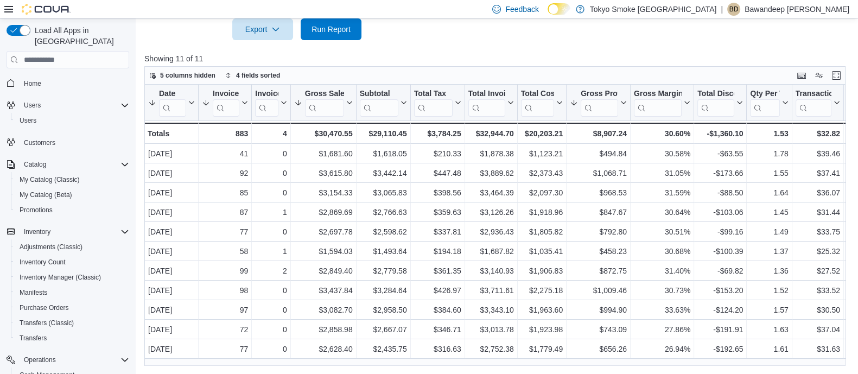
click at [606, 43] on div at bounding box center [498, 46] width 708 height 13
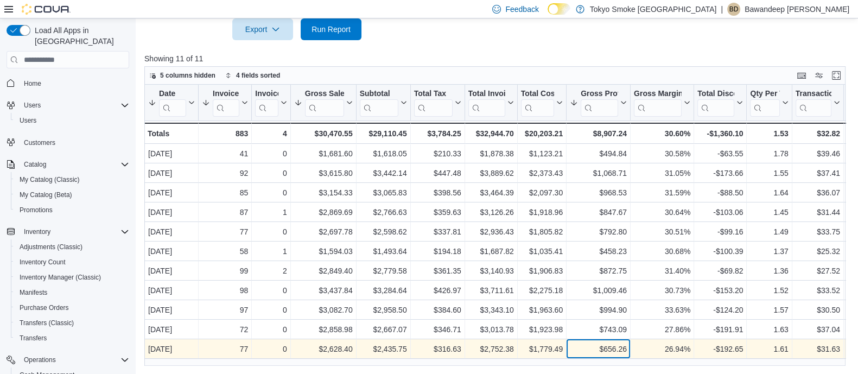
click at [603, 349] on div "$656.26" at bounding box center [598, 349] width 57 height 13
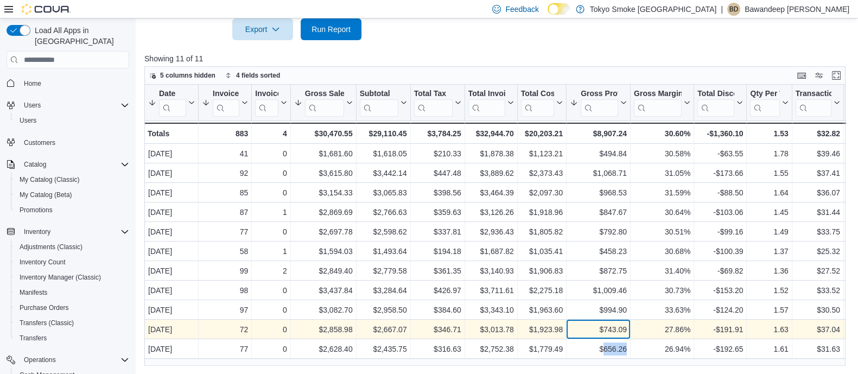
click at [608, 333] on div "$743.09" at bounding box center [598, 330] width 57 height 13
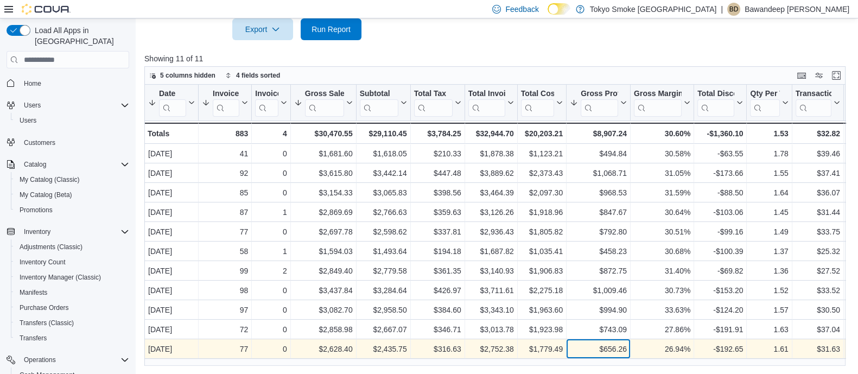
click at [608, 345] on div "$656.26" at bounding box center [598, 349] width 57 height 13
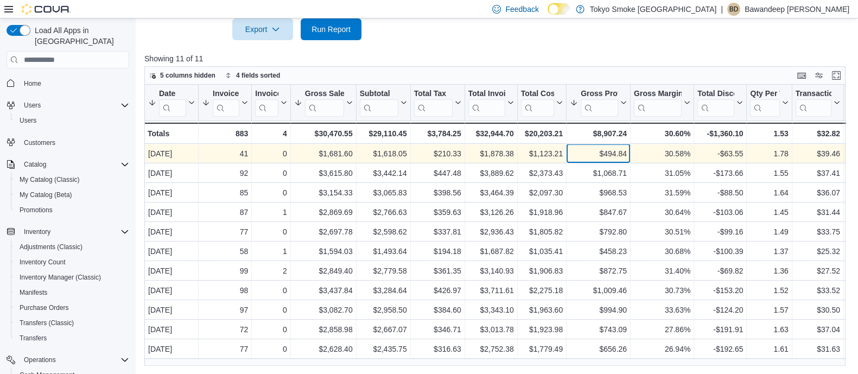
click at [599, 156] on div "$494.84" at bounding box center [598, 154] width 57 height 13
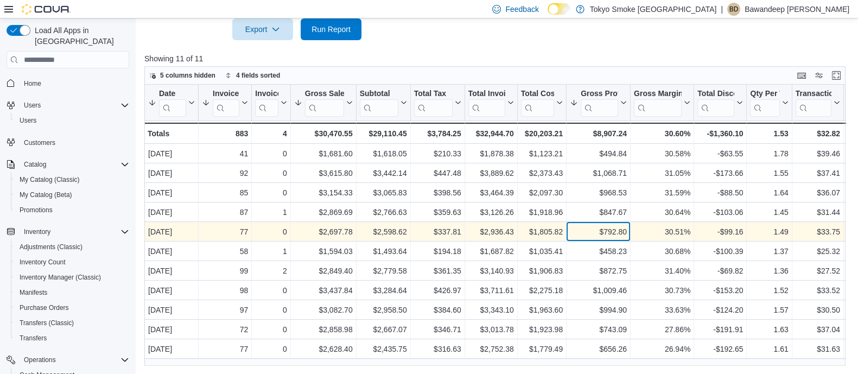
click at [614, 235] on div "$792.80" at bounding box center [598, 232] width 57 height 13
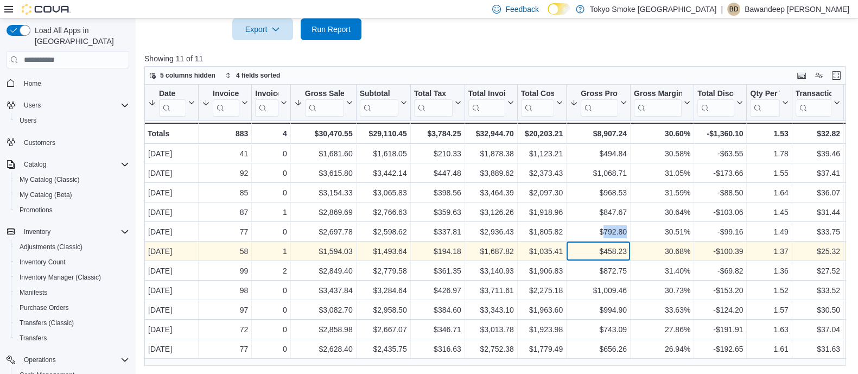
click at [614, 242] on div "$458.23 - Gross Profit, column 9, row 6" at bounding box center [599, 252] width 64 height 20
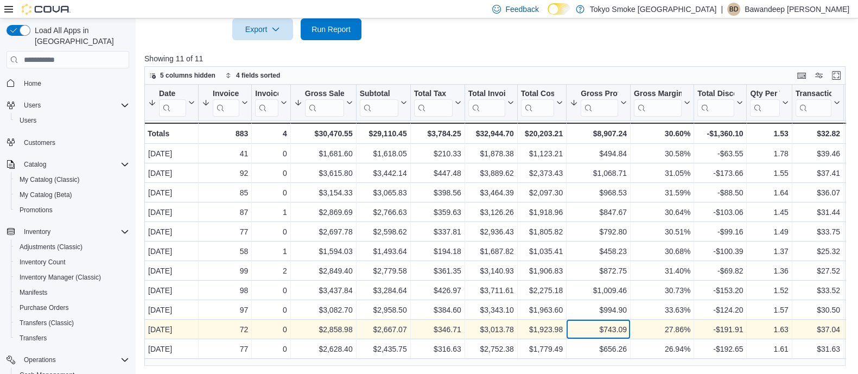
click at [620, 326] on div "$743.09" at bounding box center [598, 330] width 57 height 13
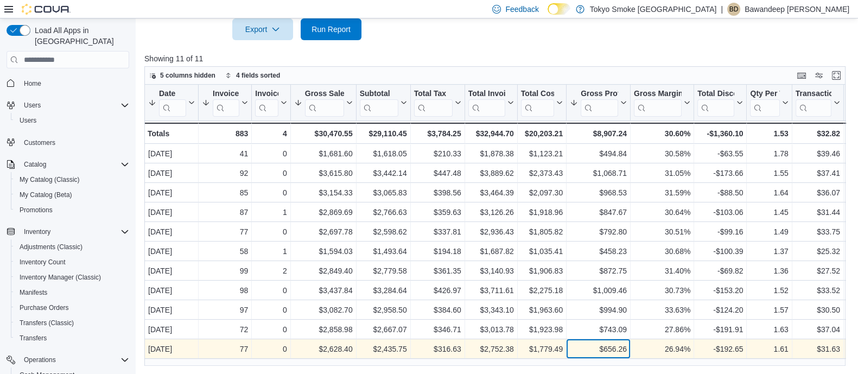
click at [622, 341] on div "$656.26 - Gross Profit, column 9, row 11" at bounding box center [599, 350] width 64 height 20
click at [614, 354] on div "$656.26" at bounding box center [598, 349] width 57 height 13
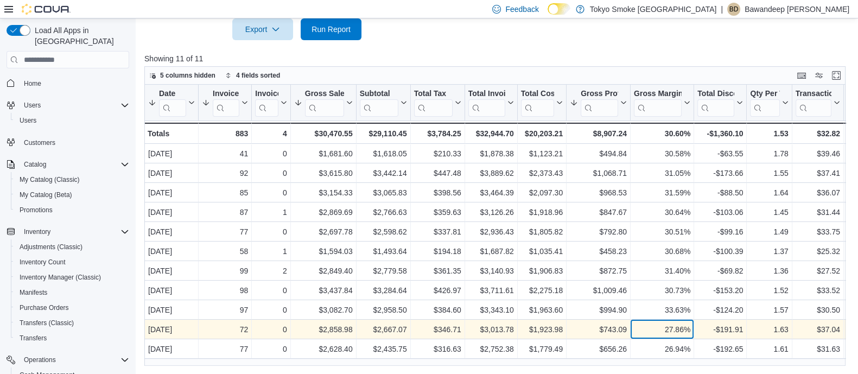
click at [644, 333] on div "27.86%" at bounding box center [662, 330] width 56 height 13
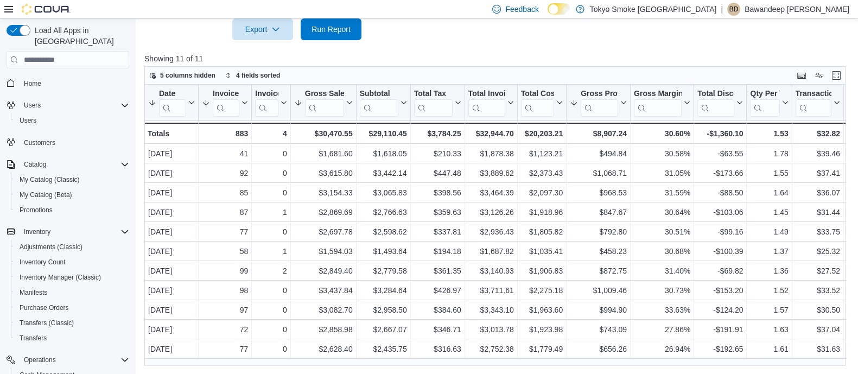
click at [635, 55] on p "Showing 11 of 11" at bounding box center [498, 58] width 708 height 11
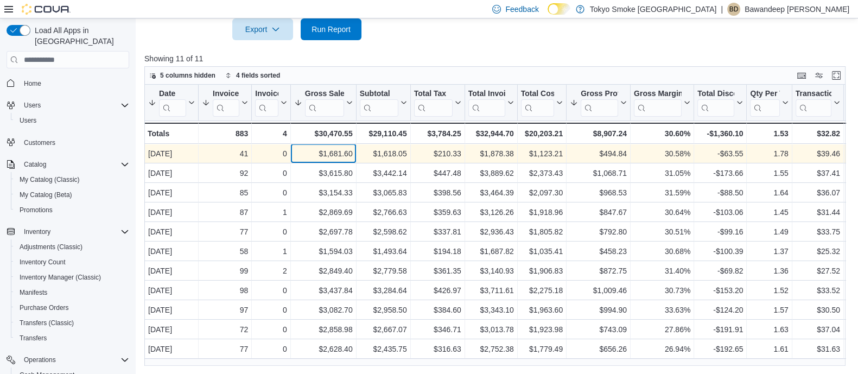
click at [326, 159] on div "$1,681.60" at bounding box center [323, 154] width 59 height 13
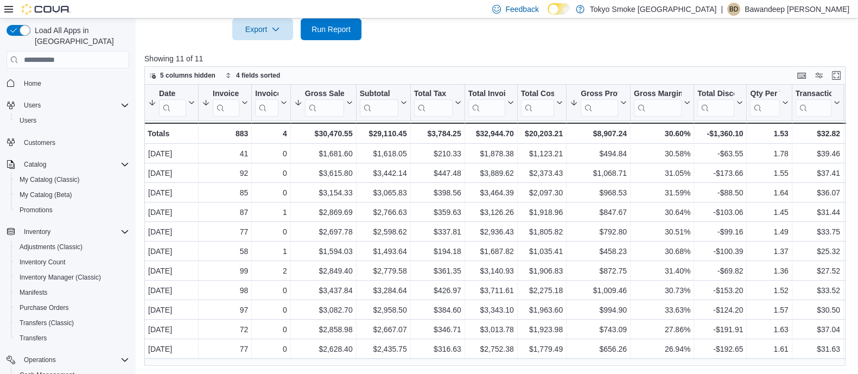
click at [408, 54] on p "Showing 11 of 11" at bounding box center [498, 58] width 708 height 11
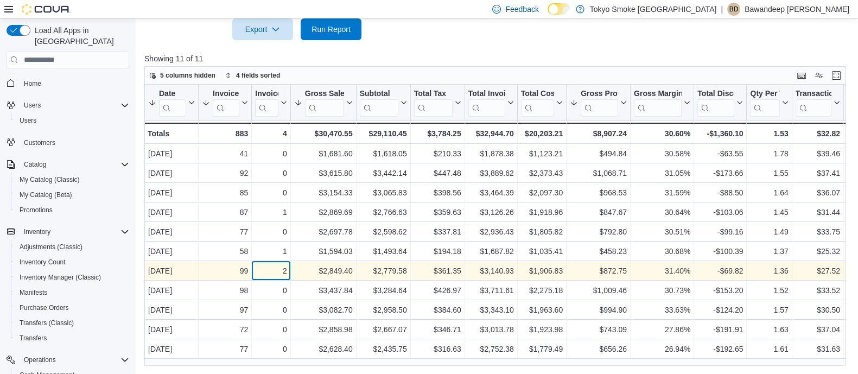
click at [288, 273] on div "2 - Invoices Ref, column 3, row 7" at bounding box center [271, 272] width 39 height 20
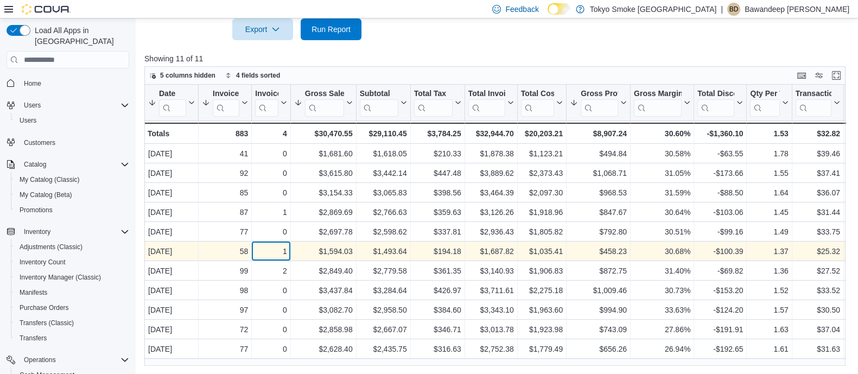
click at [288, 254] on div "1 - Invoices Ref, column 3, row 6" at bounding box center [271, 252] width 39 height 20
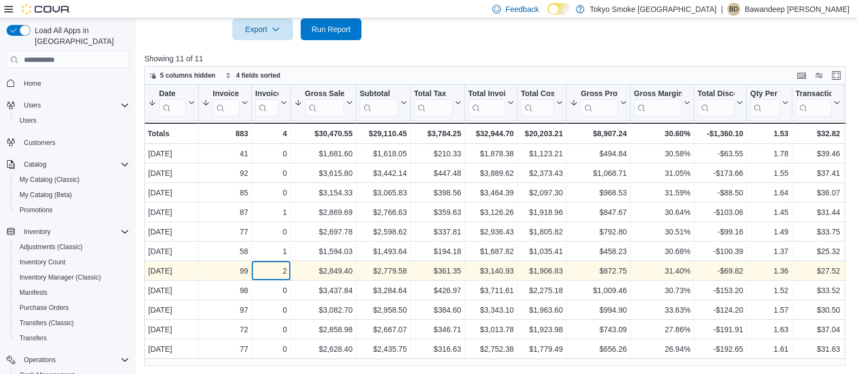
click at [289, 270] on div "2 - Invoices Ref, column 3, row 7" at bounding box center [271, 272] width 39 height 20
click at [333, 275] on div "$2,849.40" at bounding box center [323, 271] width 59 height 13
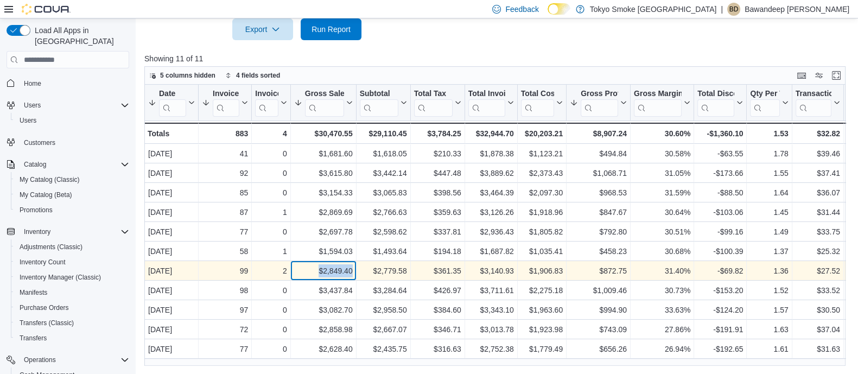
click at [333, 275] on div "$2,849.40" at bounding box center [323, 271] width 59 height 13
click at [335, 274] on div "$2,849.40" at bounding box center [323, 271] width 59 height 13
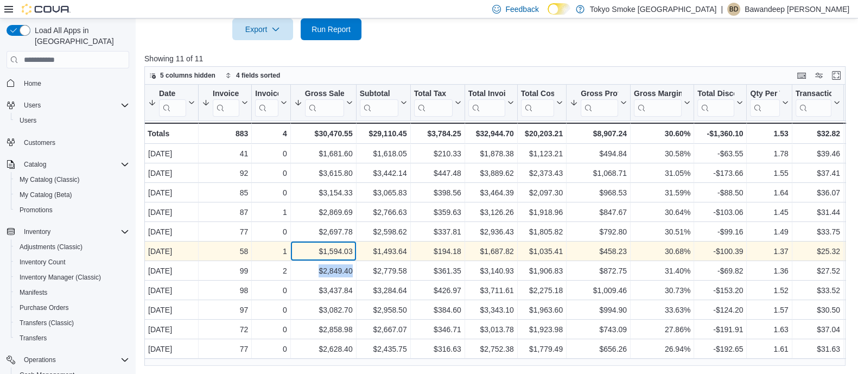
click at [334, 258] on div "$1,594.03 - Gross Sales, column 4, row 6" at bounding box center [324, 252] width 66 height 20
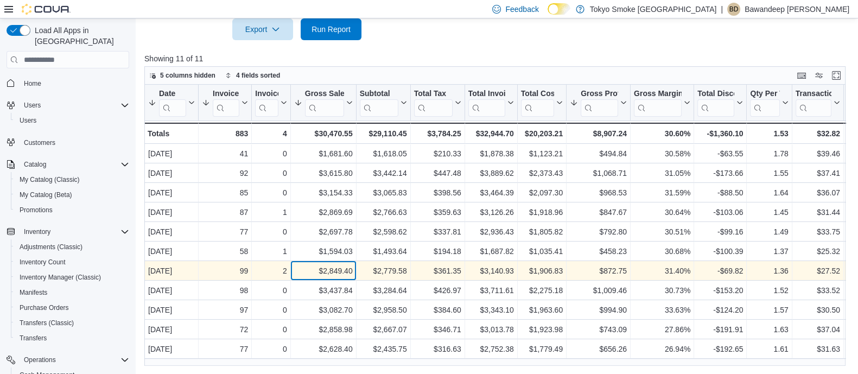
click at [330, 274] on div "$2,849.40" at bounding box center [323, 271] width 59 height 13
click at [330, 276] on div "$2,849.40" at bounding box center [323, 271] width 59 height 13
click at [328, 277] on div "$2,849.40" at bounding box center [323, 271] width 59 height 13
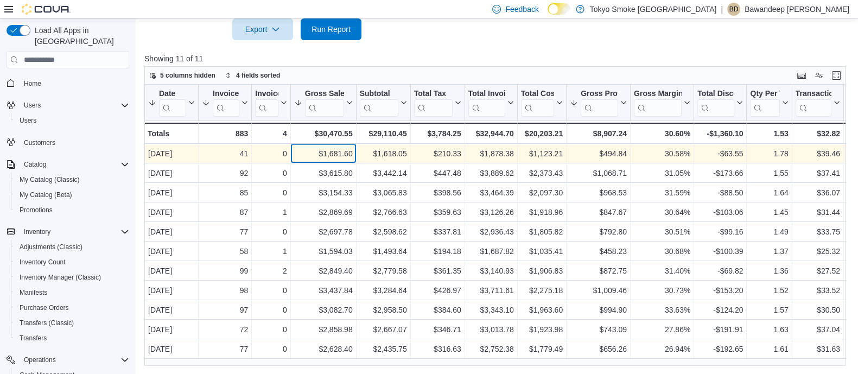
click at [353, 145] on div "$1,681.60 - Gross Sales, column 4, row 1" at bounding box center [324, 154] width 66 height 20
click at [353, 147] on div "$1,681.60 - Gross Sales, column 4, row 1" at bounding box center [324, 154] width 66 height 20
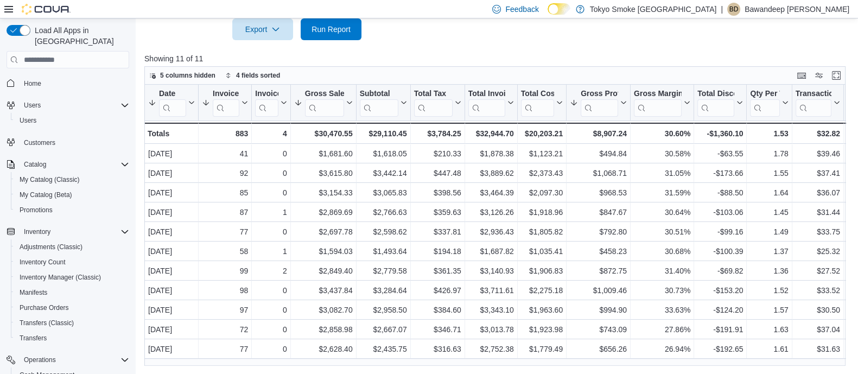
click at [399, 58] on p "Showing 11 of 11" at bounding box center [498, 58] width 708 height 11
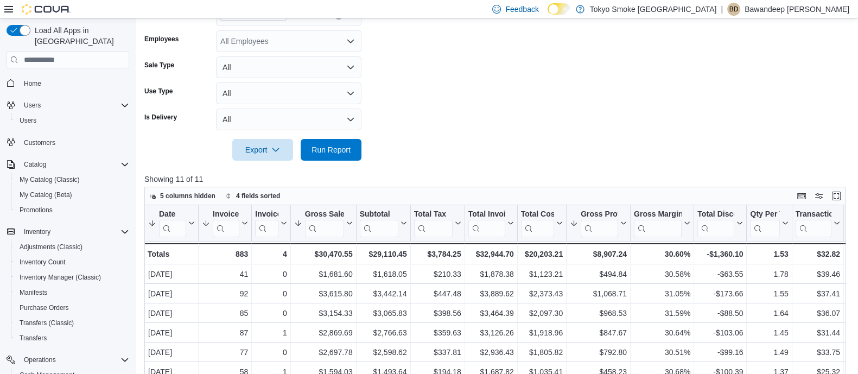
scroll to position [167, 0]
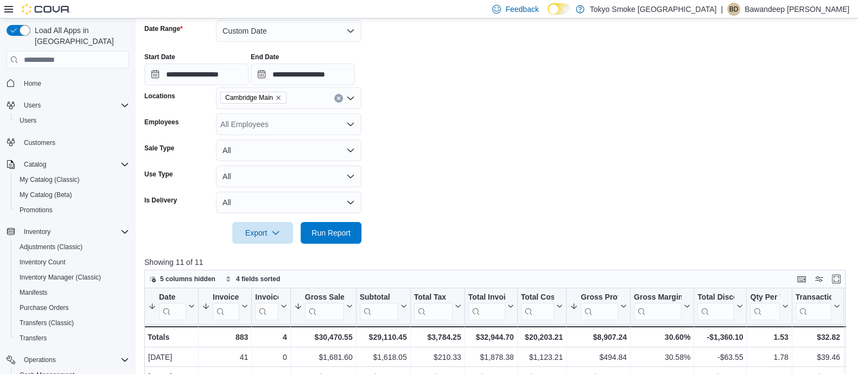
click at [432, 187] on form "**********" at bounding box center [498, 125] width 708 height 237
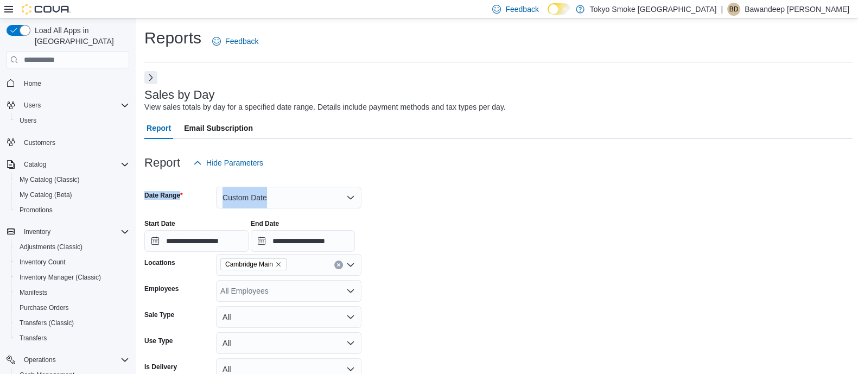
drag, startPoint x: 426, startPoint y: 172, endPoint x: 420, endPoint y: 197, distance: 25.3
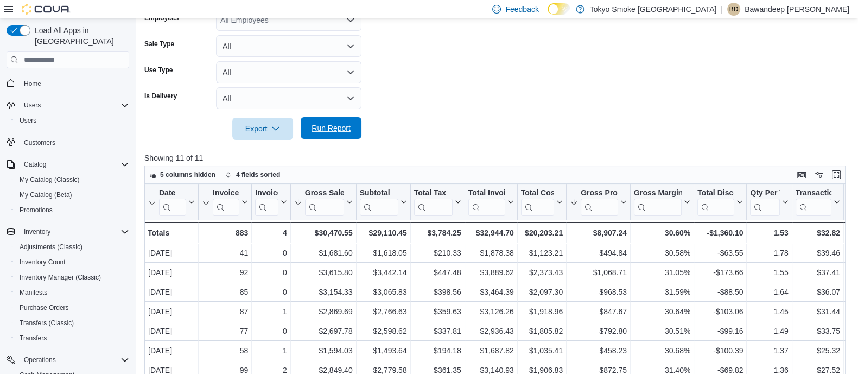
click at [358, 123] on button "Run Report" at bounding box center [331, 128] width 61 height 22
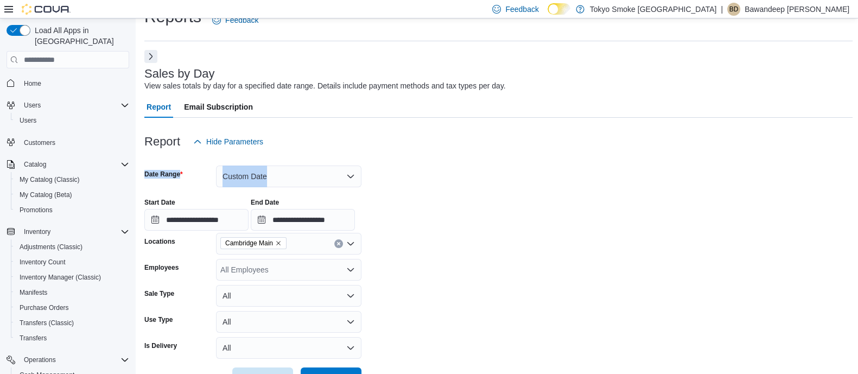
scroll to position [0, 0]
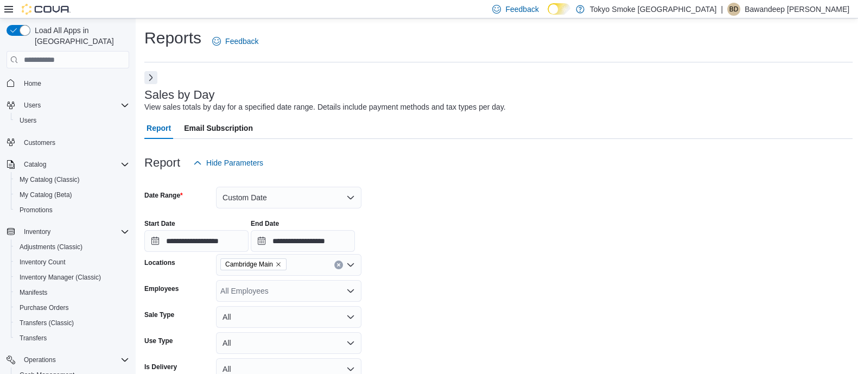
click at [416, 97] on div "Sales by Day View sales totals by day for a specified date range. Details inclu…" at bounding box center [495, 100] width 703 height 24
click at [526, 58] on div "Reports Feedback" at bounding box center [498, 44] width 708 height 35
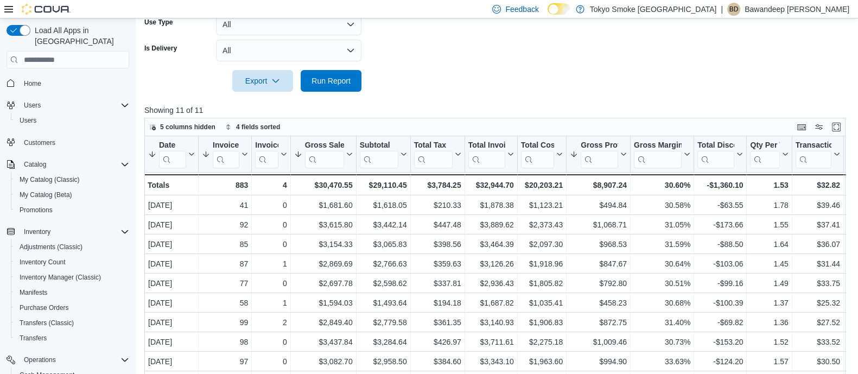
scroll to position [339, 0]
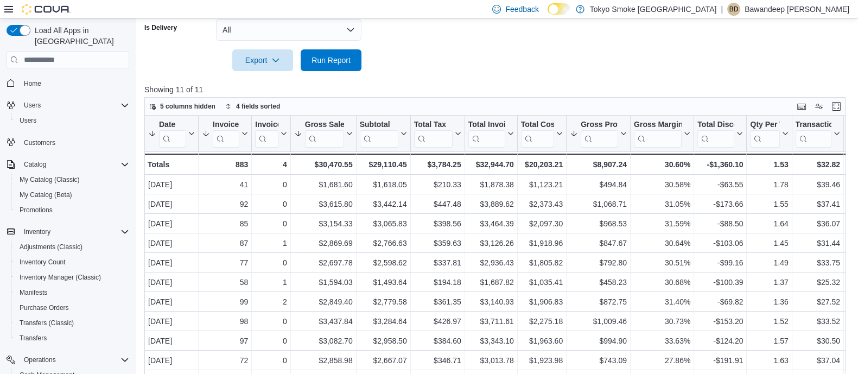
click at [461, 79] on div at bounding box center [498, 77] width 708 height 13
click at [339, 56] on span "Run Report" at bounding box center [331, 59] width 39 height 11
drag, startPoint x: 40, startPoint y: 72, endPoint x: 52, endPoint y: 68, distance: 13.1
click at [39, 79] on span "Home" at bounding box center [32, 83] width 17 height 9
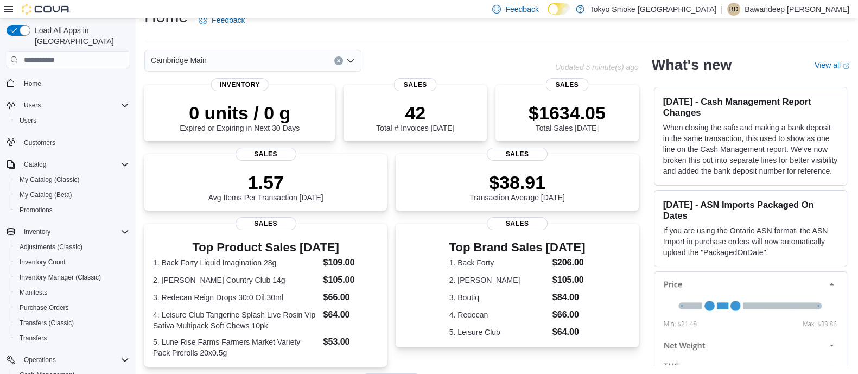
scroll to position [255, 0]
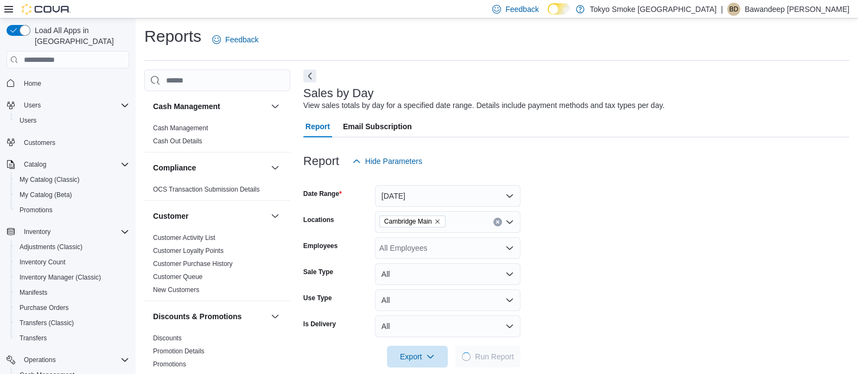
scroll to position [16, 0]
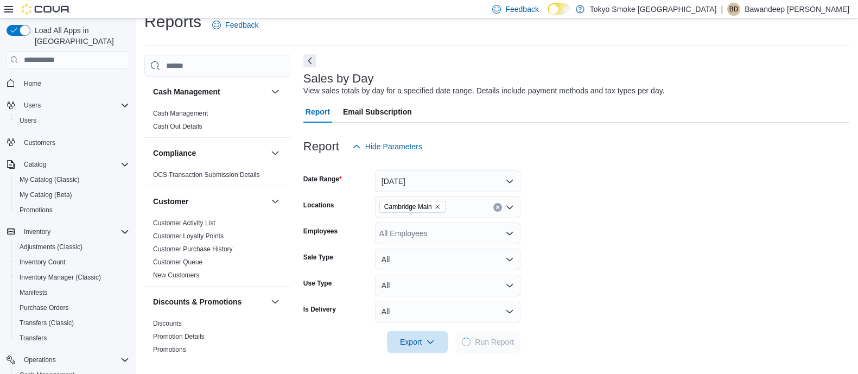
click at [311, 61] on button "Next" at bounding box center [309, 60] width 13 height 13
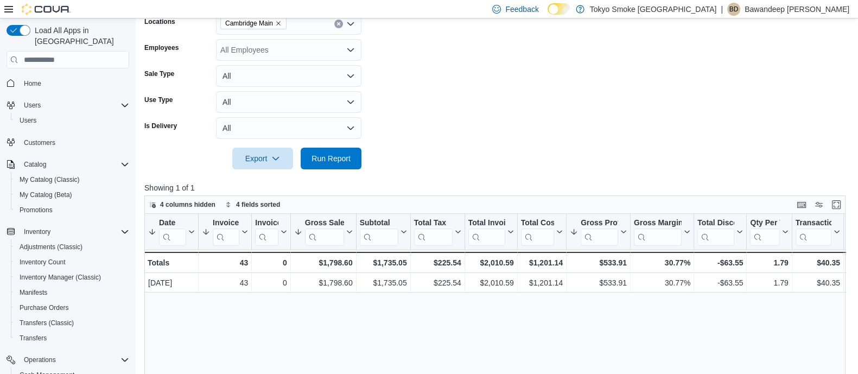
scroll to position [220, 0]
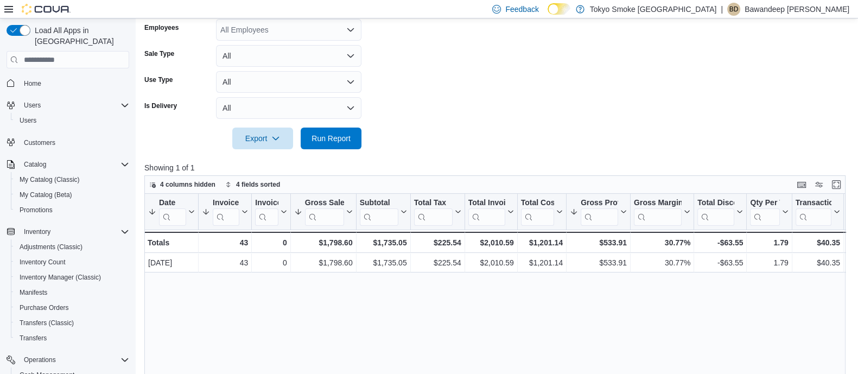
click at [452, 107] on form "Date Range [DATE] Locations [GEOGRAPHIC_DATA] Employees All Employees Sale Type…" at bounding box center [498, 51] width 708 height 195
click at [423, 102] on form "Date Range [DATE] Locations [GEOGRAPHIC_DATA] Employees All Employees Sale Type…" at bounding box center [498, 51] width 708 height 195
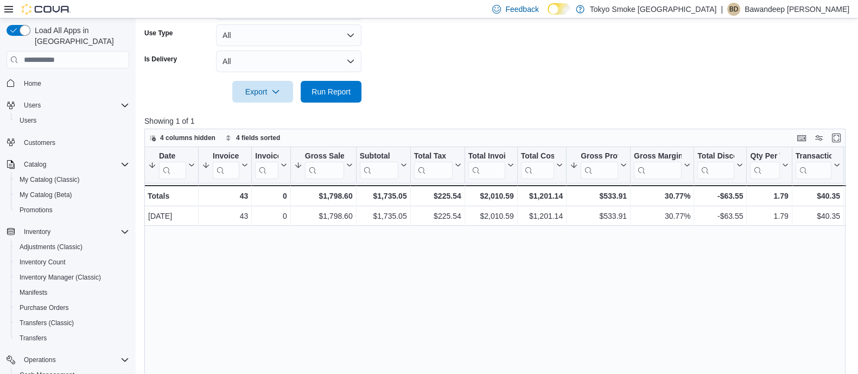
scroll to position [288, 0]
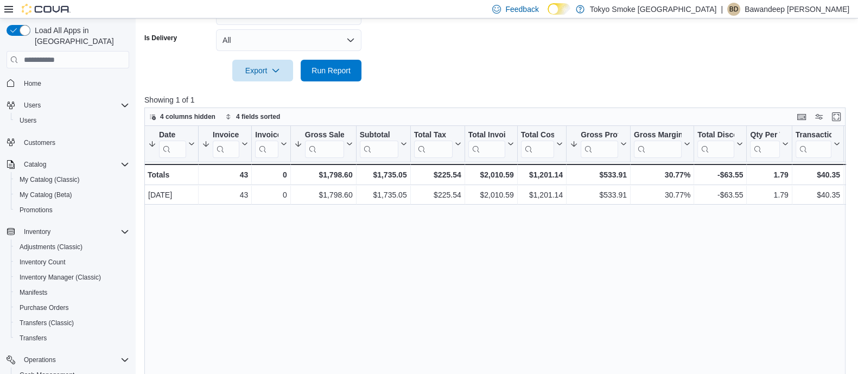
click at [616, 238] on div "Date Sorted by Gross Sales, descending , then sorted by Gross Profit, descendin…" at bounding box center [498, 266] width 708 height 281
click at [30, 77] on span "Home" at bounding box center [32, 83] width 17 height 13
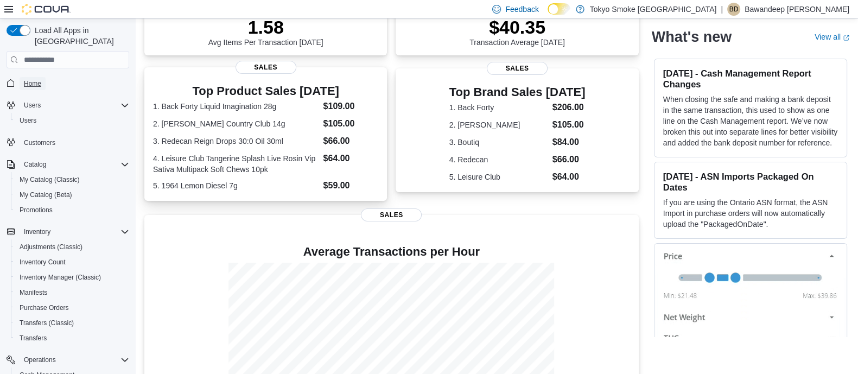
scroll to position [110, 0]
